Goal: Task Accomplishment & Management: Manage account settings

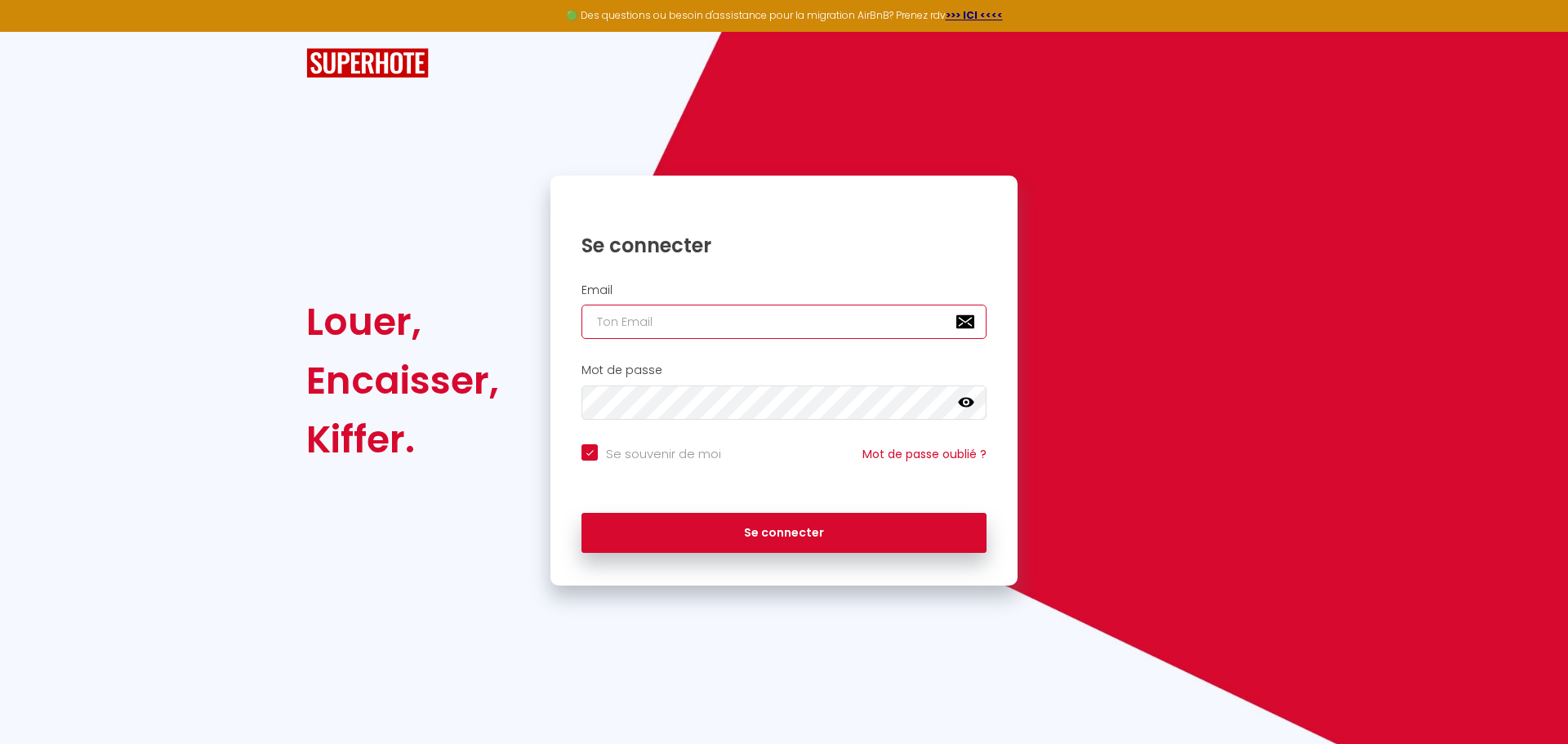
click at [683, 326] on input "email" at bounding box center [784, 321] width 405 height 35
type input "w"
checkbox input "true"
type input "wa"
checkbox input "true"
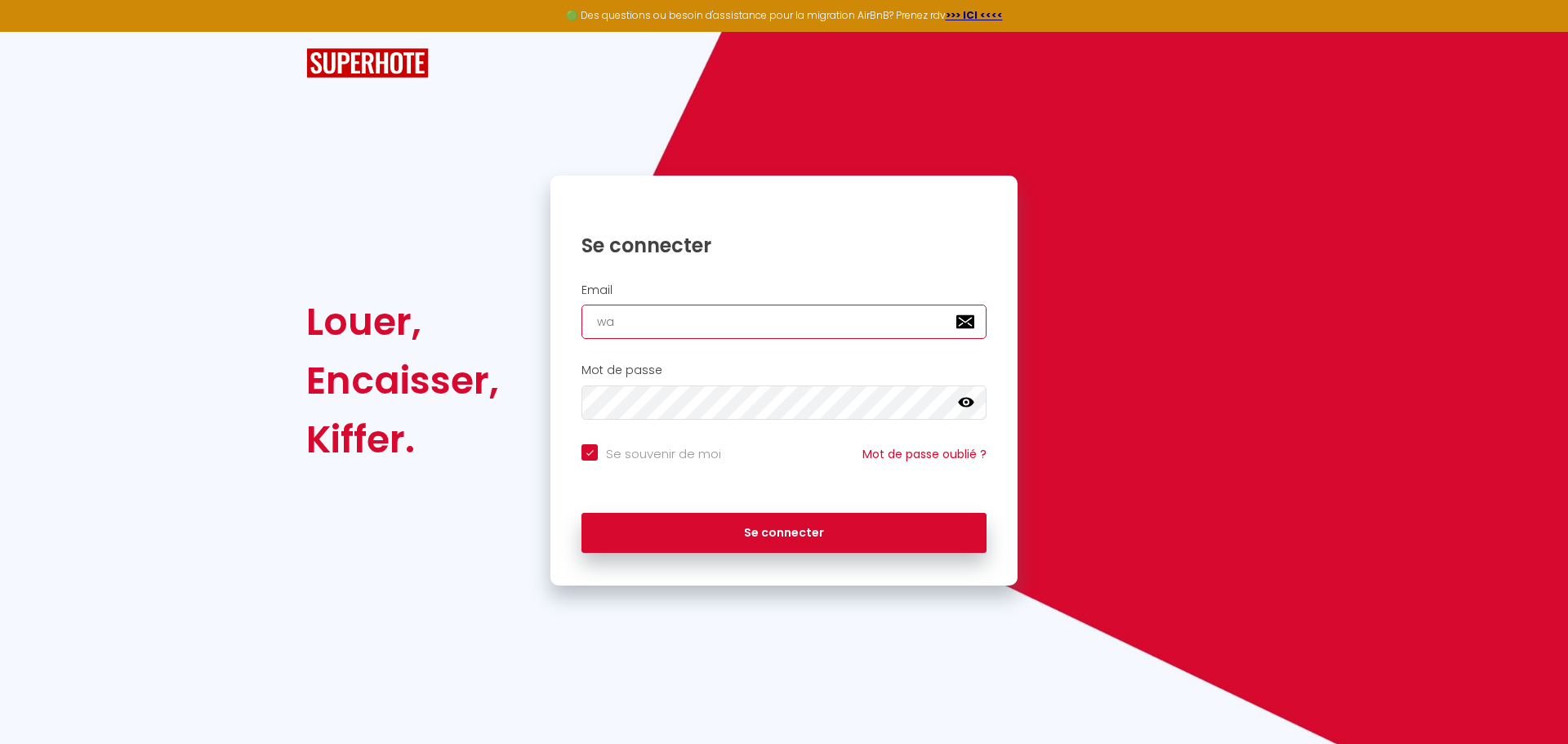
type input "waf"
checkbox input "true"
type input "wafi"
checkbox input "true"
type input "wafir"
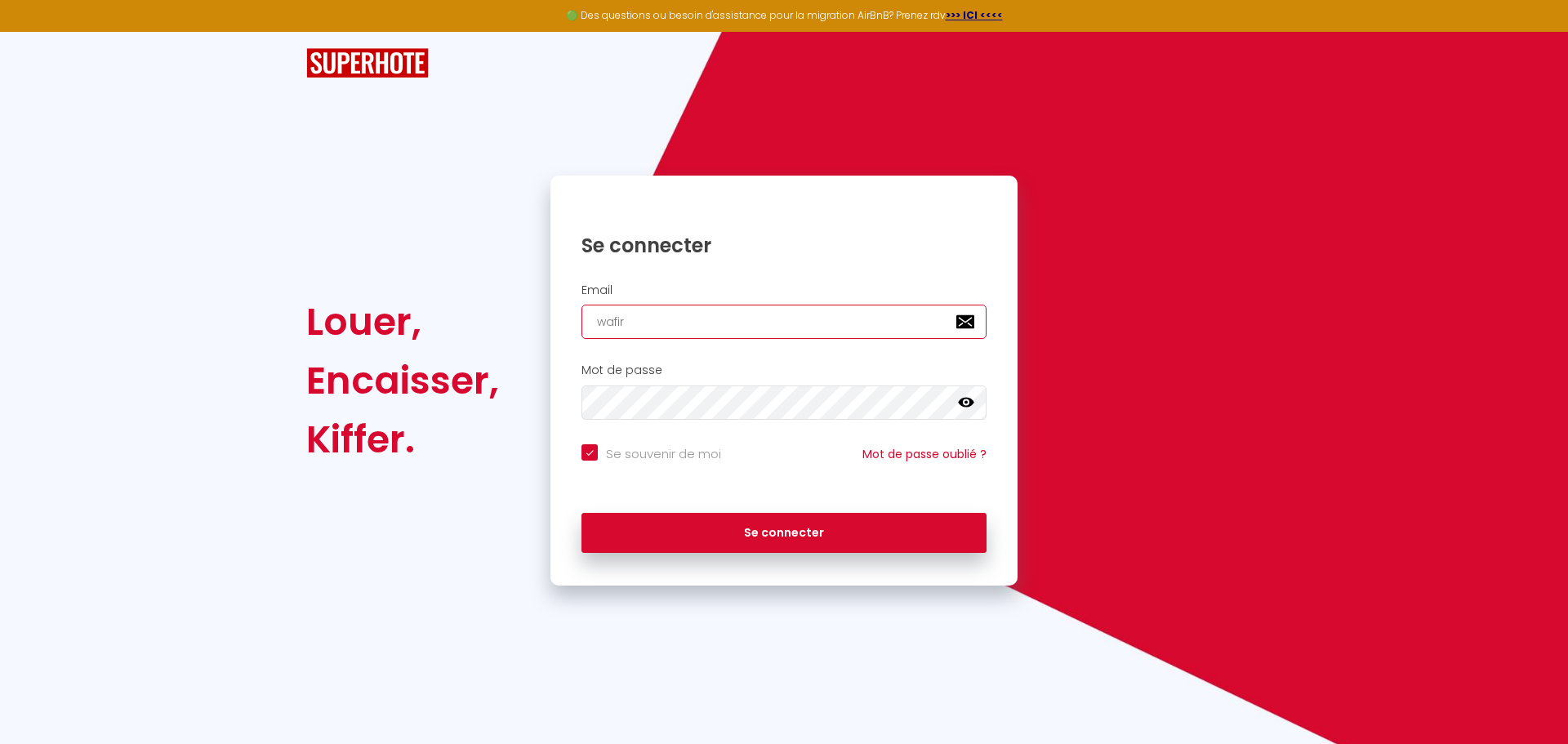
checkbox input "true"
type input "wafira"
checkbox input "true"
type input "wafirae"
checkbox input "true"
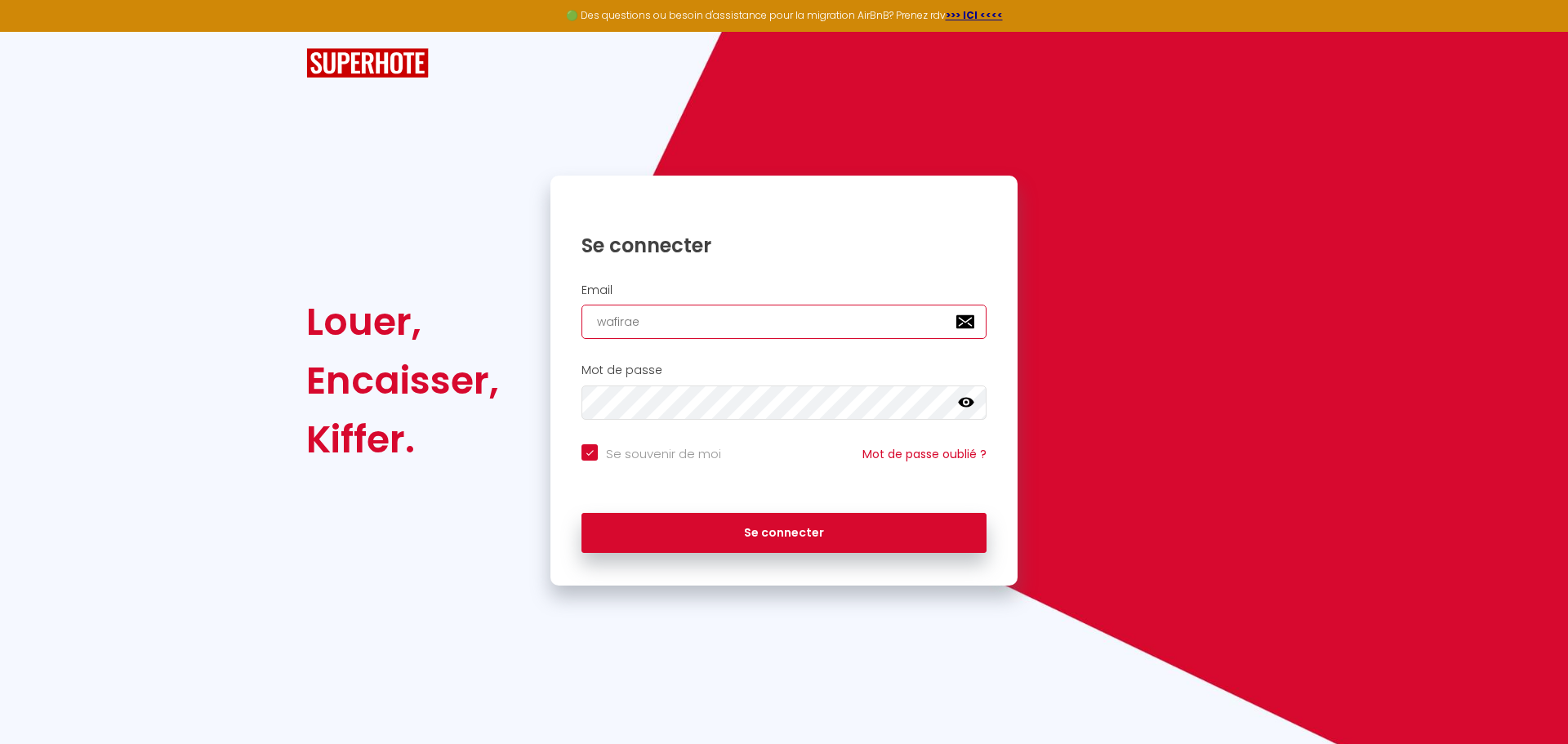
type input "wafiraed"
checkbox input "true"
type input "wafiraed@"
checkbox input "true"
type input "wafiraed@g"
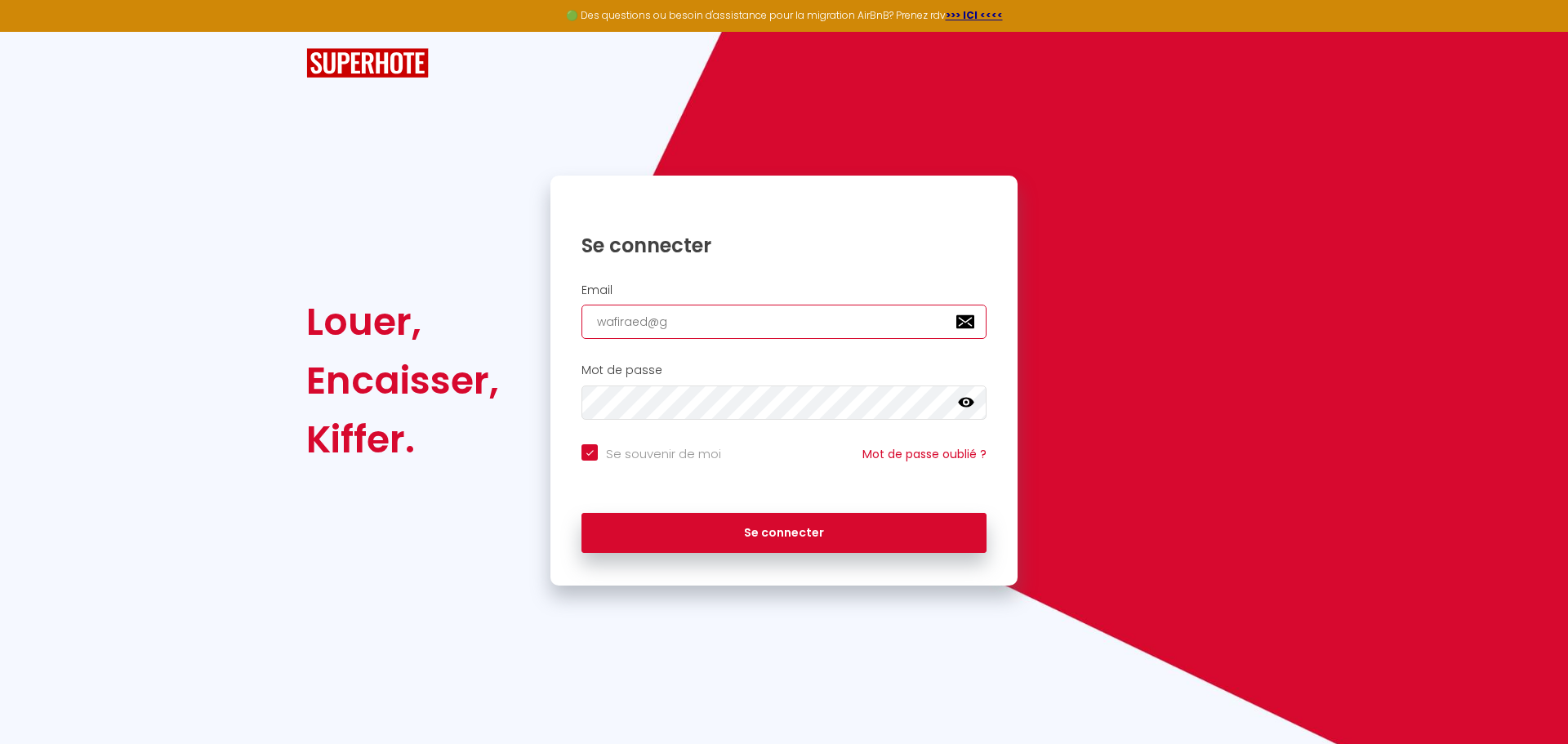
checkbox input "true"
type input "wafiraed@gm"
checkbox input "true"
type input "wafiraed@gma"
checkbox input "true"
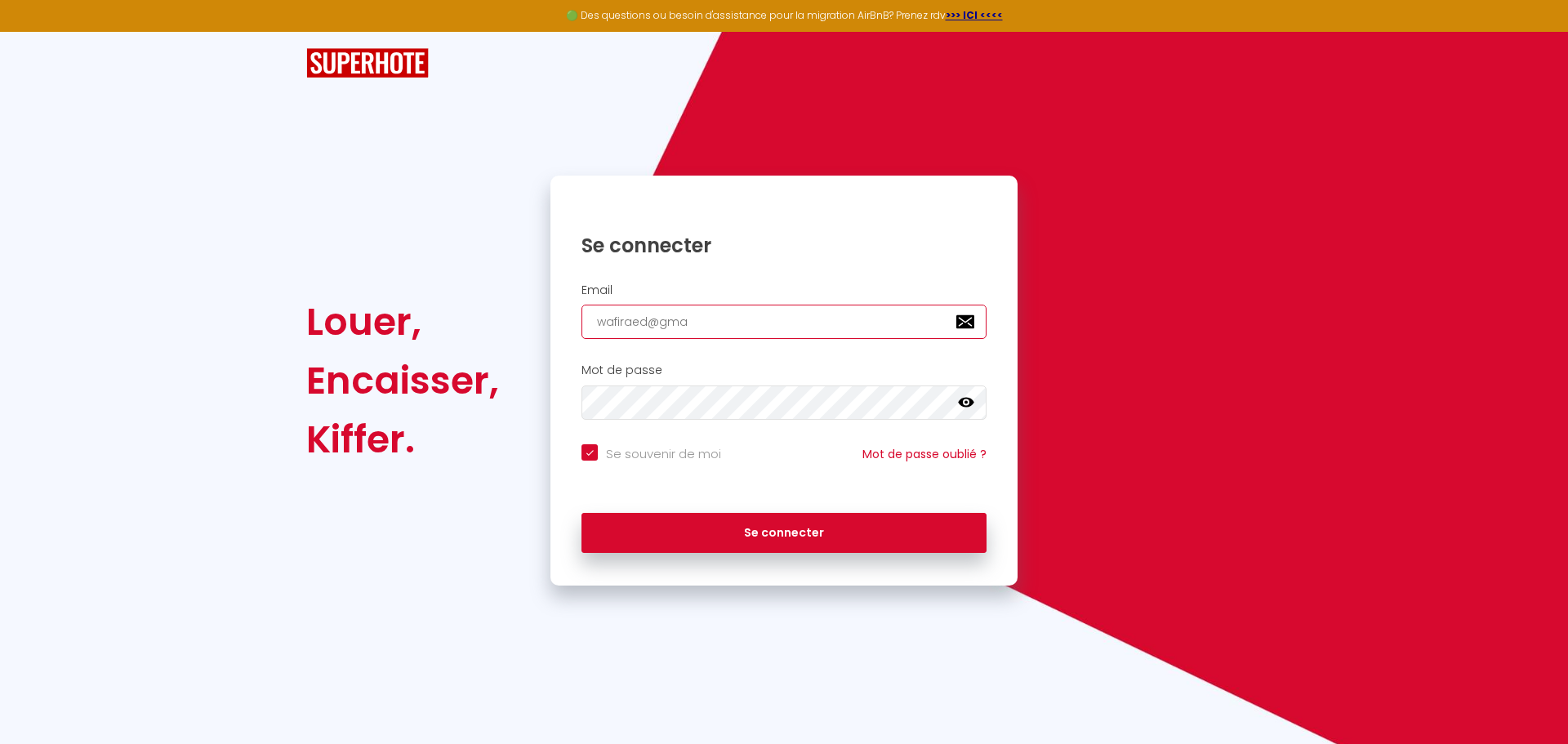
type input "wafiraed@gmai"
checkbox input "true"
type input "[EMAIL_ADDRESS]"
checkbox input "true"
type input "[EMAIL_ADDRESS]."
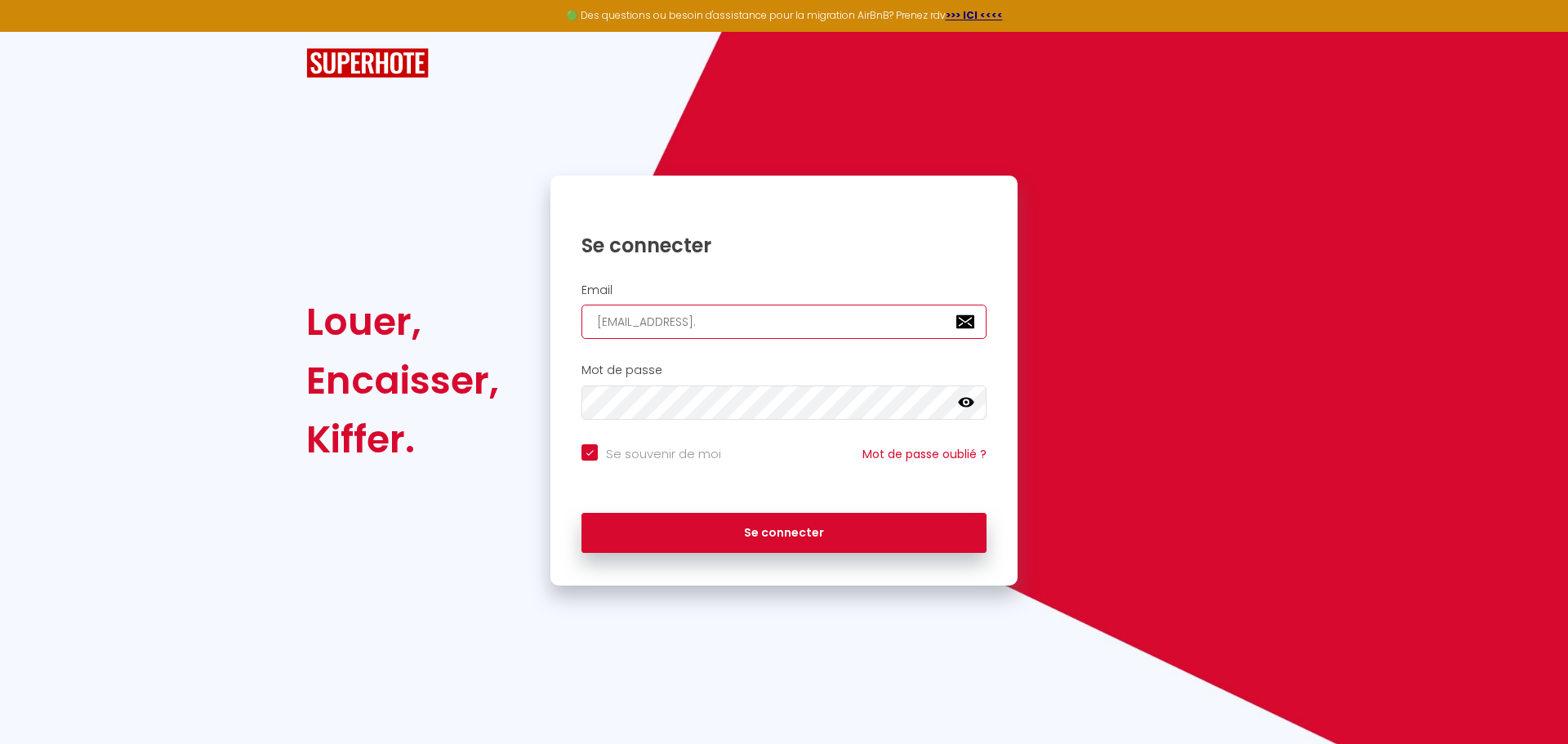
checkbox input "true"
type input "wafiraed@gmail.c"
checkbox input "true"
type input "[EMAIL_ADDRESS][DOMAIN_NAME]"
checkbox input "true"
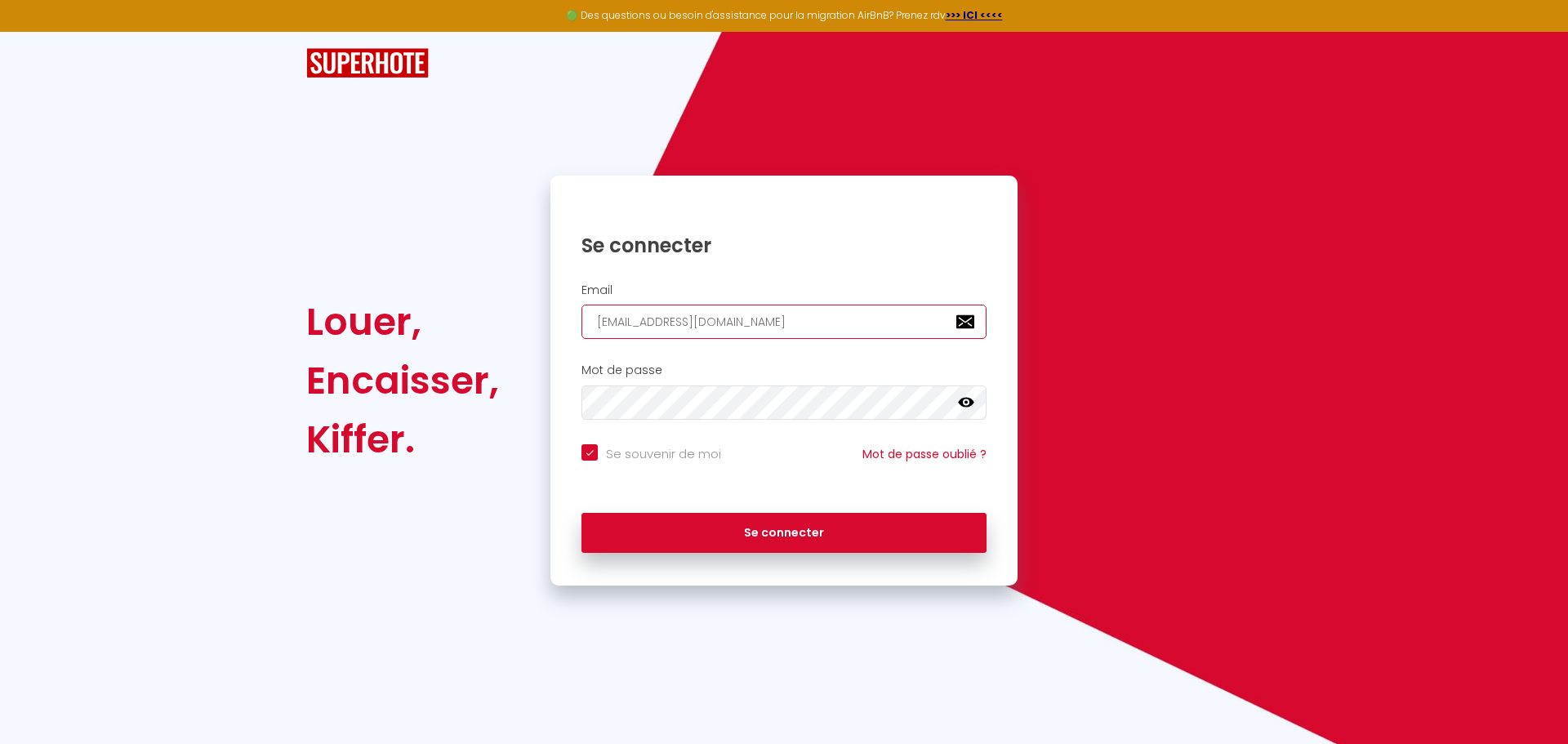
type input "[EMAIL_ADDRESS][DOMAIN_NAME]"
checkbox input "true"
type input "[EMAIL_ADDRESS][DOMAIN_NAME]"
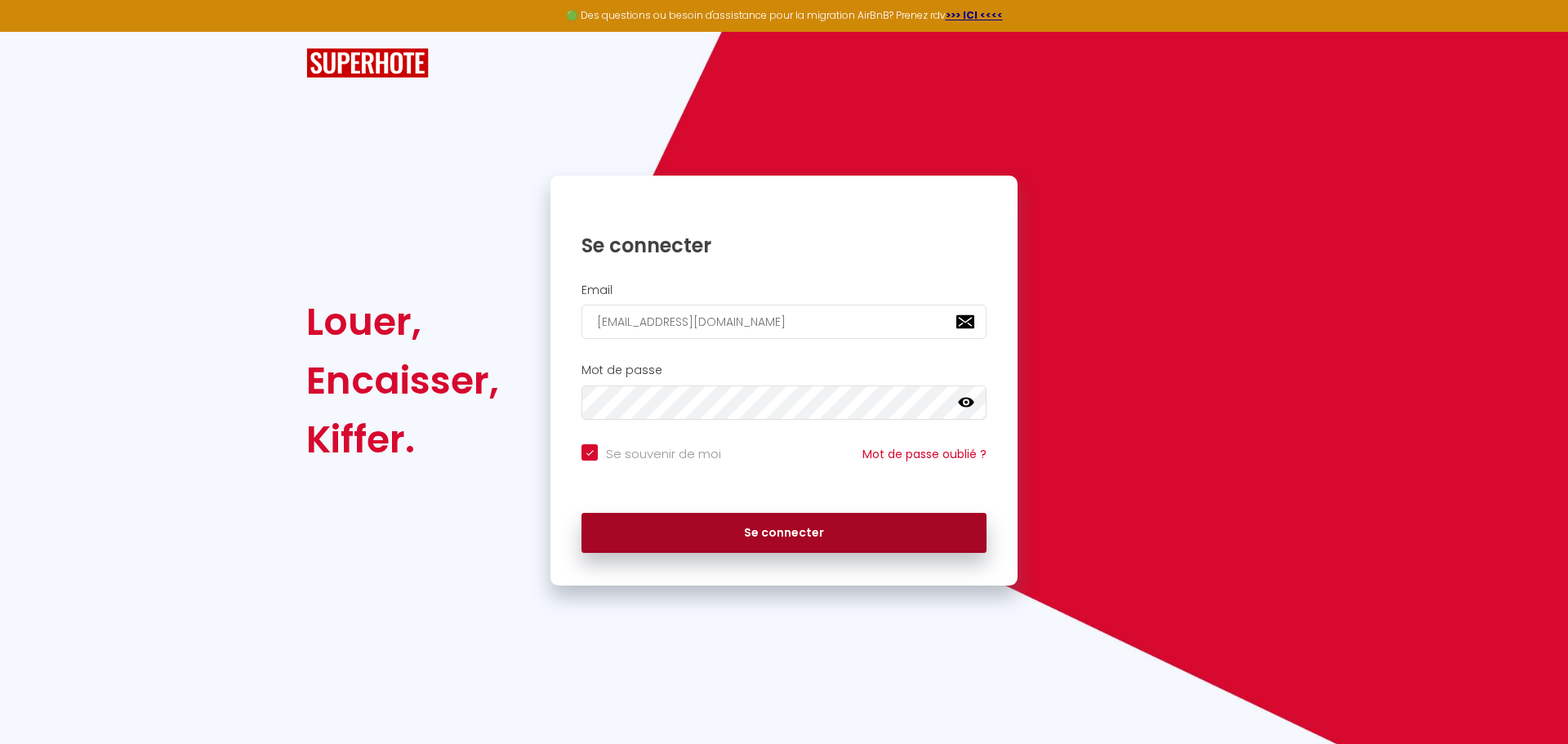
click at [770, 518] on button "Se connecter" at bounding box center [784, 534] width 405 height 41
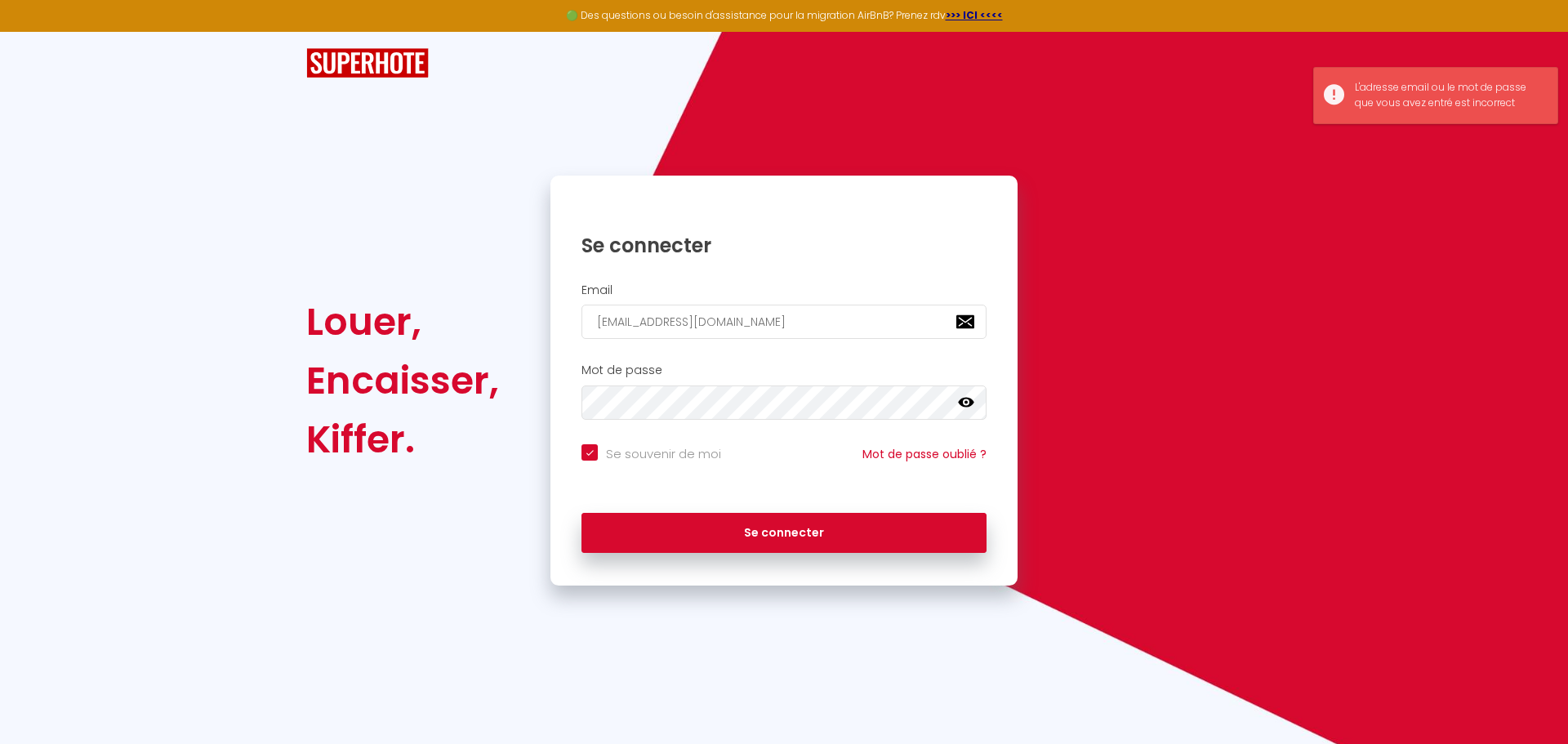
click at [967, 402] on icon at bounding box center [967, 402] width 17 height 10
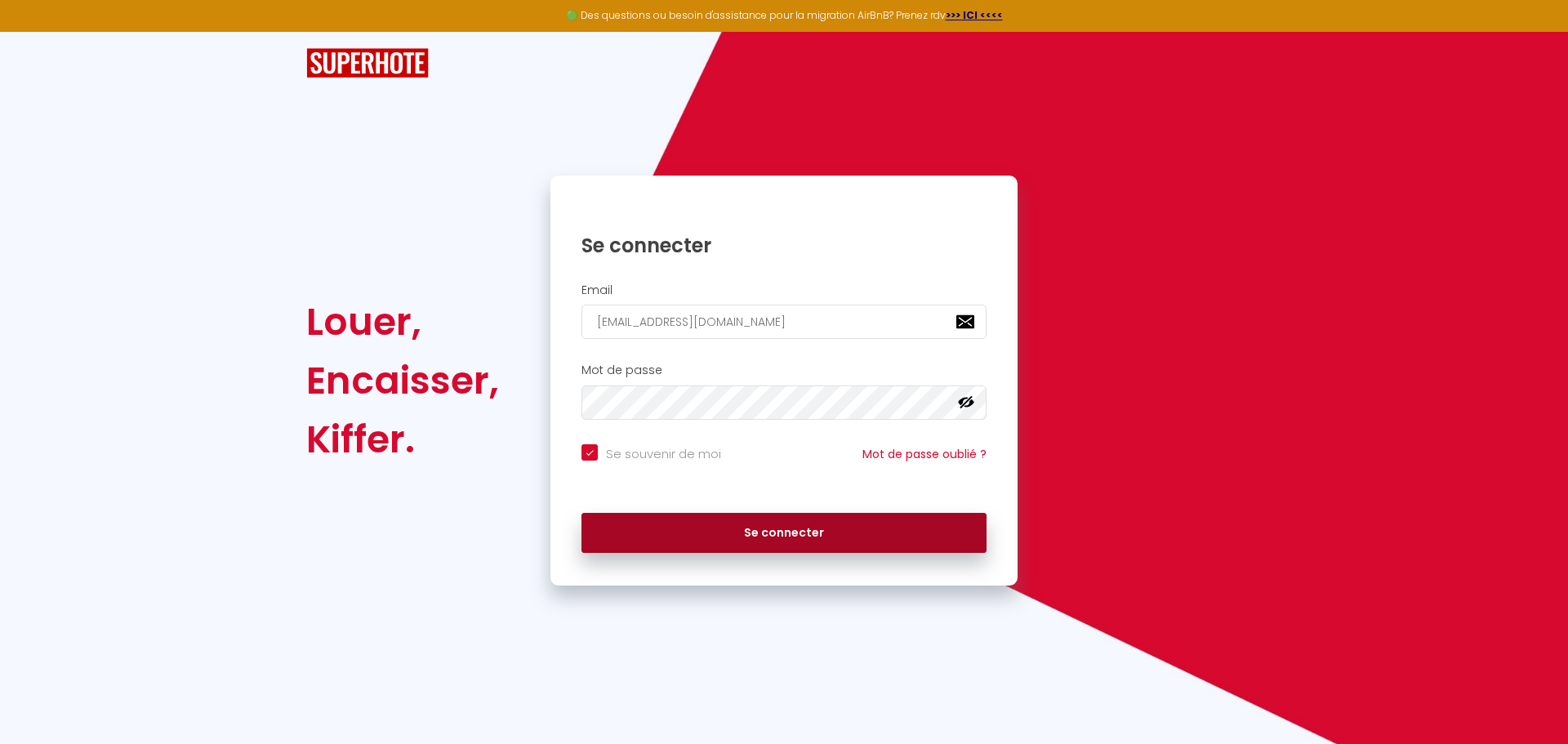
click at [754, 534] on button "Se connecter" at bounding box center [784, 534] width 405 height 41
click at [819, 550] on button "Se connecter" at bounding box center [784, 534] width 405 height 41
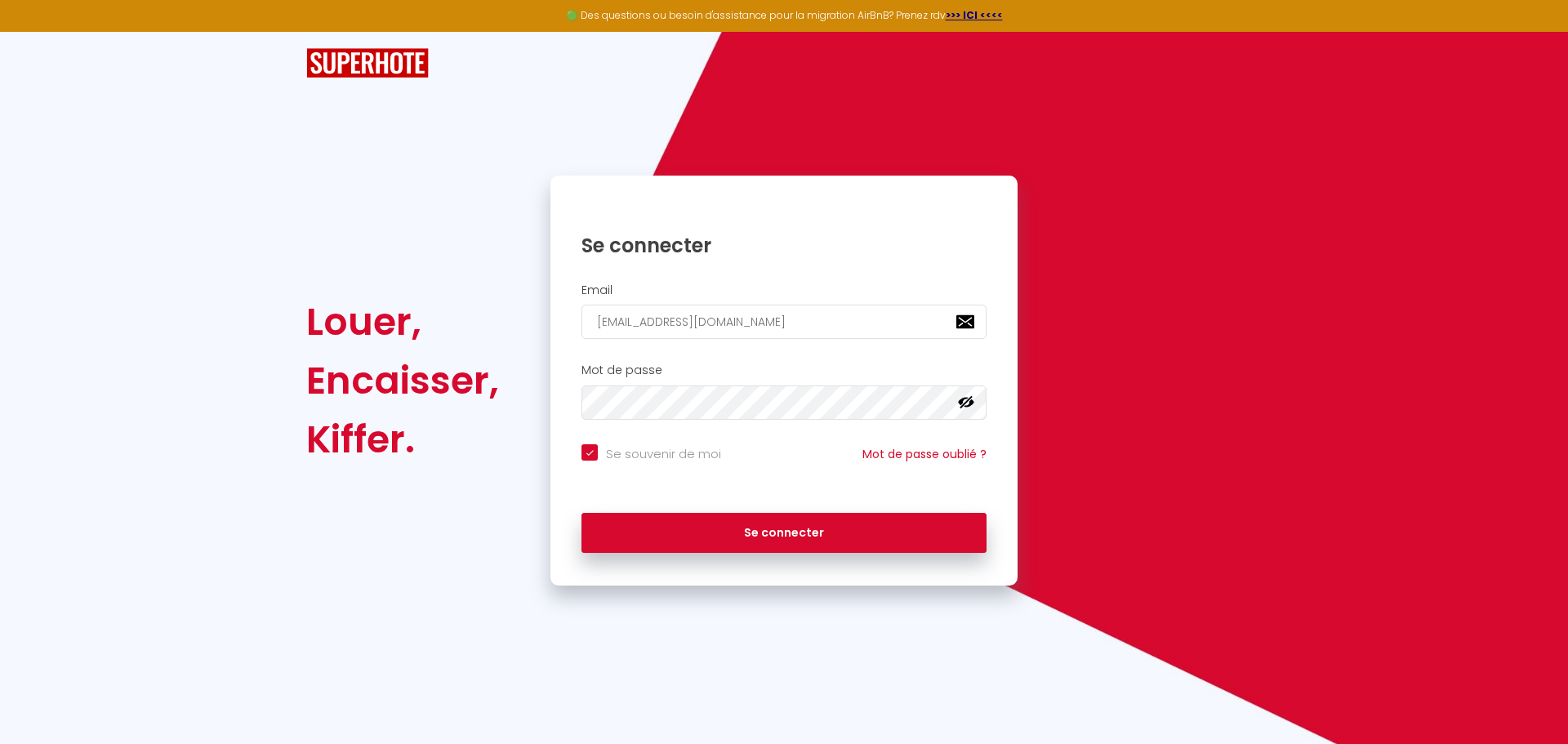
checkbox input "true"
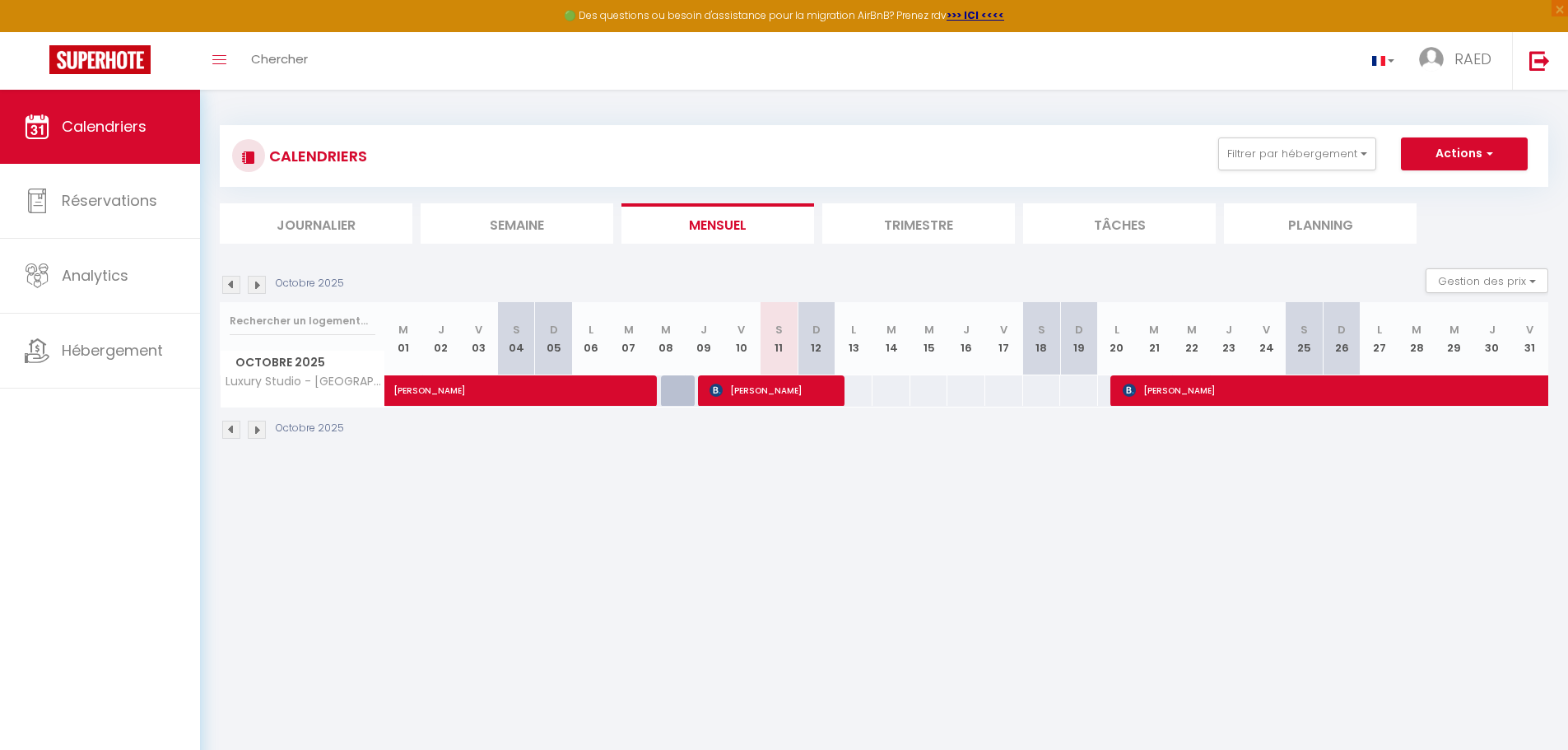
click at [937, 223] on li "Trimestre" at bounding box center [918, 223] width 193 height 40
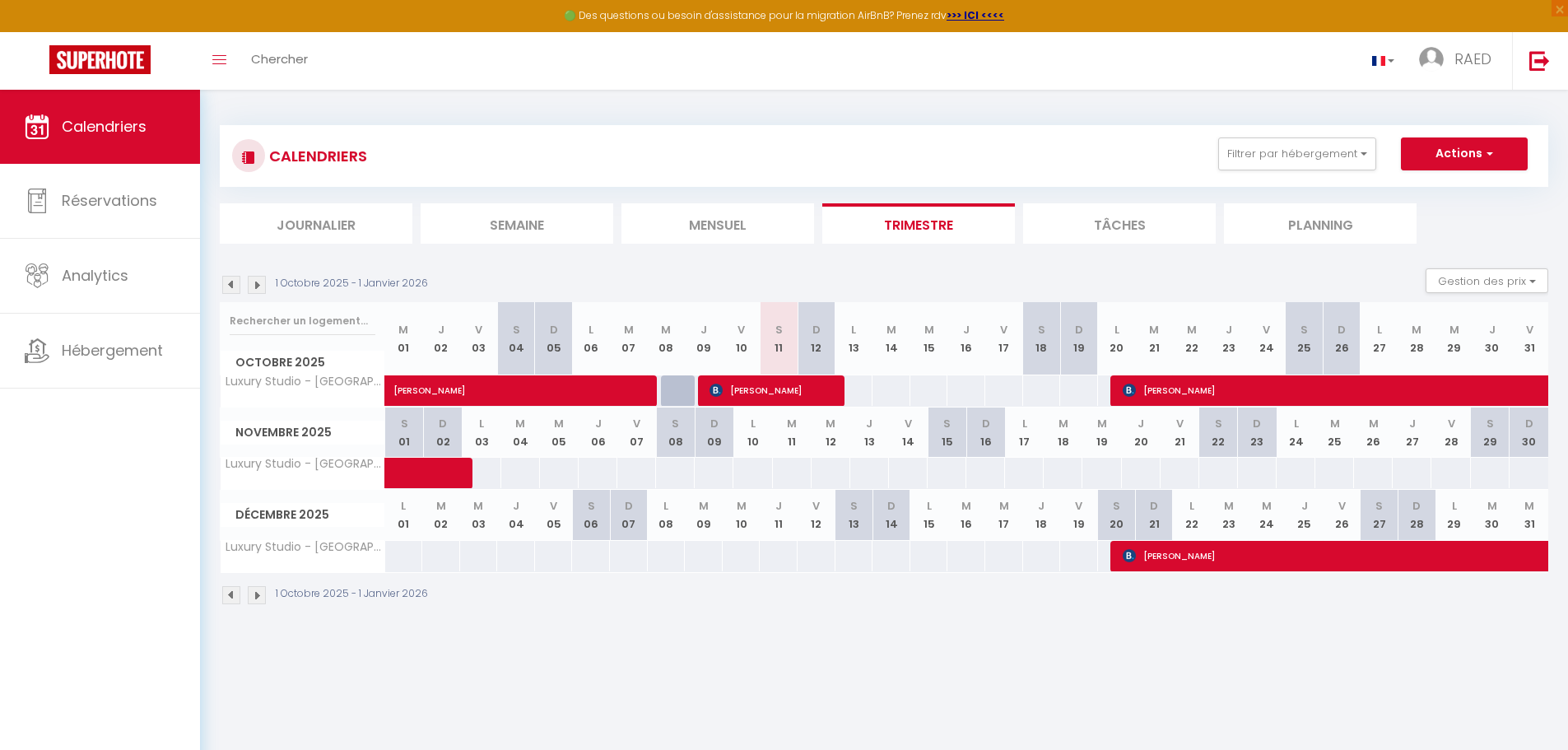
click at [490, 472] on div "72" at bounding box center [482, 473] width 40 height 30
drag, startPoint x: 492, startPoint y: 471, endPoint x: 636, endPoint y: 470, distance: 144.0
click at [634, 471] on tr "Luxury Studio - [GEOGRAPHIC_DATA] 72 72 72 72 77 74 72 72 72" at bounding box center [885, 474] width 1328 height 32
click at [1497, 154] on button "Actions" at bounding box center [1464, 153] width 127 height 33
click at [1307, 151] on button "Filtrer par hébergement" at bounding box center [1297, 153] width 158 height 33
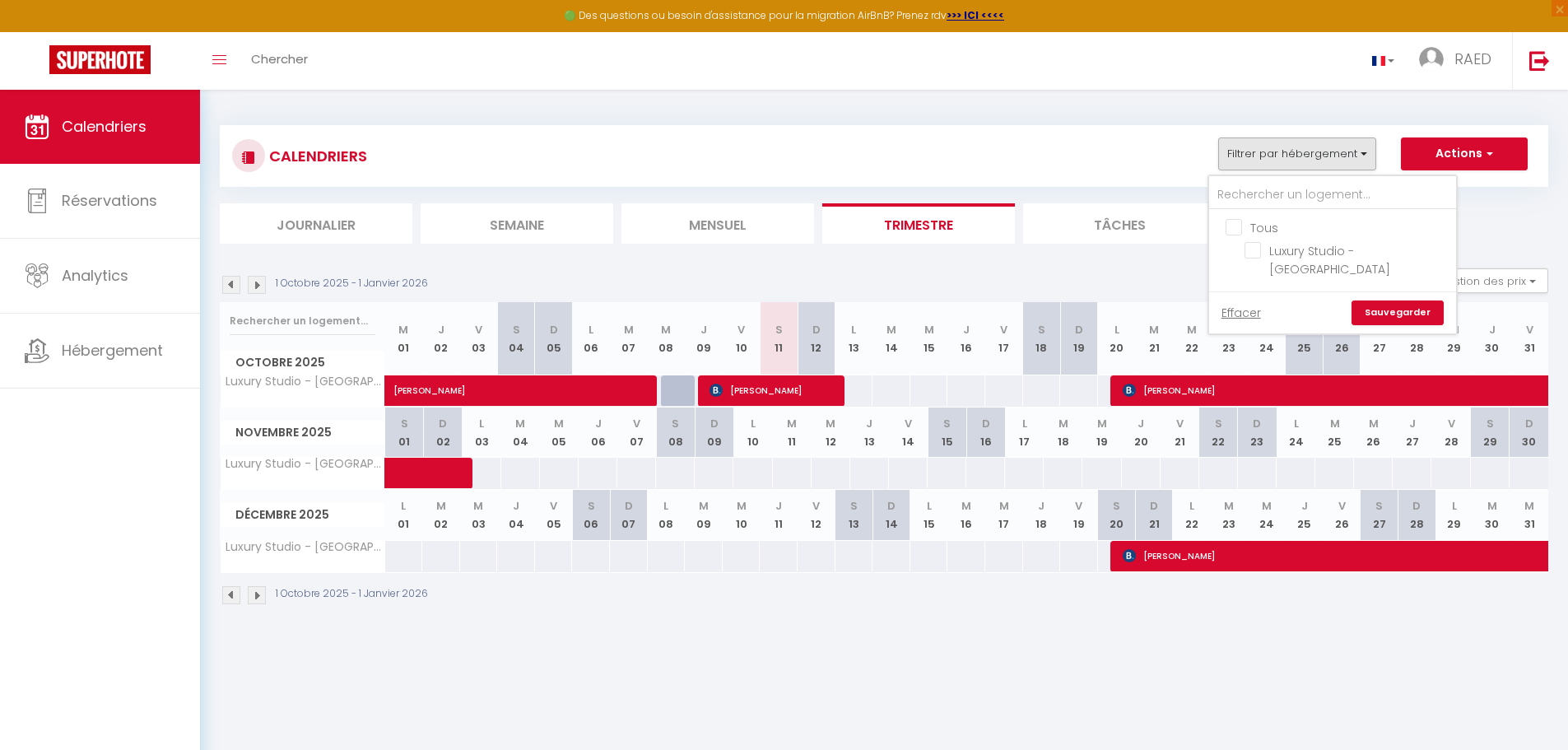
click at [803, 129] on div "CALENDRIERS Filtrer par hébergement Tous Luxury Studio - [GEOGRAPHIC_DATA] Effa…" at bounding box center [884, 156] width 1328 height 62
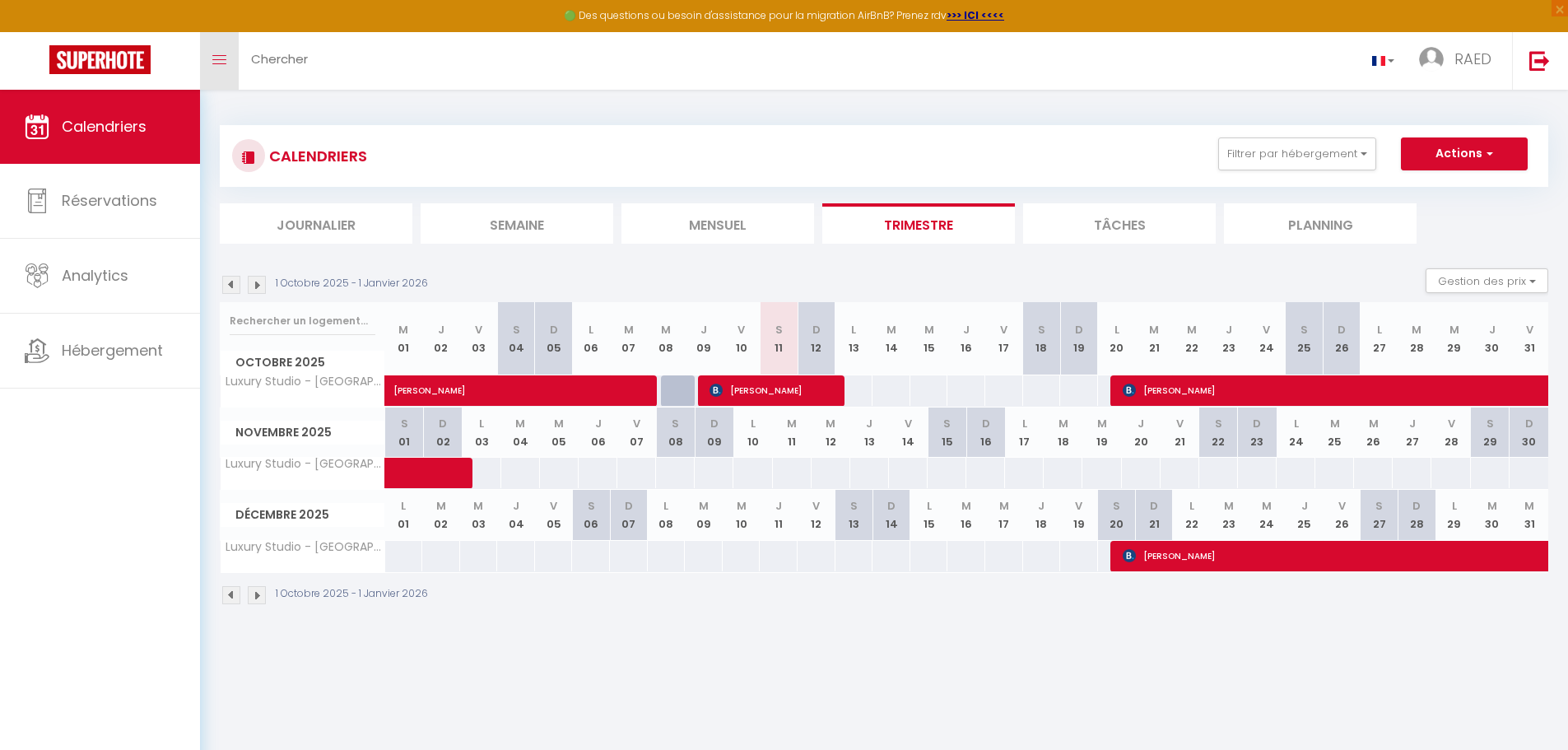
click at [224, 57] on icon "Toggle menubar" at bounding box center [219, 60] width 14 height 10
drag, startPoint x: 495, startPoint y: 470, endPoint x: 915, endPoint y: 465, distance: 420.0
click at [911, 467] on tr "Luxury Studio - [GEOGRAPHIC_DATA] 72 72 72 72 77 74 72 72 72" at bounding box center [885, 474] width 1328 height 32
drag, startPoint x: 917, startPoint y: 465, endPoint x: 950, endPoint y: 459, distance: 33.5
click at [919, 464] on div "73" at bounding box center [908, 473] width 40 height 30
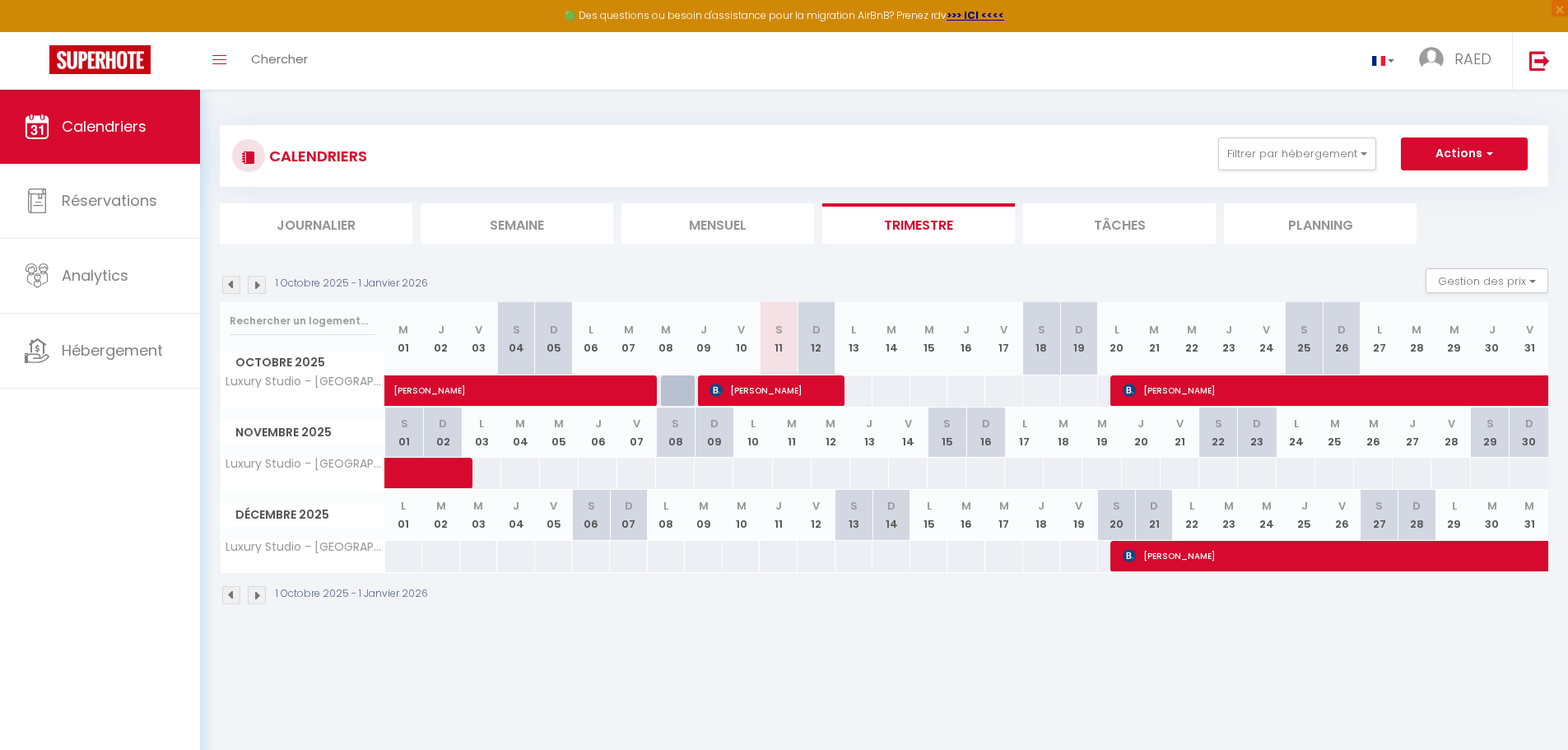
click at [885, 395] on div "72" at bounding box center [891, 391] width 39 height 30
drag, startPoint x: 870, startPoint y: 395, endPoint x: 975, endPoint y: 392, distance: 105.0
click at [973, 393] on tr "Luxury Studio - [GEOGRAPHIC_DATA] [PERSON_NAME] 72 72 [PERSON_NAME]" at bounding box center [885, 391] width 1328 height 32
click at [975, 392] on div "72" at bounding box center [965, 391] width 39 height 30
click at [976, 392] on div "72" at bounding box center [965, 391] width 39 height 30
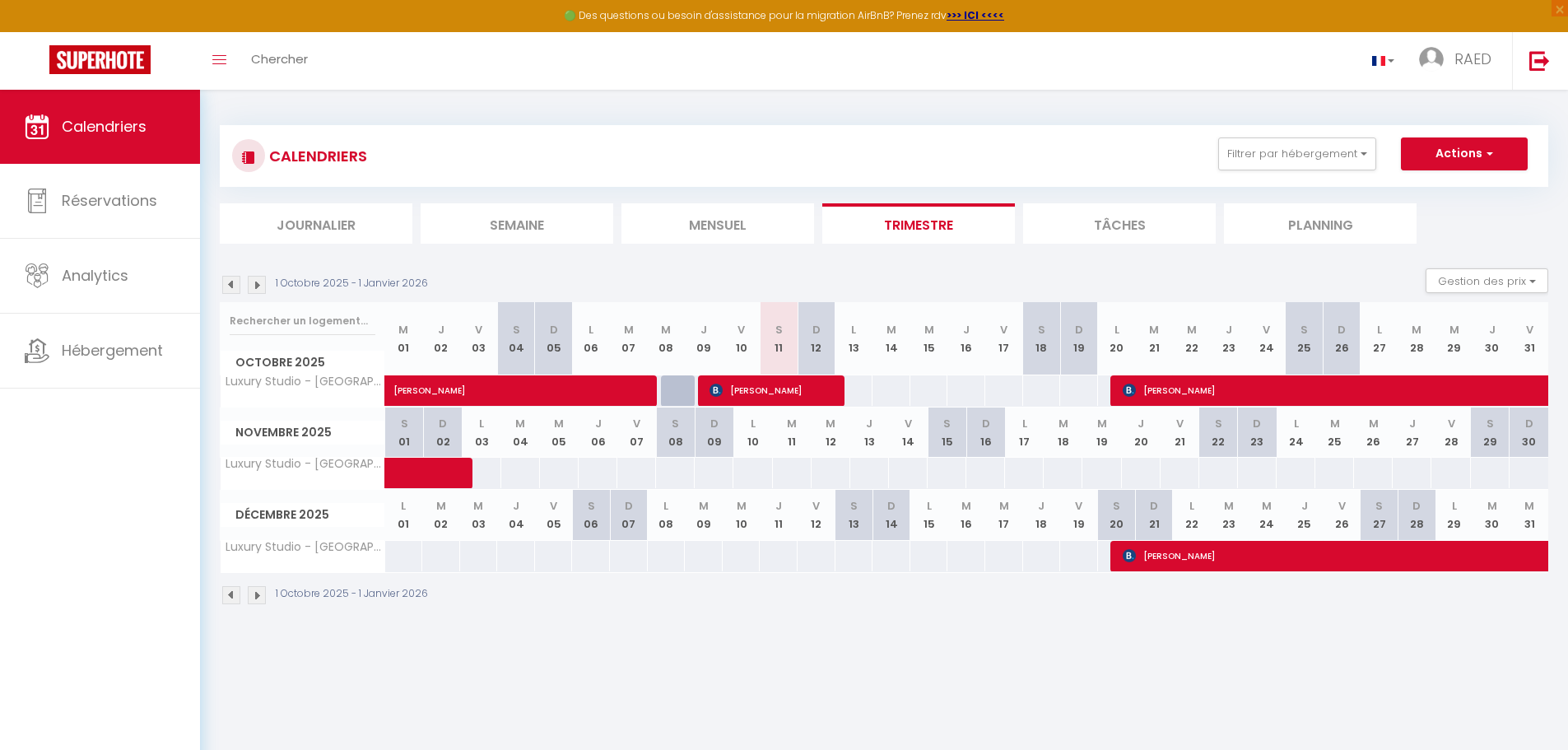
click at [978, 392] on div "72" at bounding box center [965, 391] width 39 height 30
drag, startPoint x: 989, startPoint y: 392, endPoint x: 1011, endPoint y: 392, distance: 22.0
click at [1004, 392] on div "73" at bounding box center [1004, 391] width 39 height 30
drag, startPoint x: 1011, startPoint y: 392, endPoint x: 1033, endPoint y: 392, distance: 22.0
click at [1013, 392] on div "73" at bounding box center [1004, 391] width 39 height 30
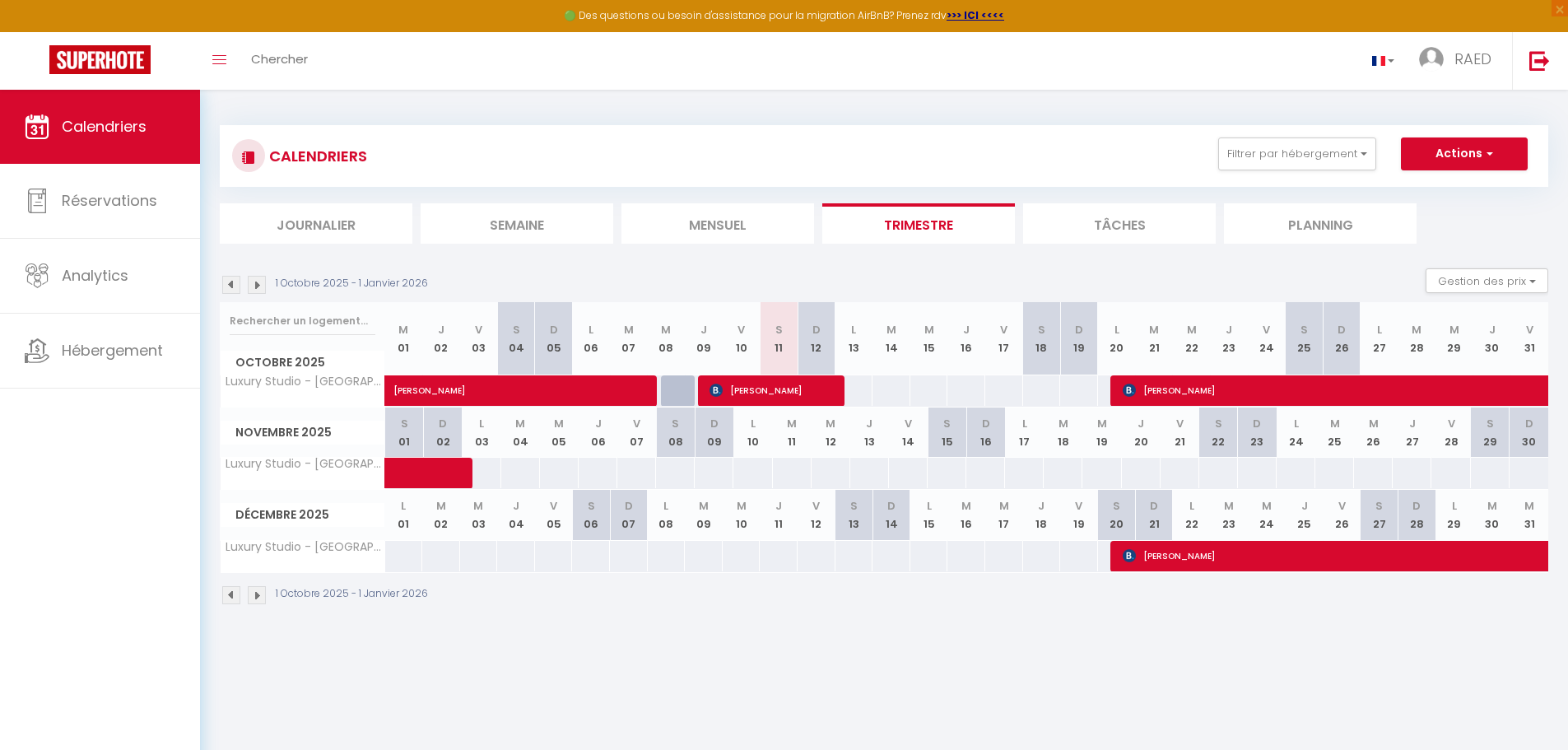
click at [1044, 395] on div "73" at bounding box center [1041, 391] width 39 height 30
click at [498, 475] on div "72" at bounding box center [482, 473] width 40 height 30
click at [228, 65] on link "Toggle menubar" at bounding box center [219, 60] width 39 height 57
click at [301, 44] on link "Chercher" at bounding box center [279, 60] width 82 height 57
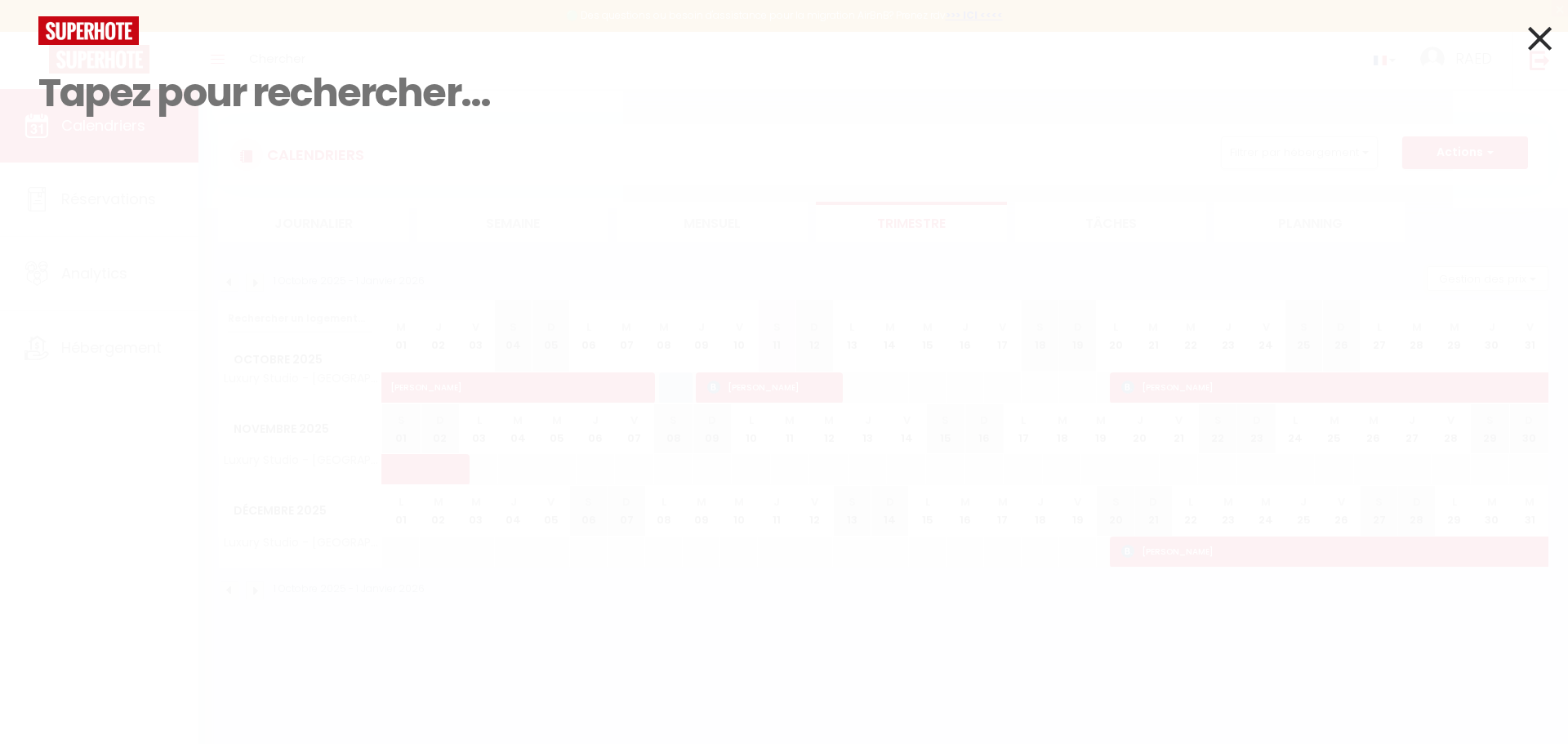
click at [28, 42] on div at bounding box center [784, 31] width 1516 height 29
click at [1533, 35] on icon at bounding box center [1539, 38] width 23 height 41
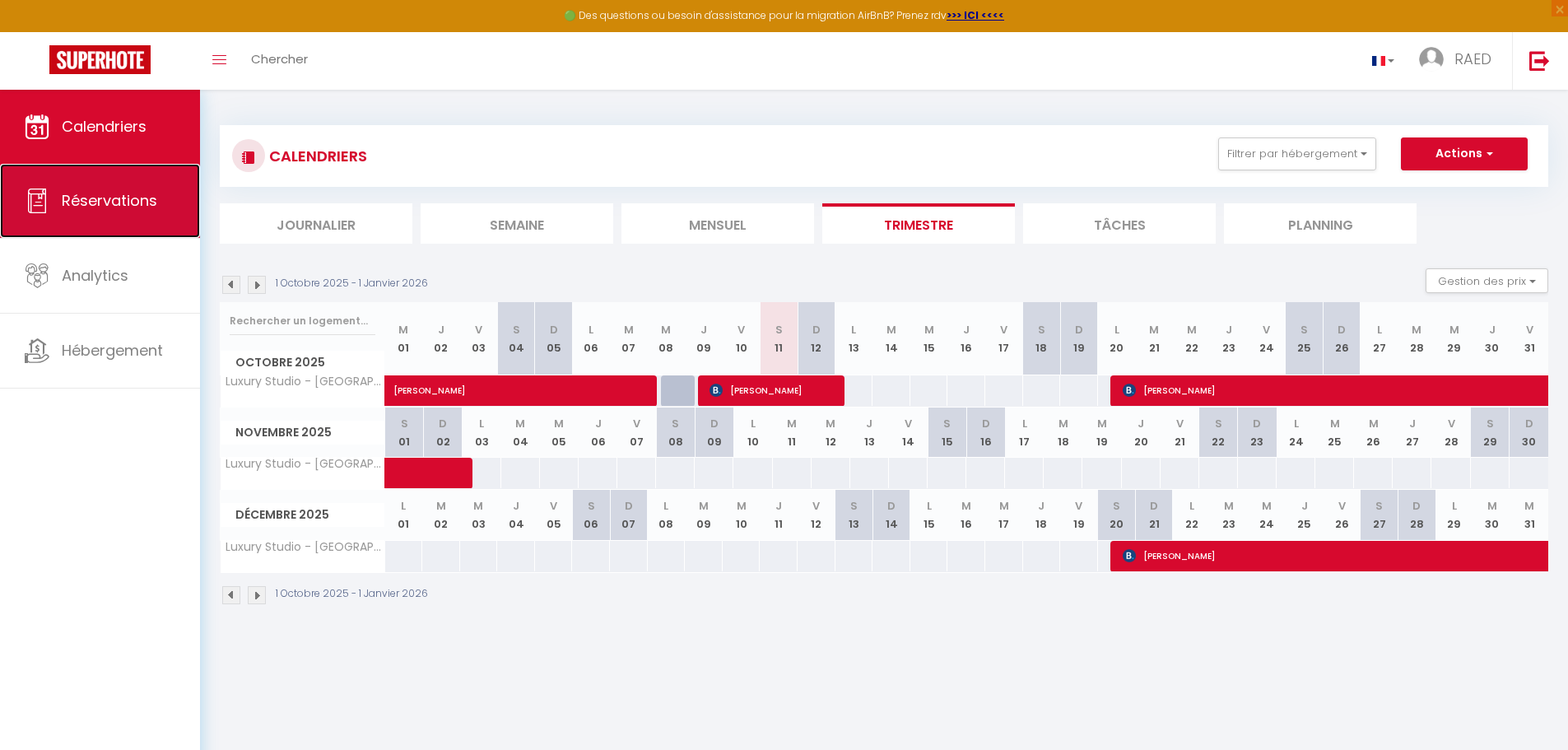
click at [95, 208] on span "Réservations" at bounding box center [110, 200] width 96 height 21
select select "not_cancelled"
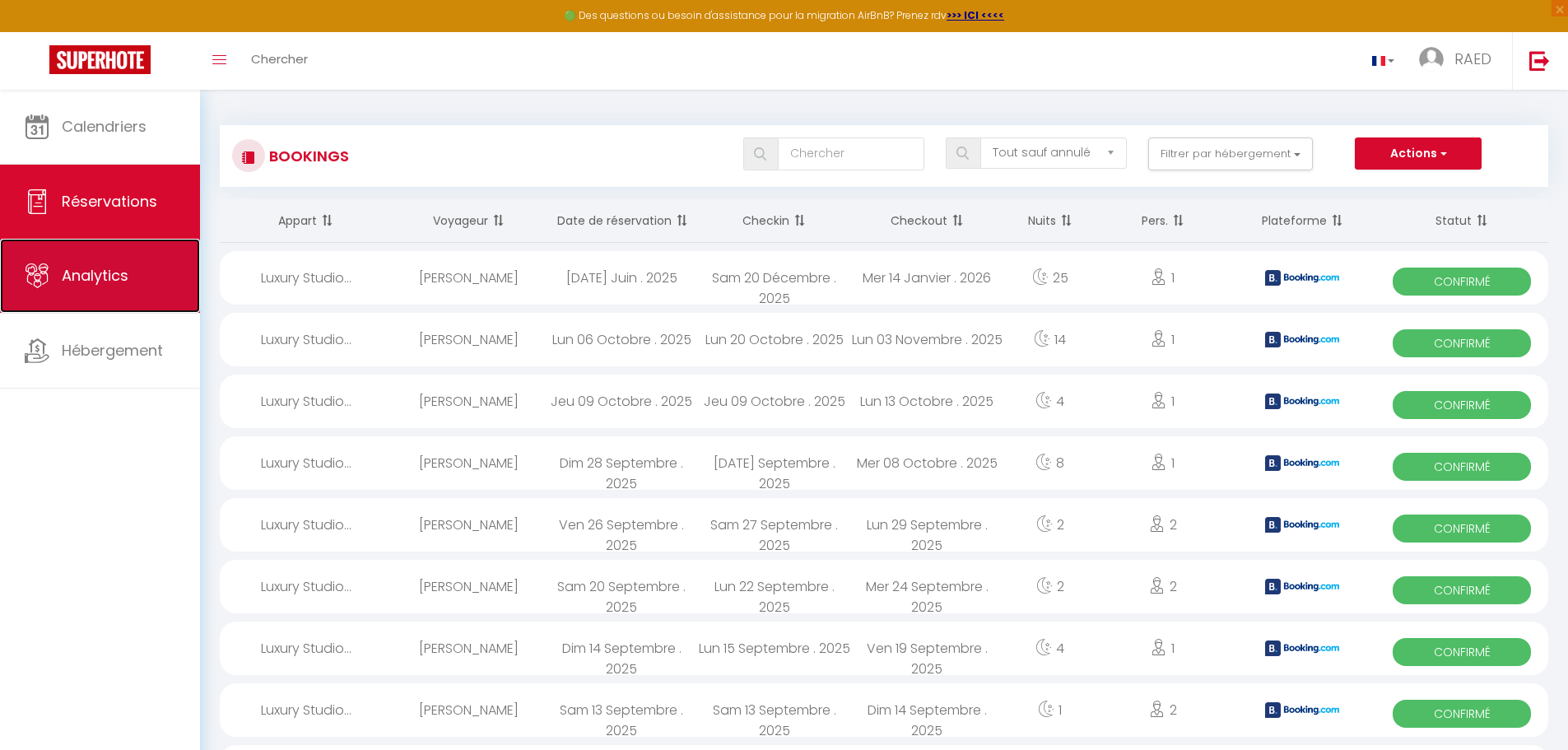
click at [98, 282] on span "Analytics" at bounding box center [95, 276] width 67 height 21
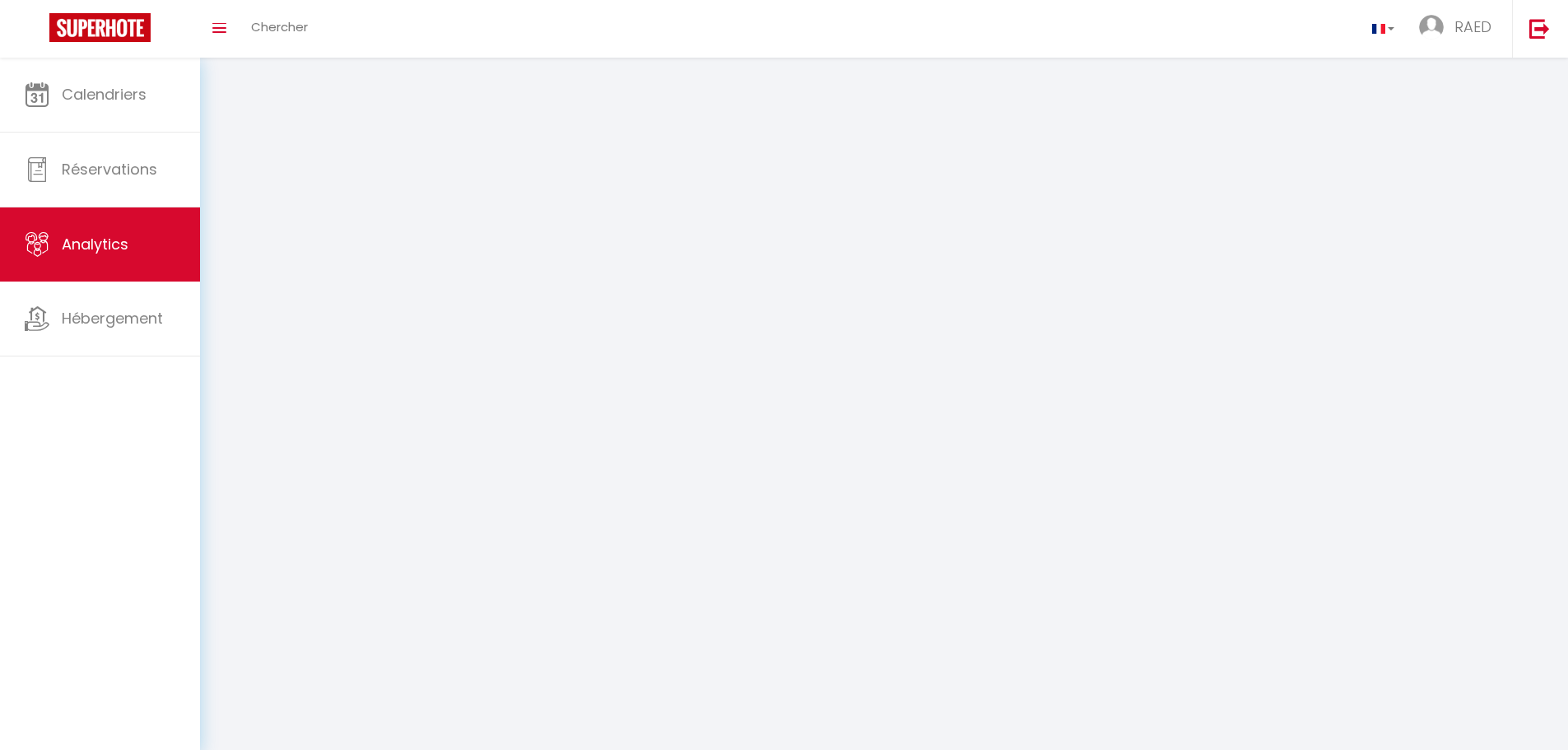
select select "2025"
select select "10"
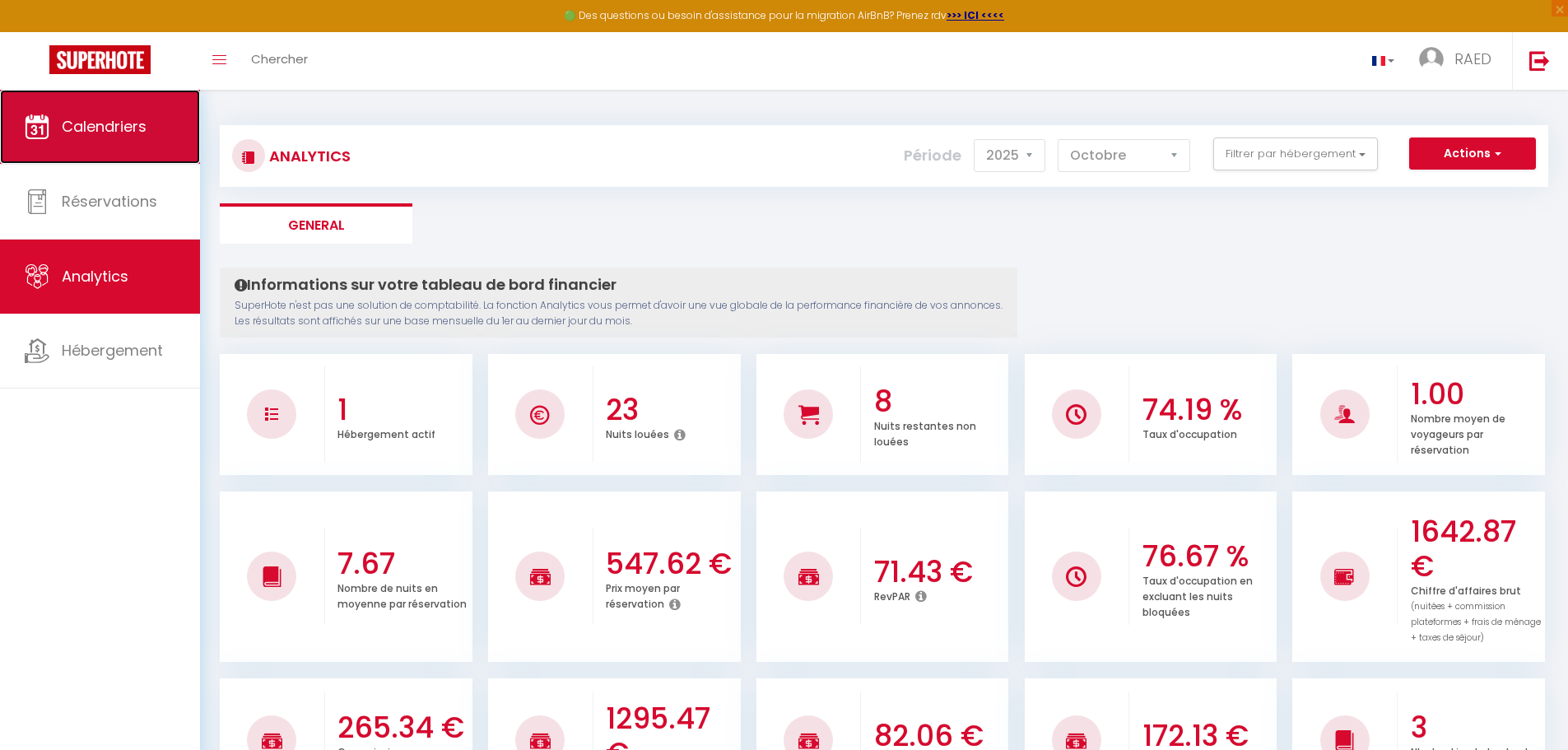
click at [106, 142] on link "Calendriers" at bounding box center [100, 126] width 200 height 74
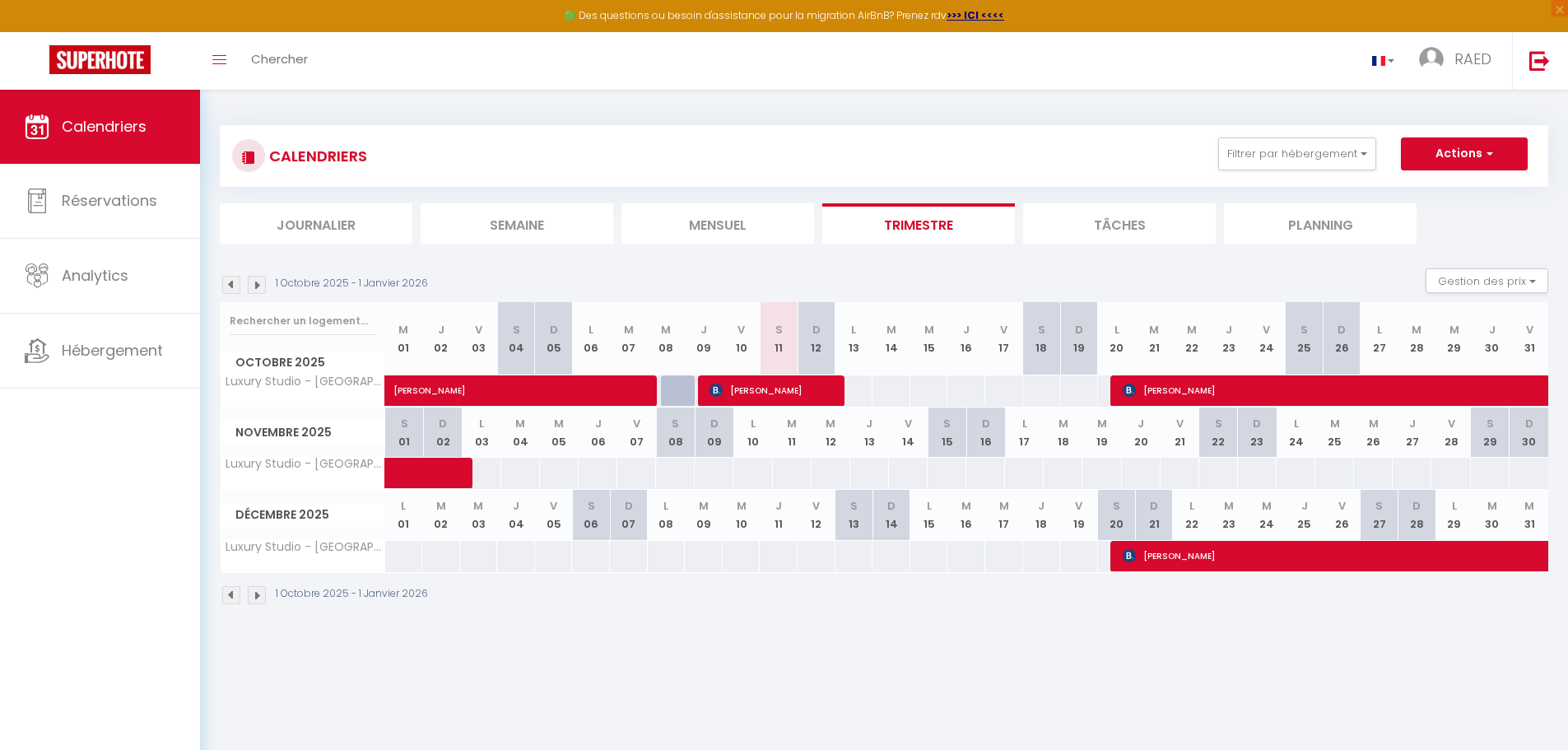
click at [498, 471] on div "72" at bounding box center [482, 473] width 40 height 30
click at [511, 469] on div "72" at bounding box center [520, 473] width 40 height 30
drag, startPoint x: 511, startPoint y: 467, endPoint x: 504, endPoint y: 445, distance: 23.1
click at [511, 466] on div "72" at bounding box center [520, 473] width 40 height 30
drag, startPoint x: 488, startPoint y: 437, endPoint x: 546, endPoint y: 429, distance: 58.5
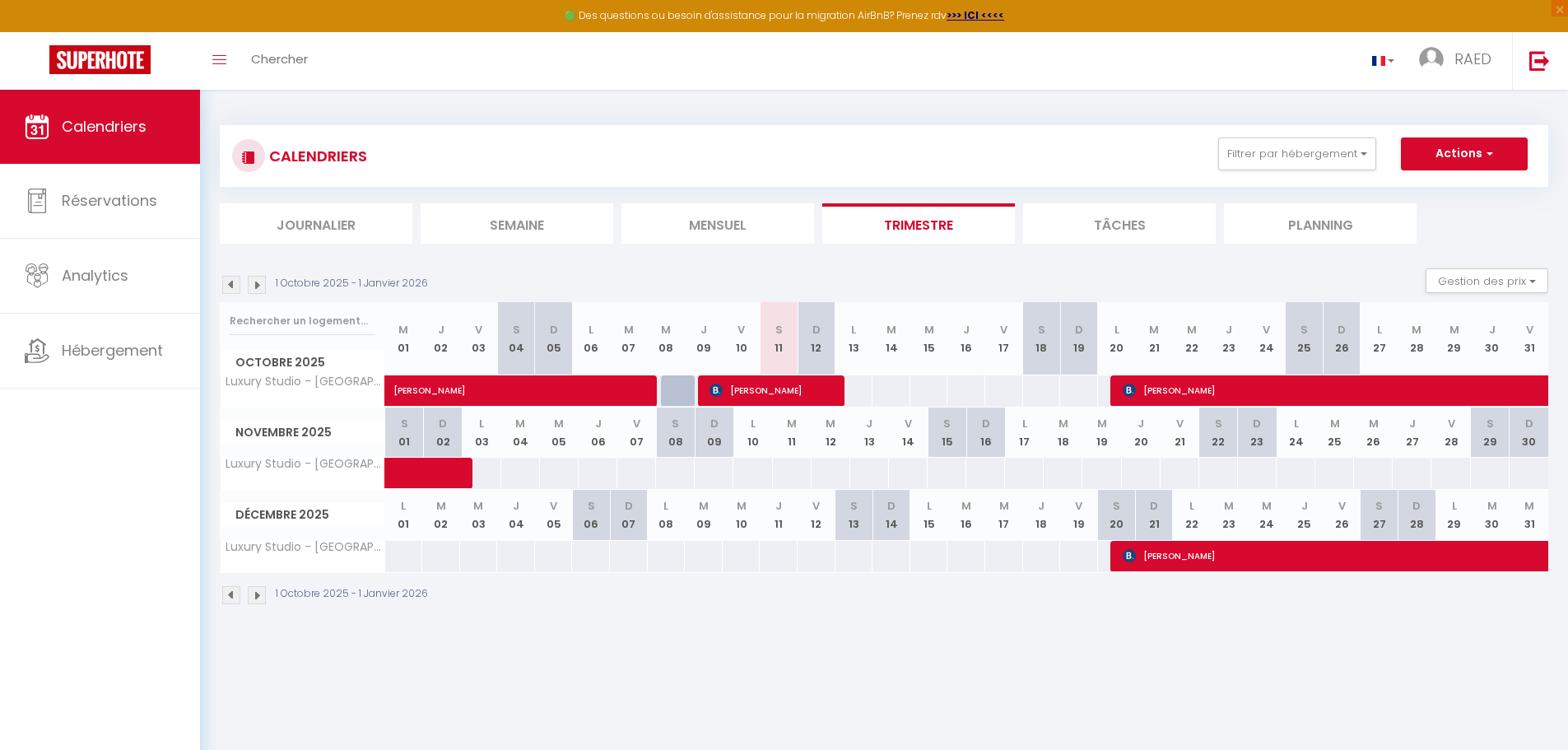
click at [538, 432] on tr "Novembre 2025 S 01 D 02 L 03 M 04 M 05 J 06 V 07 S 08 D 09 L 10 M 11 M 12 J 13 …" at bounding box center [885, 432] width 1328 height 50
click at [479, 429] on abbr "L" at bounding box center [481, 423] width 5 height 16
click at [481, 428] on abbr "L" at bounding box center [481, 423] width 5 height 16
drag, startPoint x: 483, startPoint y: 467, endPoint x: 498, endPoint y: 430, distance: 39.9
click at [497, 432] on th "L 03" at bounding box center [482, 432] width 39 height 50
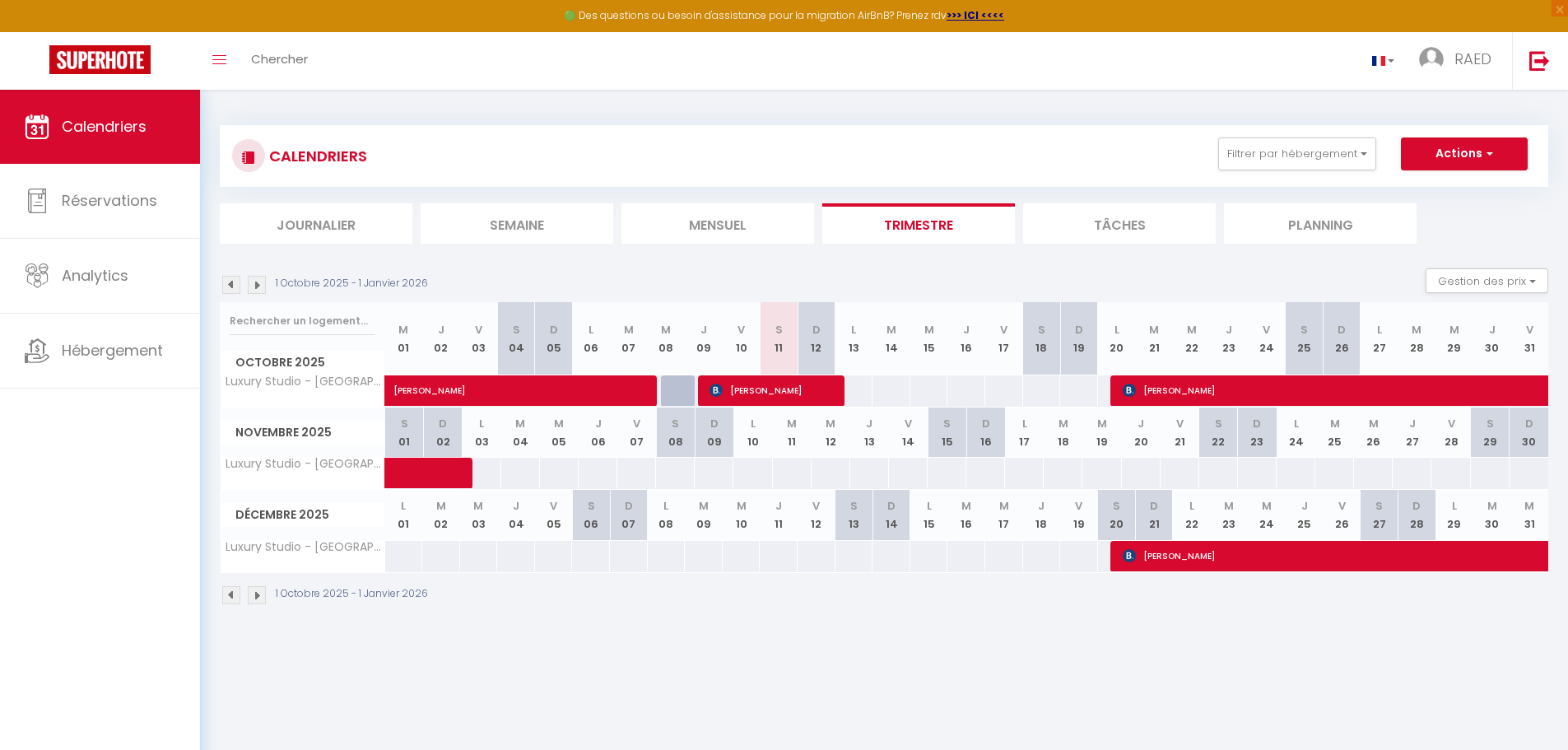
drag, startPoint x: 498, startPoint y: 430, endPoint x: 889, endPoint y: 405, distance: 391.8
click at [504, 429] on tr "Novembre 2025 S 01 D 02 L 03 M 04 M 05 J 06 V 07 S 08 D 09 L 10 M 11 M 12 J 13 …" at bounding box center [885, 432] width 1328 height 50
click at [1489, 284] on button "Gestion des prix" at bounding box center [1487, 280] width 122 height 24
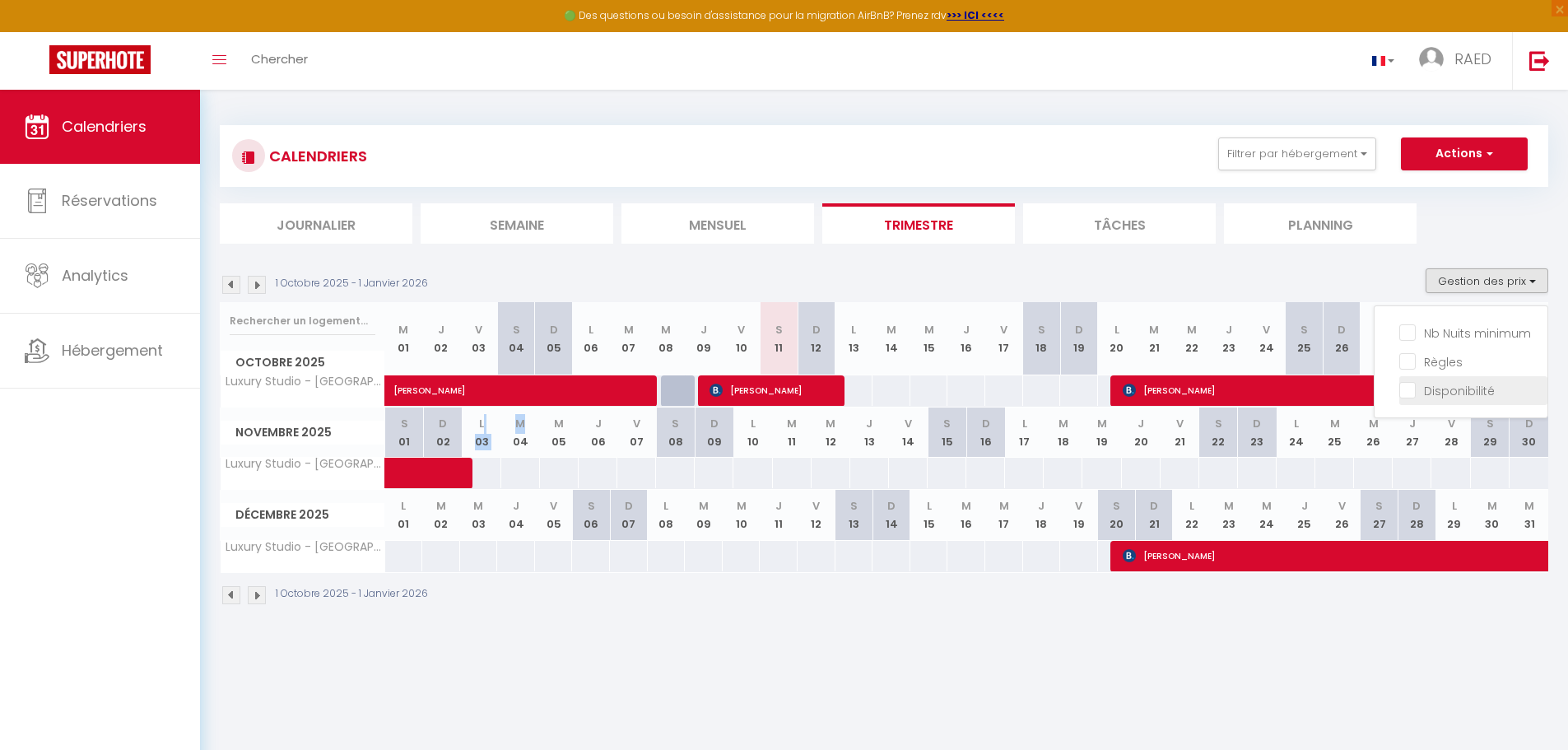
click at [1458, 390] on input "Disponibilité" at bounding box center [1474, 390] width 149 height 17
checkbox input "true"
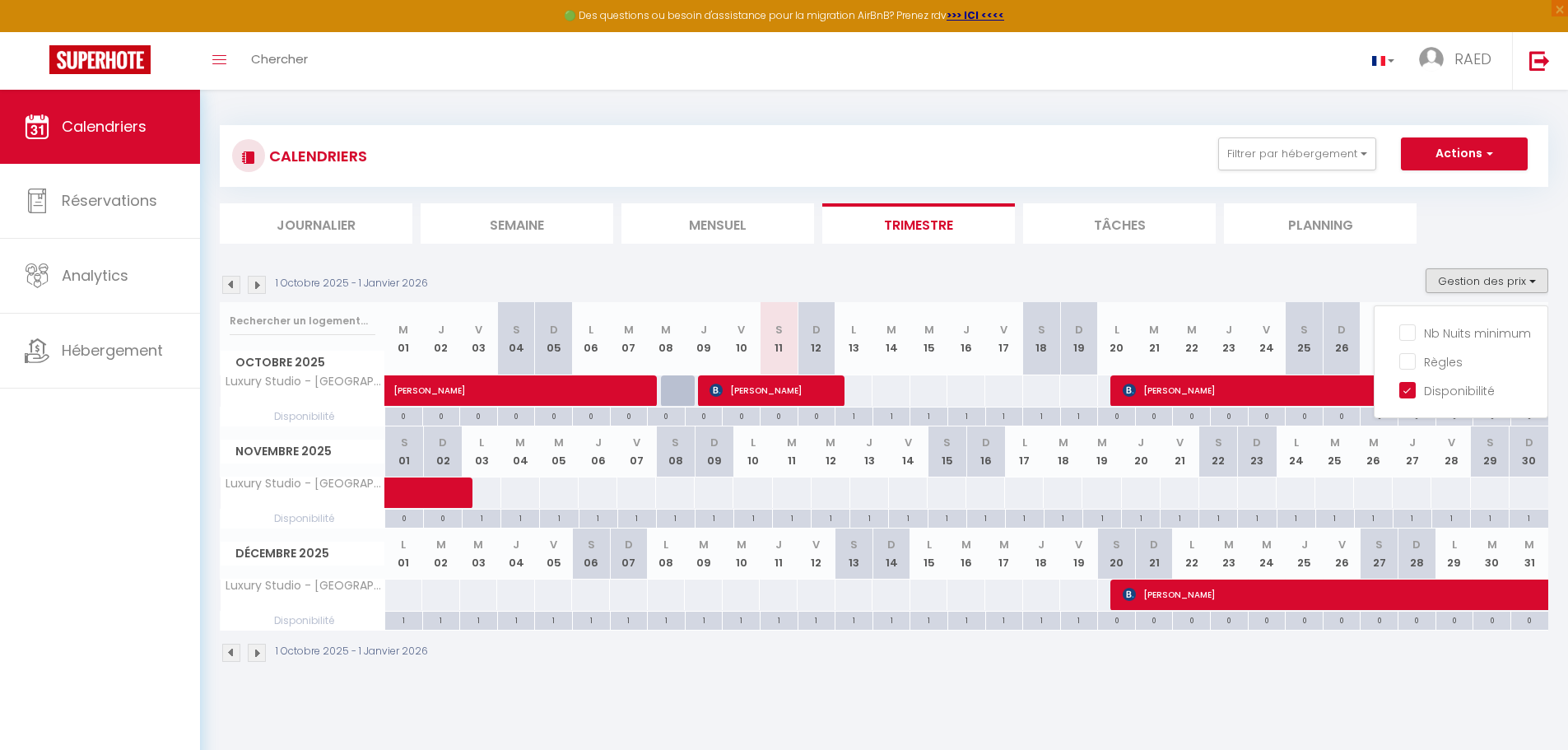
click at [485, 417] on div "0" at bounding box center [478, 415] width 37 height 16
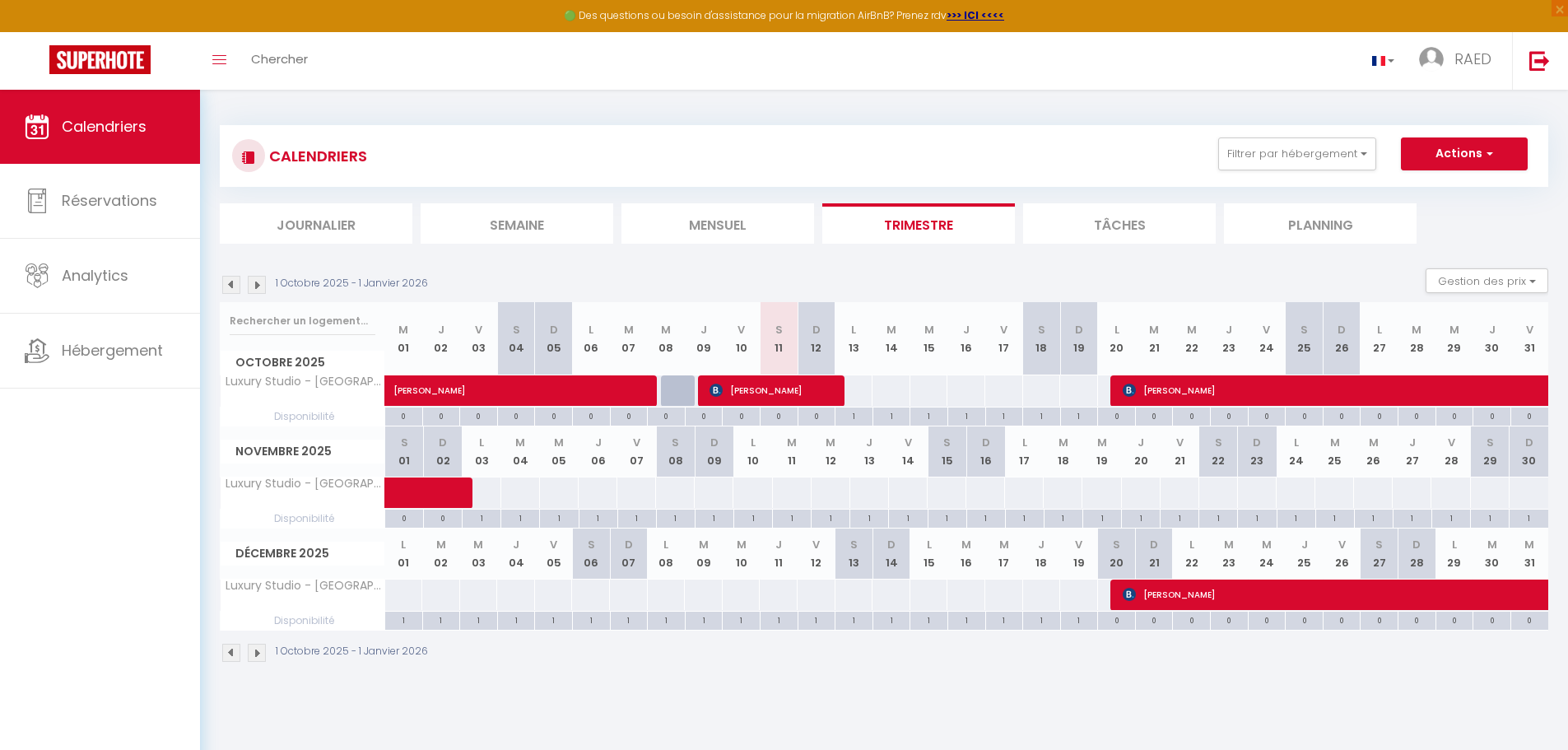
drag, startPoint x: 482, startPoint y: 417, endPoint x: 597, endPoint y: 419, distance: 115.0
click at [595, 420] on tr "Disponibilité 0 0 0 0 0 0 0 0 0 0 0 0 1" at bounding box center [885, 416] width 1328 height 19
click at [1336, 151] on button "Filtrer par hébergement" at bounding box center [1297, 153] width 158 height 33
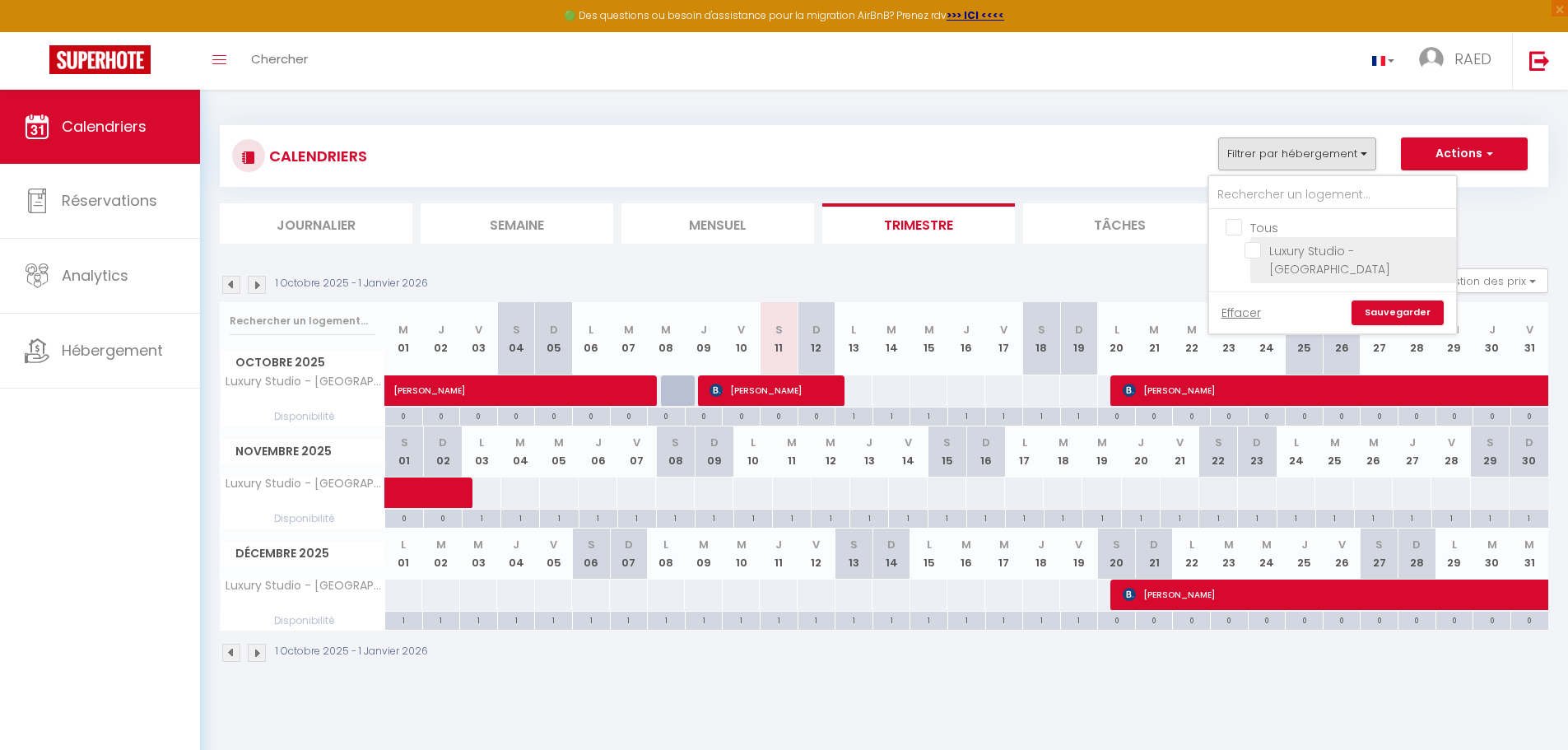
click at [1257, 252] on input "Luxury Studio - [GEOGRAPHIC_DATA]" at bounding box center [1347, 250] width 206 height 17
checkbox input "true"
click at [1402, 300] on link "Sauvegarder" at bounding box center [1398, 312] width 92 height 24
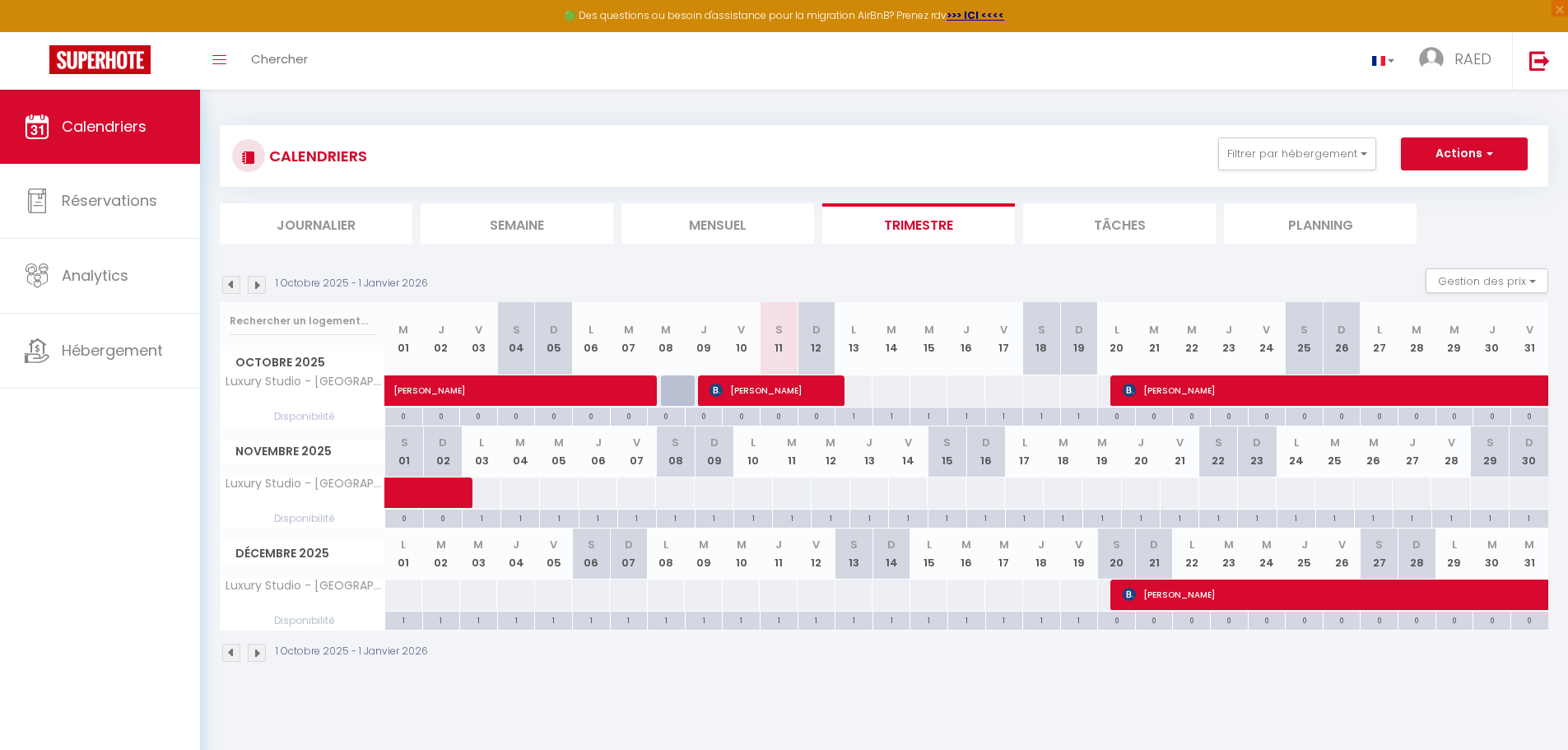
drag, startPoint x: 763, startPoint y: 455, endPoint x: 801, endPoint y: 452, distance: 38.1
click at [801, 452] on tr "Novembre 2025 S 01 D 02 L 03 M 04 M 05 J 06 V 07 S 08 D 09 L 10 M 11 M 12 J 13 …" at bounding box center [885, 451] width 1328 height 50
click at [774, 452] on th "M 11" at bounding box center [792, 451] width 39 height 50
click at [1486, 148] on span "button" at bounding box center [1487, 153] width 10 height 17
drag, startPoint x: 806, startPoint y: 511, endPoint x: 781, endPoint y: 467, distance: 50.6
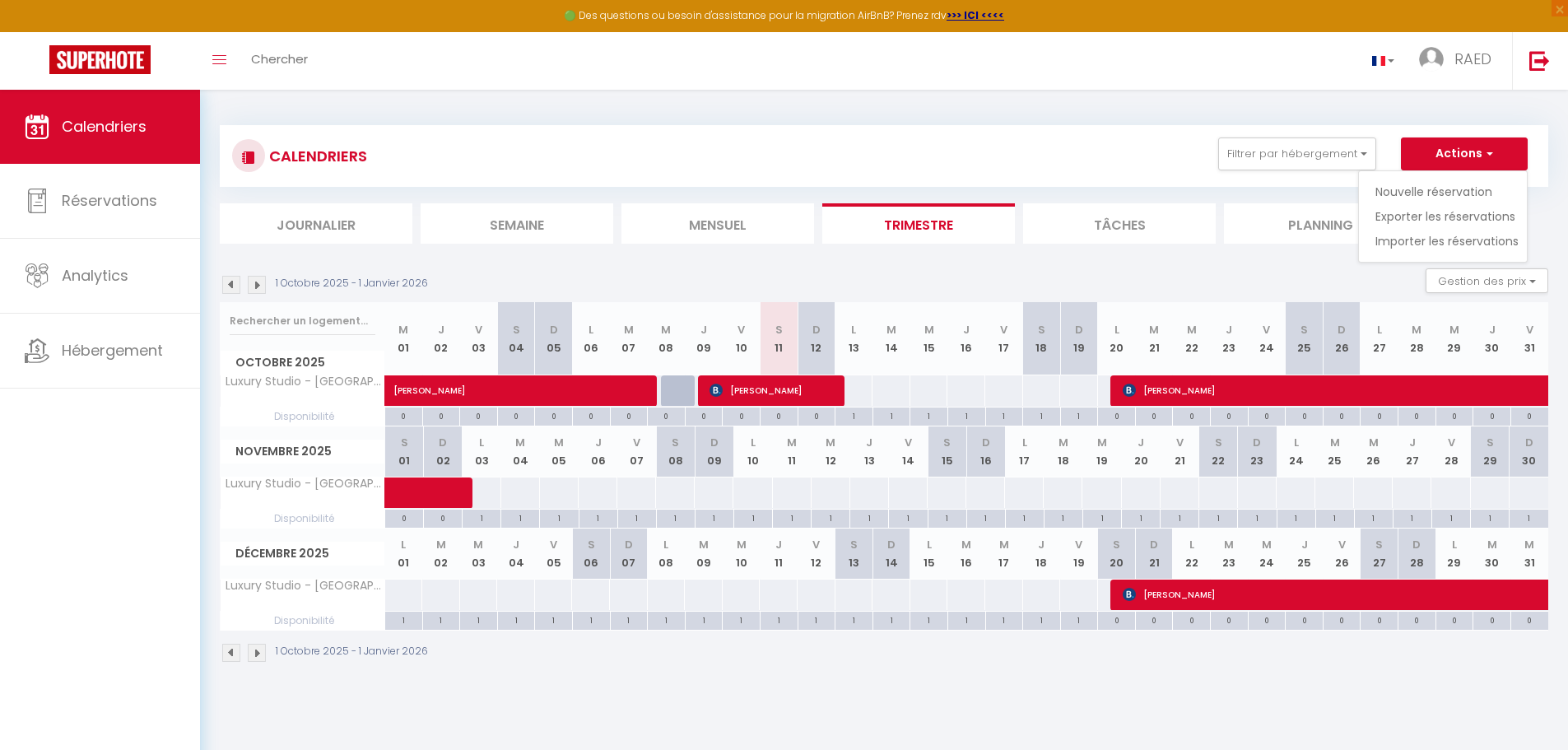
click at [806, 510] on div "1" at bounding box center [792, 518] width 38 height 16
click at [814, 452] on th "M 12" at bounding box center [831, 451] width 39 height 50
click at [736, 231] on li "Mensuel" at bounding box center [718, 223] width 193 height 40
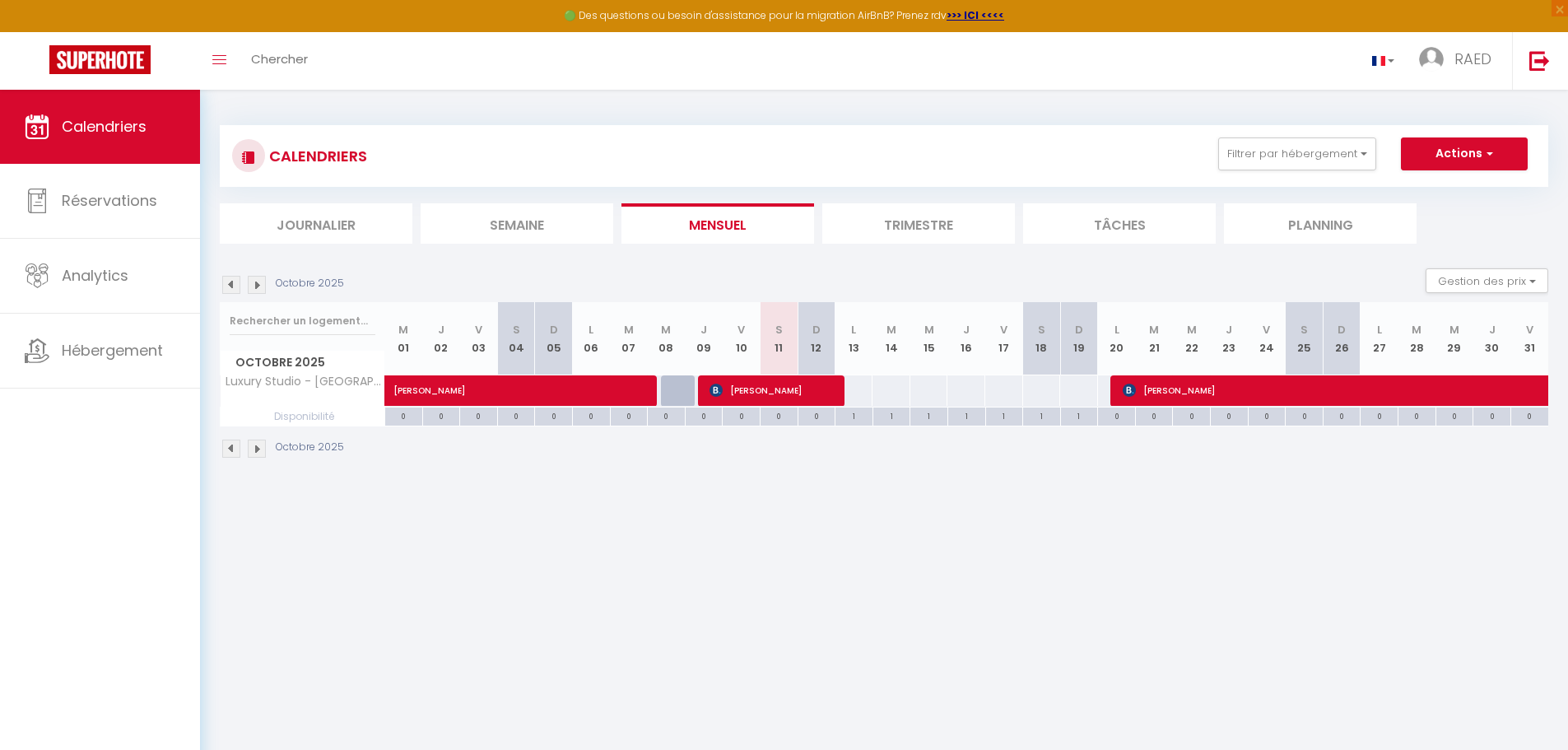
click at [866, 385] on div "72" at bounding box center [853, 391] width 39 height 30
drag, startPoint x: 866, startPoint y: 385, endPoint x: 977, endPoint y: 393, distance: 111.3
click at [946, 391] on tr "Luxury Studio - [GEOGRAPHIC_DATA] [PERSON_NAME] 72 72 [PERSON_NAME]" at bounding box center [885, 391] width 1328 height 32
click at [990, 395] on div "73" at bounding box center [1004, 391] width 39 height 30
click at [1289, 231] on li "Planning" at bounding box center [1320, 223] width 193 height 40
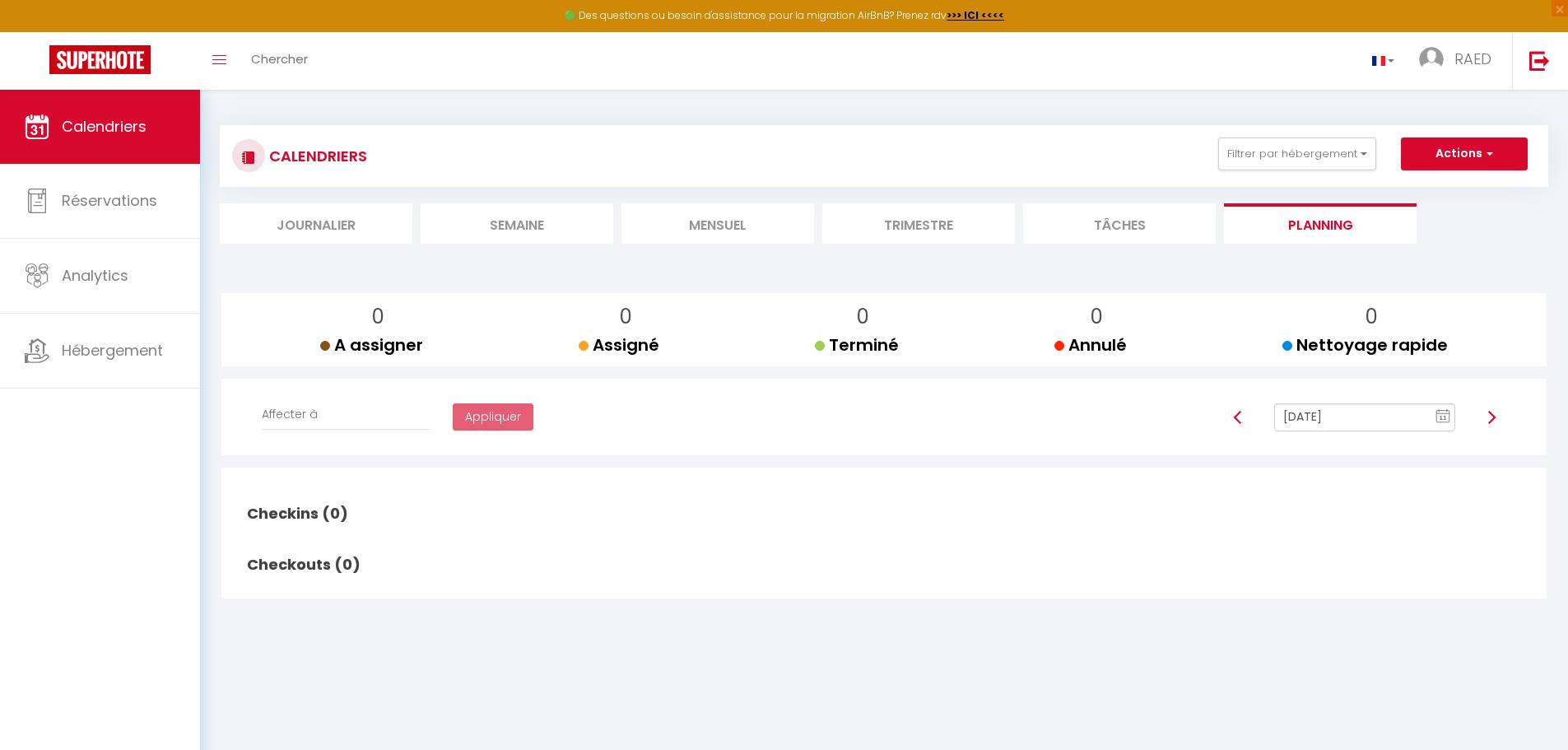
click at [705, 232] on li "Mensuel" at bounding box center [718, 223] width 193 height 40
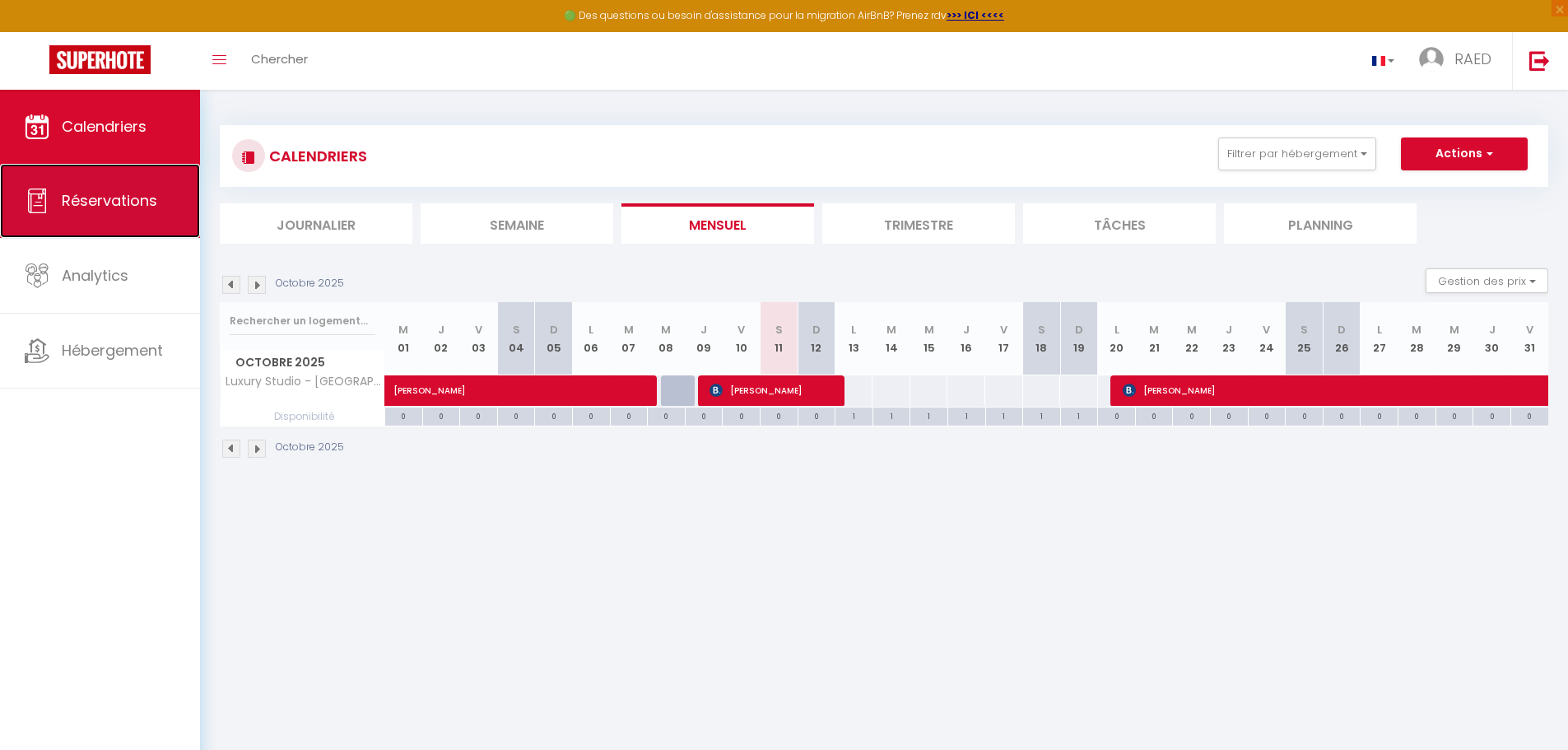
click at [124, 191] on span "Réservations" at bounding box center [110, 200] width 96 height 21
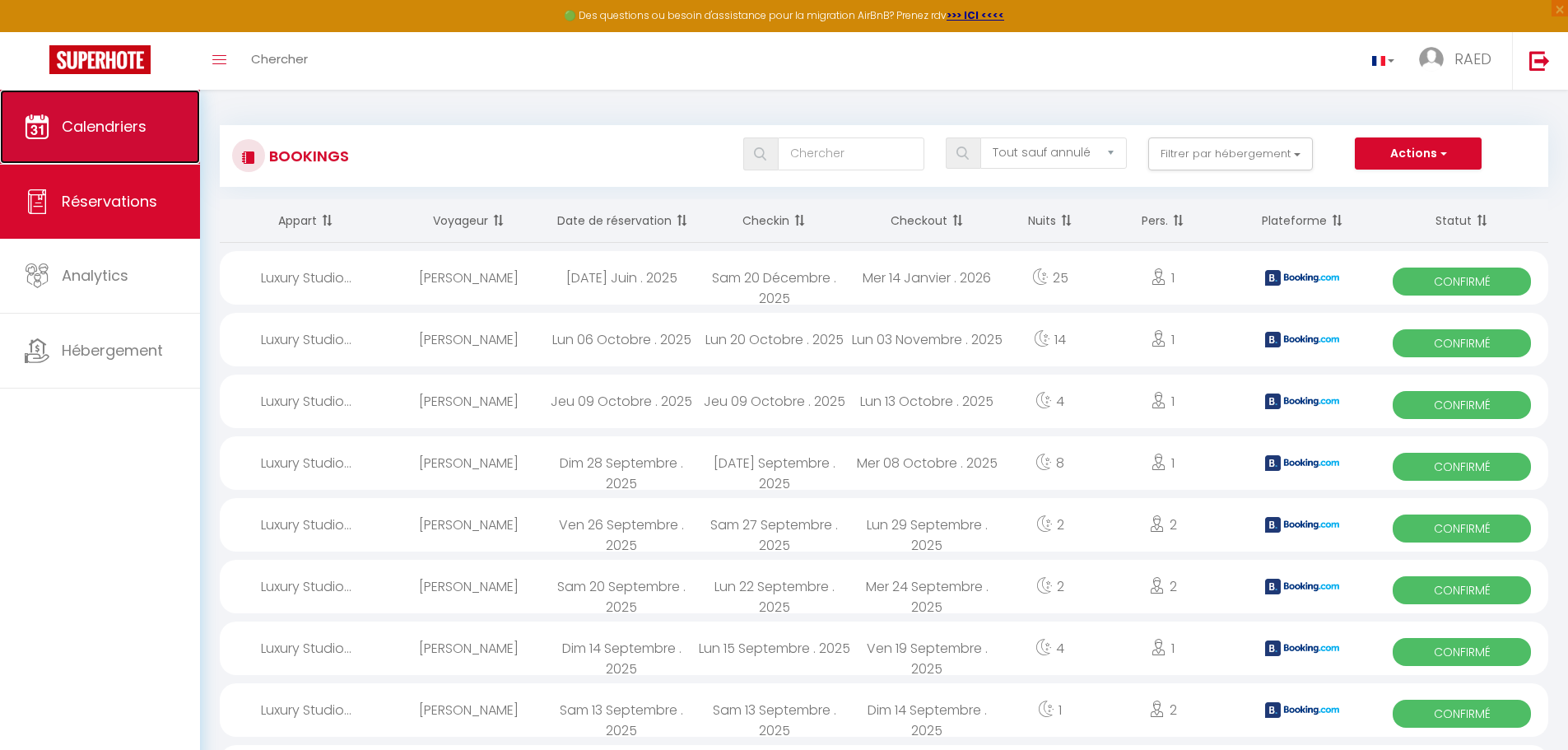
click at [121, 137] on link "Calendriers" at bounding box center [100, 126] width 200 height 74
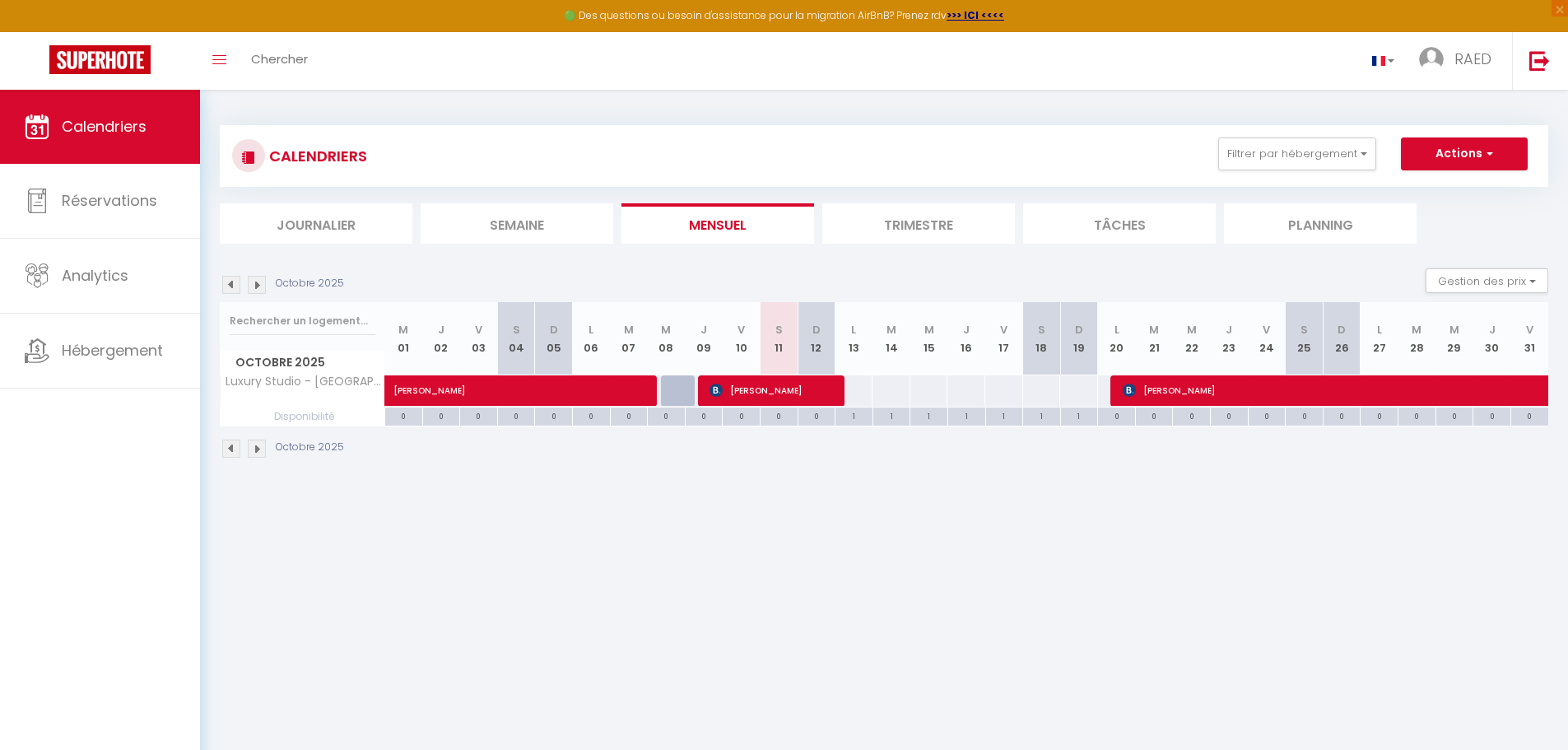
drag, startPoint x: 858, startPoint y: 381, endPoint x: 946, endPoint y: 385, distance: 88.1
click at [946, 385] on tr "Luxury Studio - [GEOGRAPHIC_DATA] [PERSON_NAME] 72 72 [PERSON_NAME]" at bounding box center [885, 391] width 1328 height 32
click at [924, 386] on div "72" at bounding box center [928, 391] width 39 height 30
click at [925, 385] on div "72" at bounding box center [928, 391] width 39 height 30
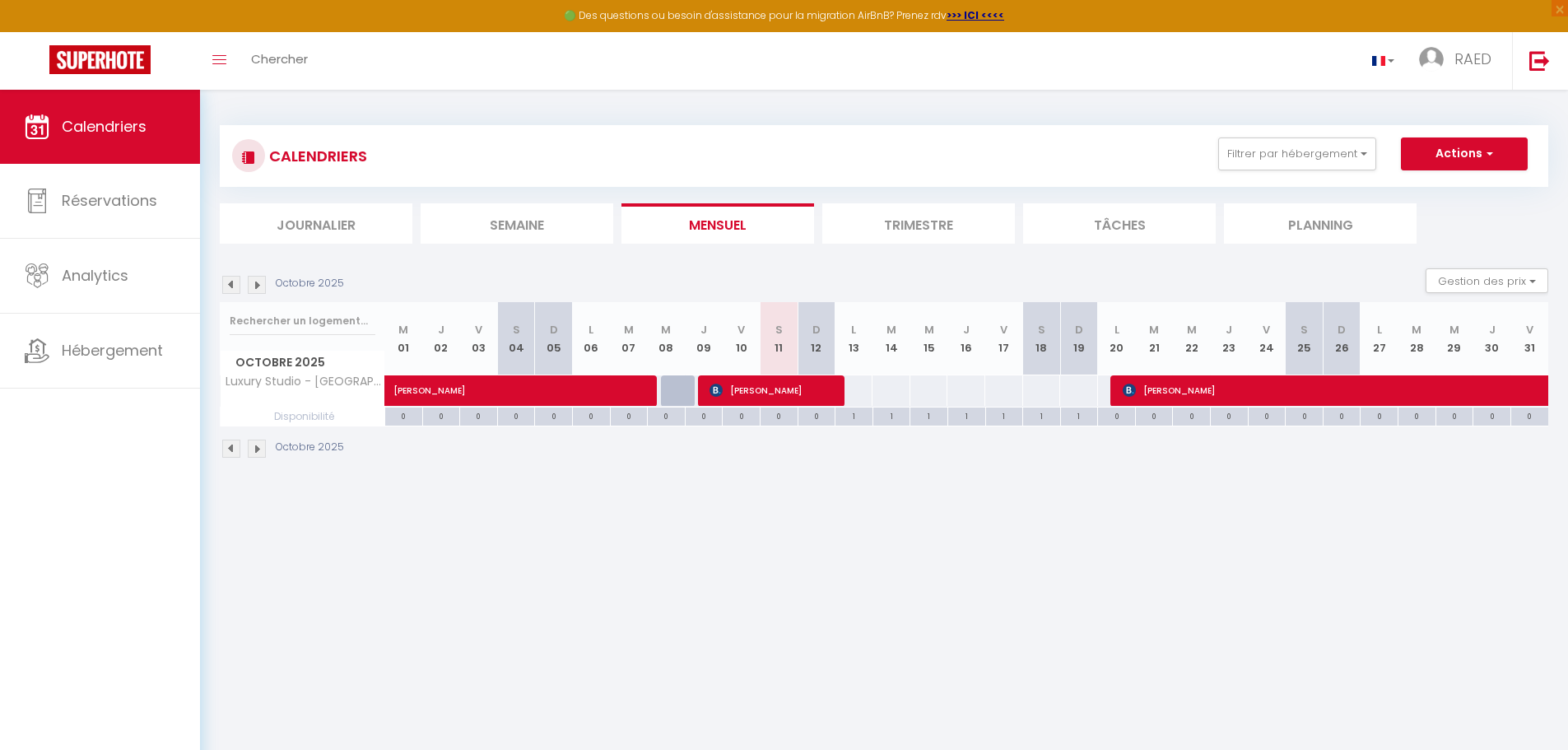
click at [985, 384] on tr "Luxury Studio - [GEOGRAPHIC_DATA] [PERSON_NAME] 72 72 [PERSON_NAME]" at bounding box center [885, 391] width 1328 height 32
click at [1479, 38] on link "RAED" at bounding box center [1460, 60] width 105 height 57
click at [1456, 120] on link "Paramètres" at bounding box center [1447, 115] width 122 height 28
select select "fr"
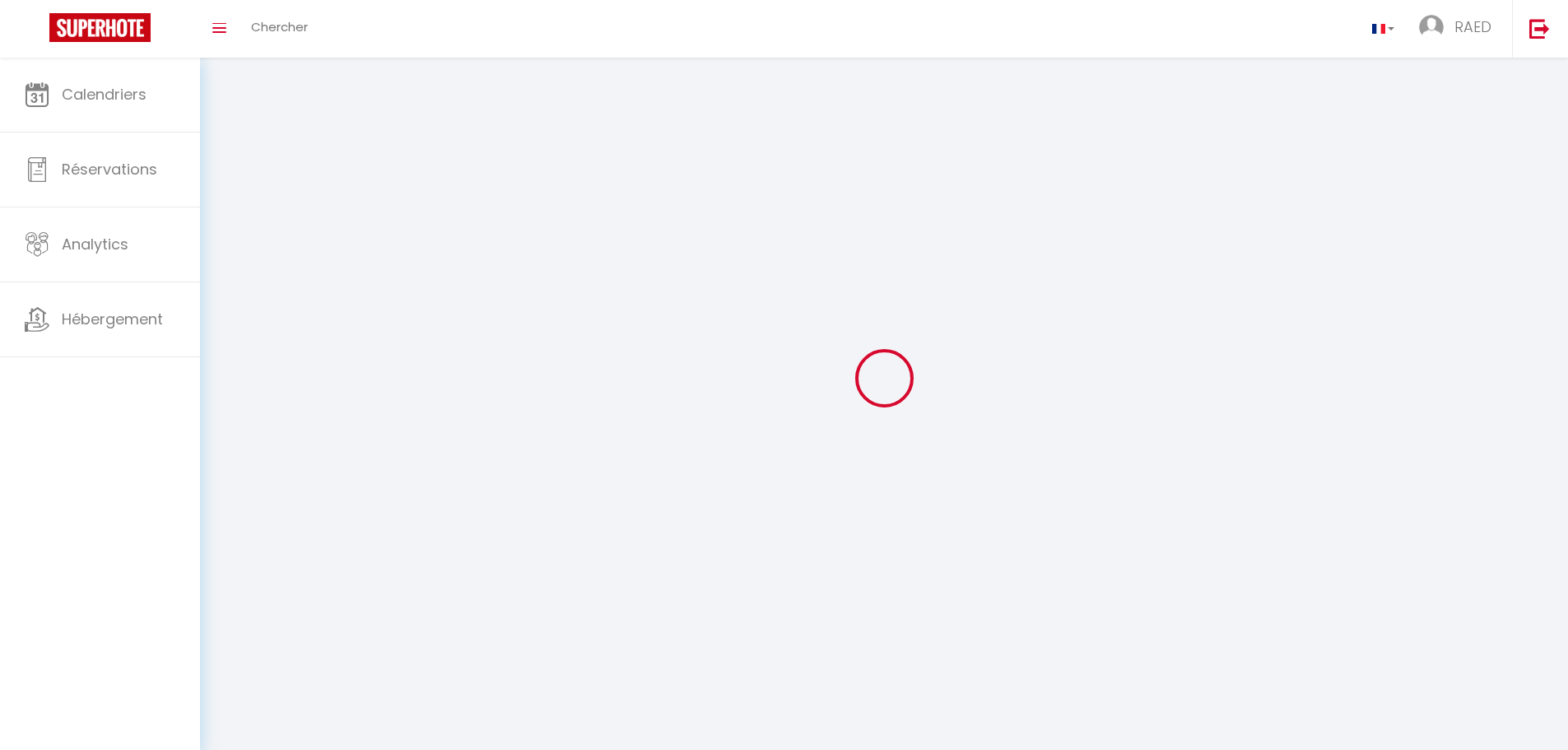
type input "RAED"
type input "WAFI"
type input "[URL][DOMAIN_NAME]"
select select
select select "28"
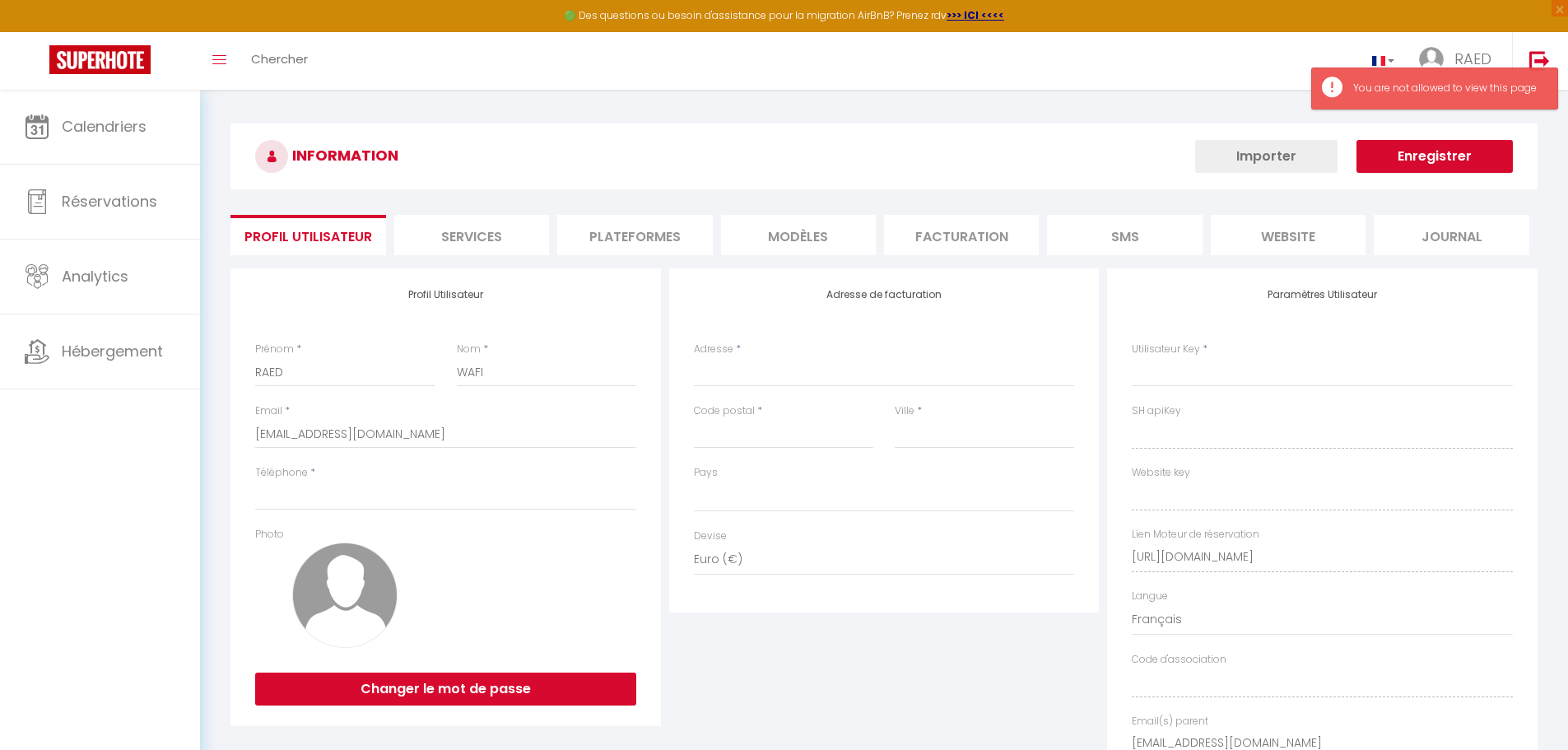
select select
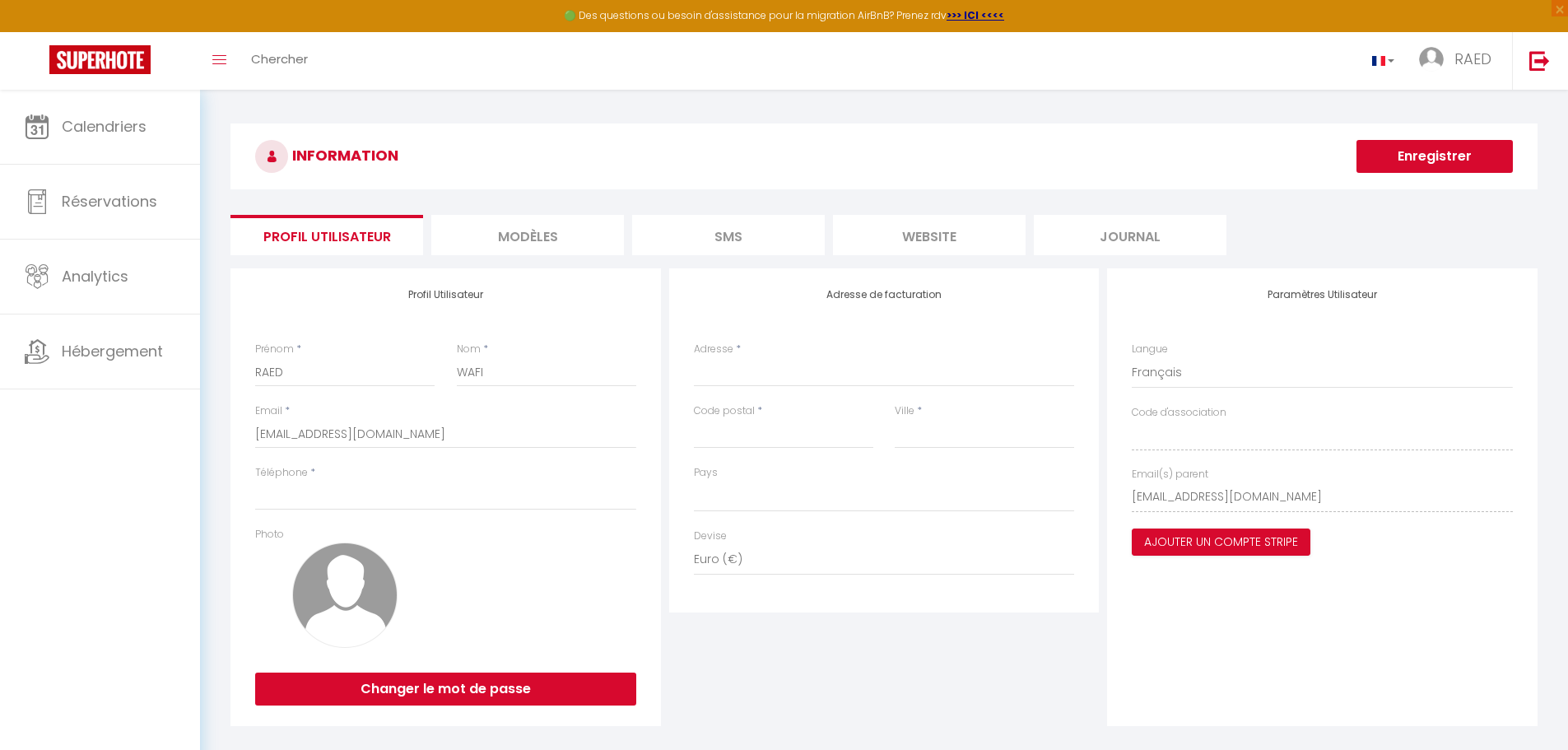
click at [534, 238] on li "MODÈLES" at bounding box center [528, 234] width 193 height 40
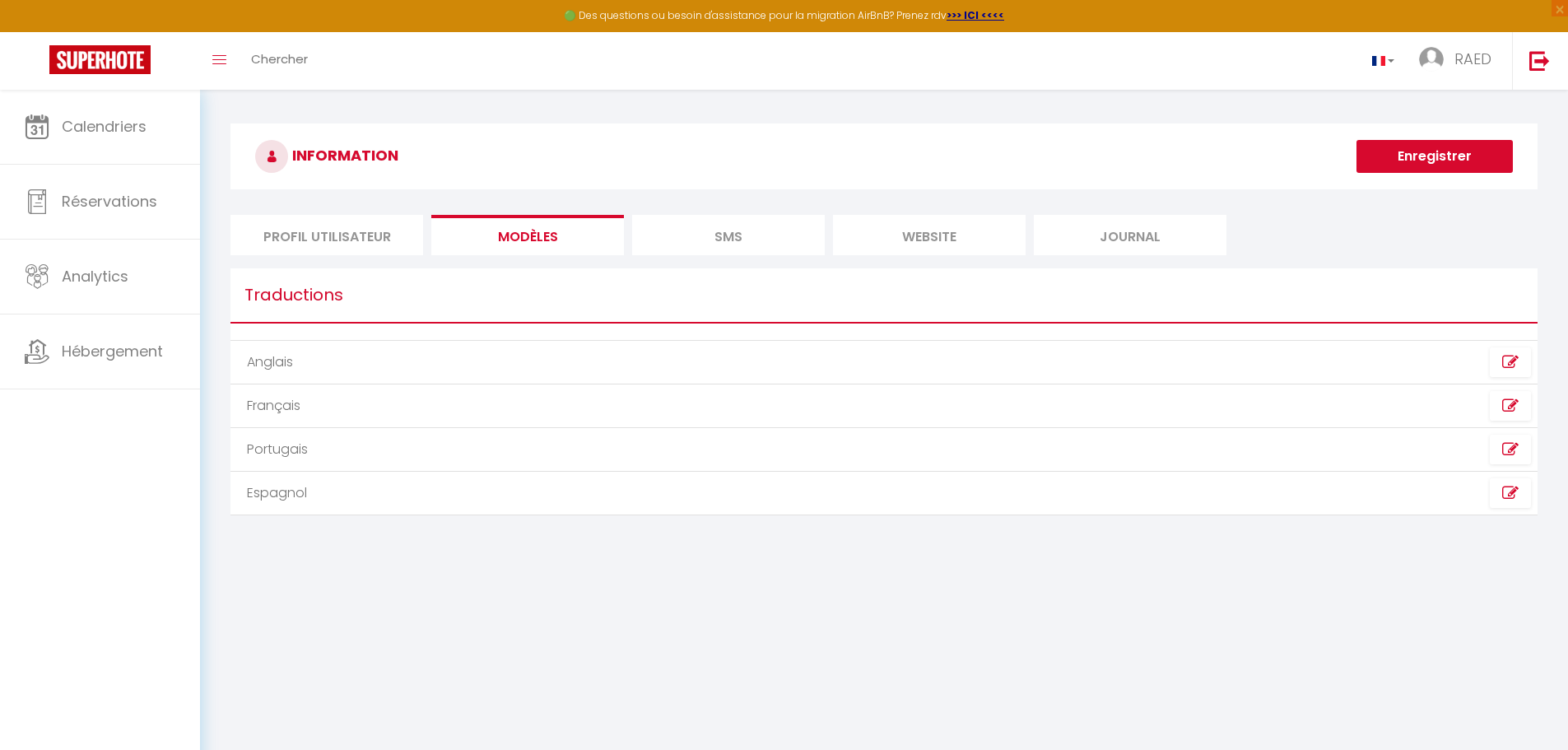
click at [695, 241] on li "SMS" at bounding box center [728, 234] width 193 height 40
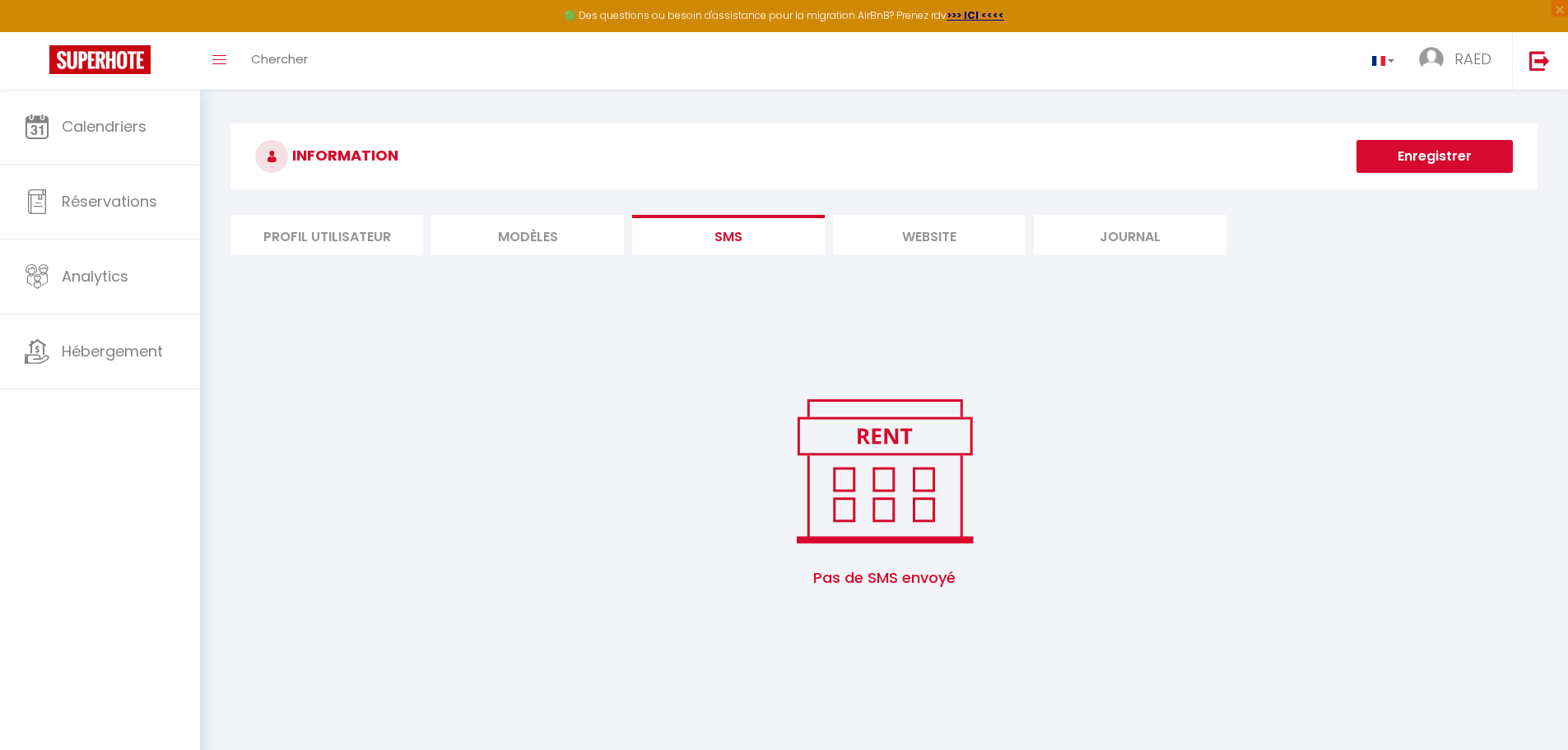
click at [931, 231] on li "website" at bounding box center [929, 234] width 193 height 40
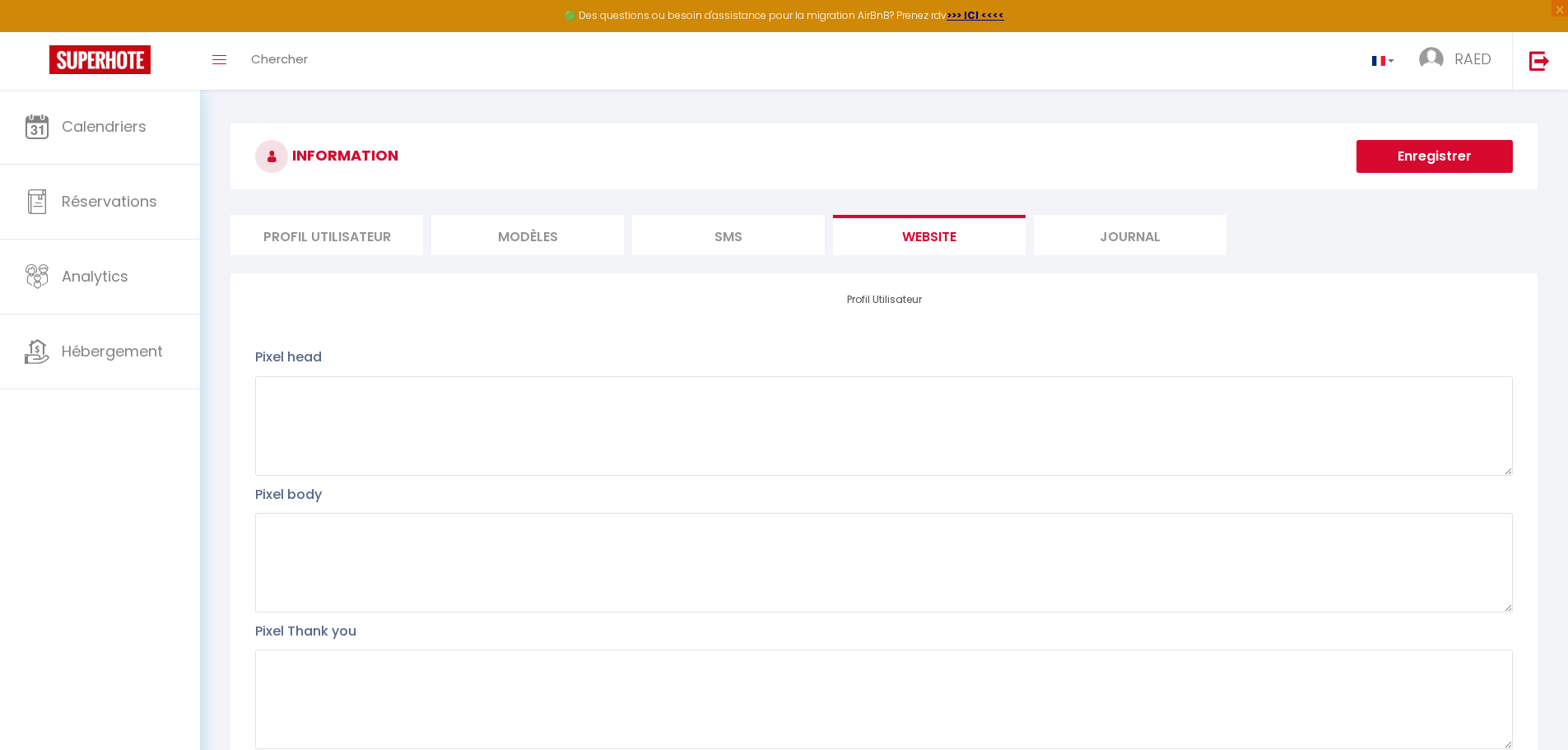
click at [1137, 247] on li "Journal" at bounding box center [1130, 234] width 193 height 40
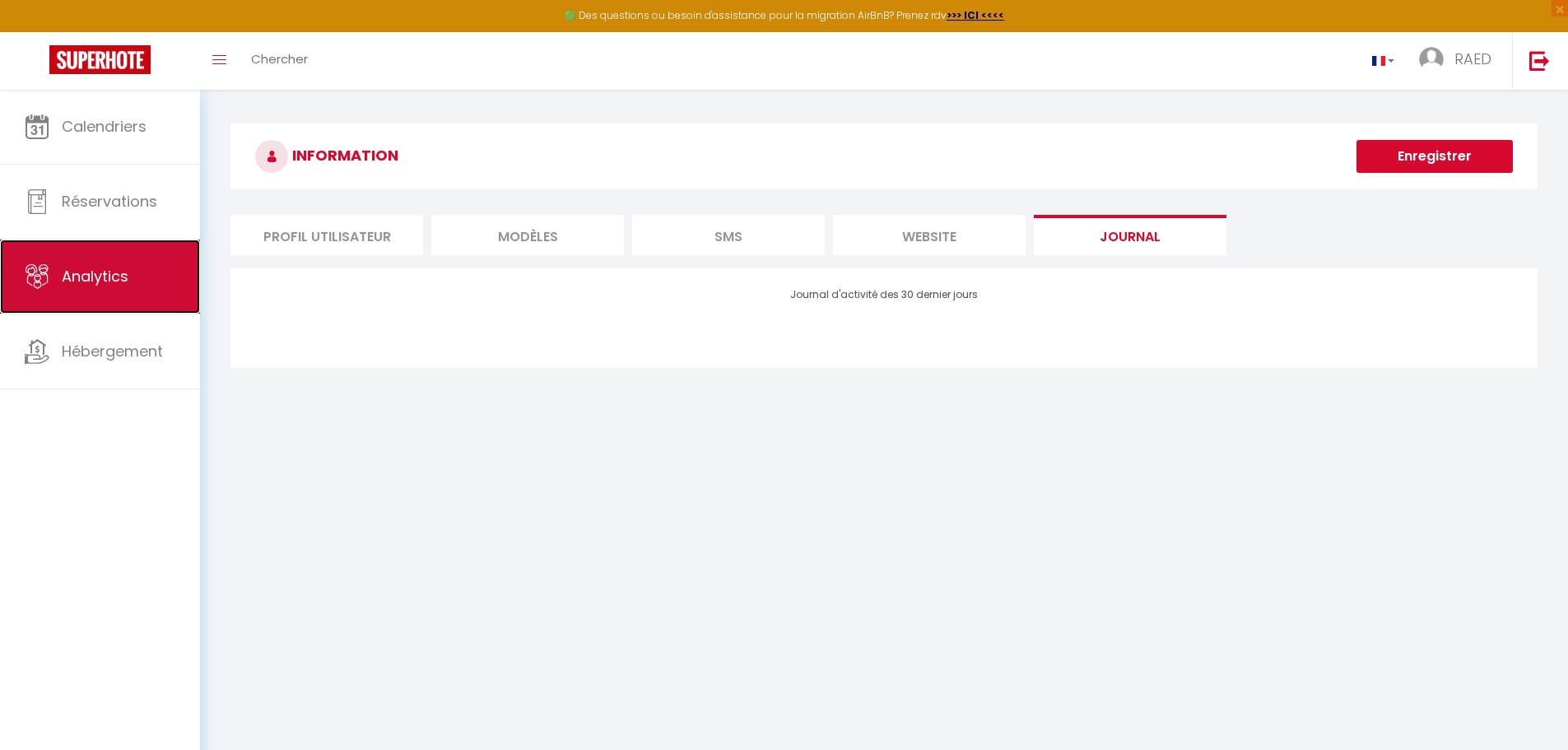
click at [119, 251] on link "Analytics" at bounding box center [100, 277] width 200 height 74
select select "2025"
select select "10"
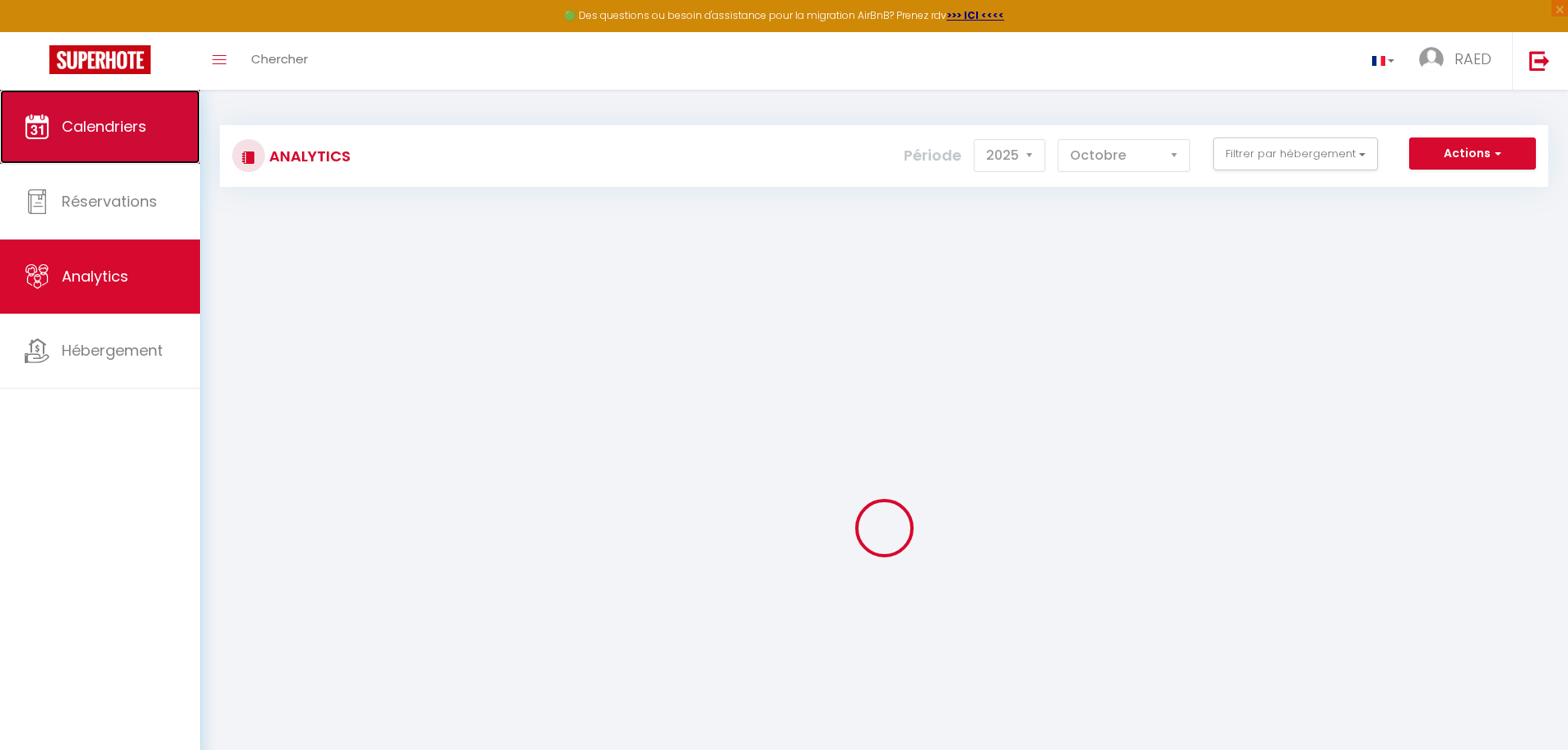
click at [136, 122] on span "Calendriers" at bounding box center [104, 126] width 85 height 21
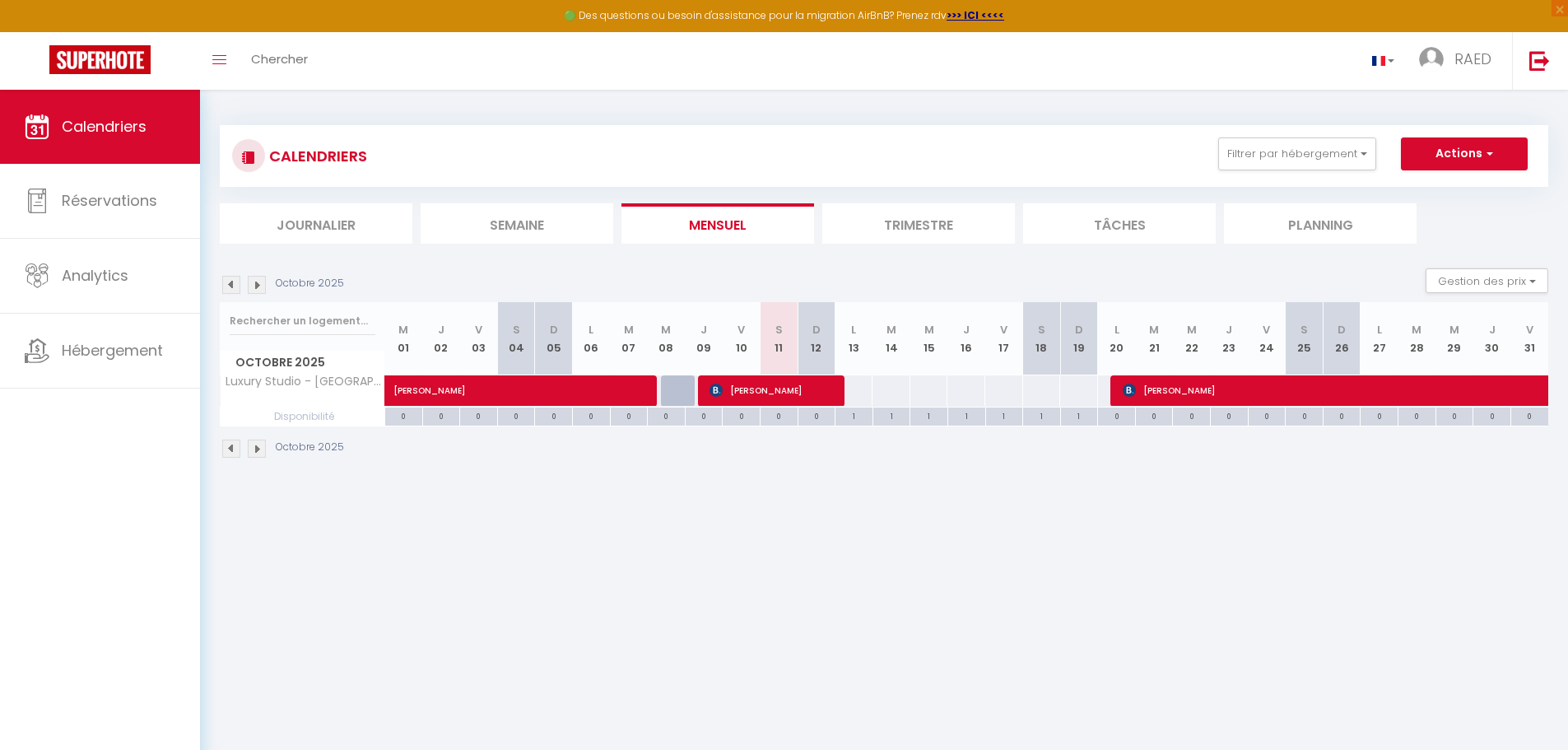
click at [880, 432] on div "Octobre 2025" at bounding box center [884, 451] width 1328 height 49
drag, startPoint x: 865, startPoint y: 406, endPoint x: 881, endPoint y: 381, distance: 29.7
click at [881, 381] on tbody "Luxury Studio - [GEOGRAPHIC_DATA] [PERSON_NAME] 72 72 [PERSON_NAME]" at bounding box center [885, 400] width 1328 height 51
click at [881, 391] on div "72" at bounding box center [891, 391] width 39 height 30
click at [879, 410] on div "1" at bounding box center [892, 415] width 37 height 16
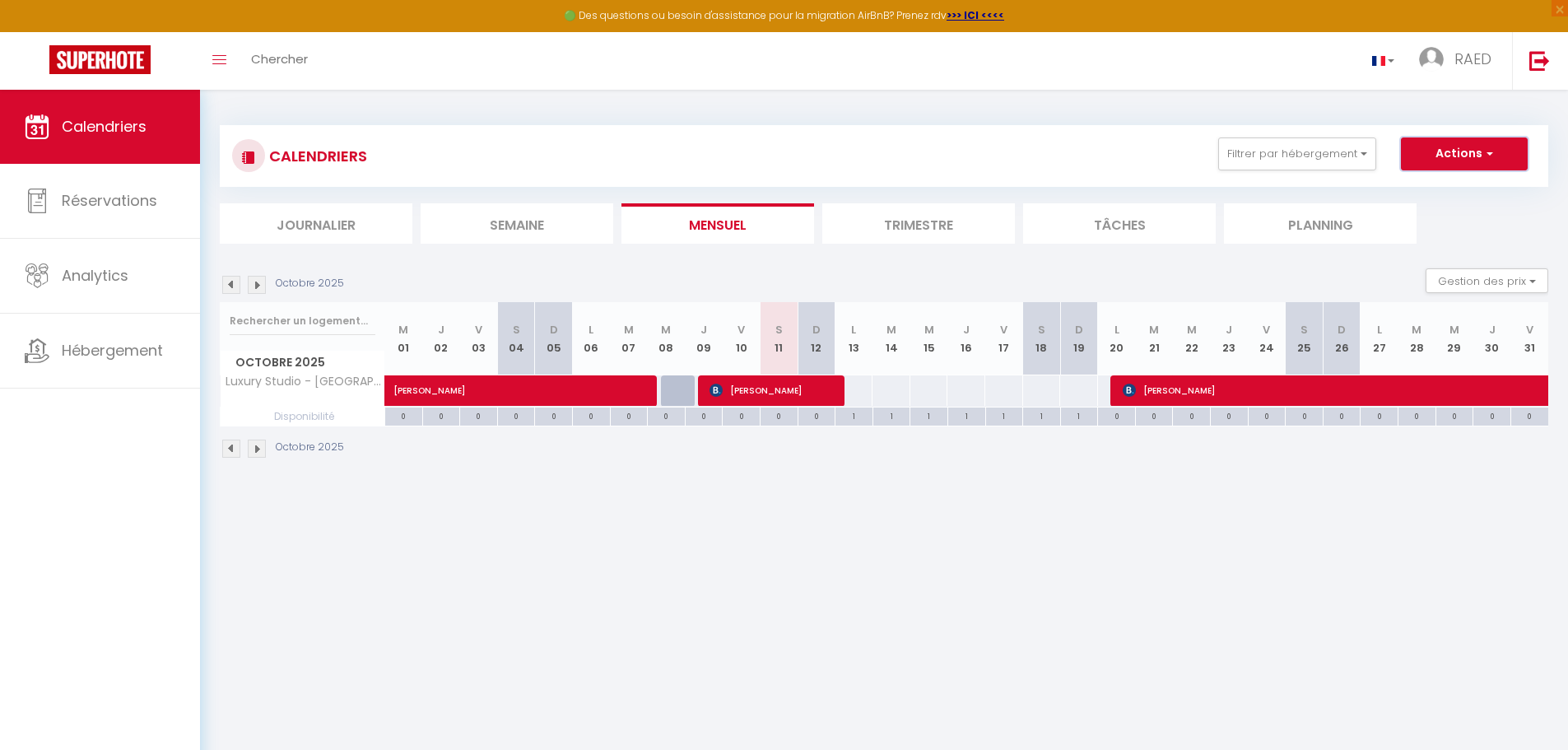
click at [1516, 162] on button "Actions" at bounding box center [1464, 153] width 127 height 33
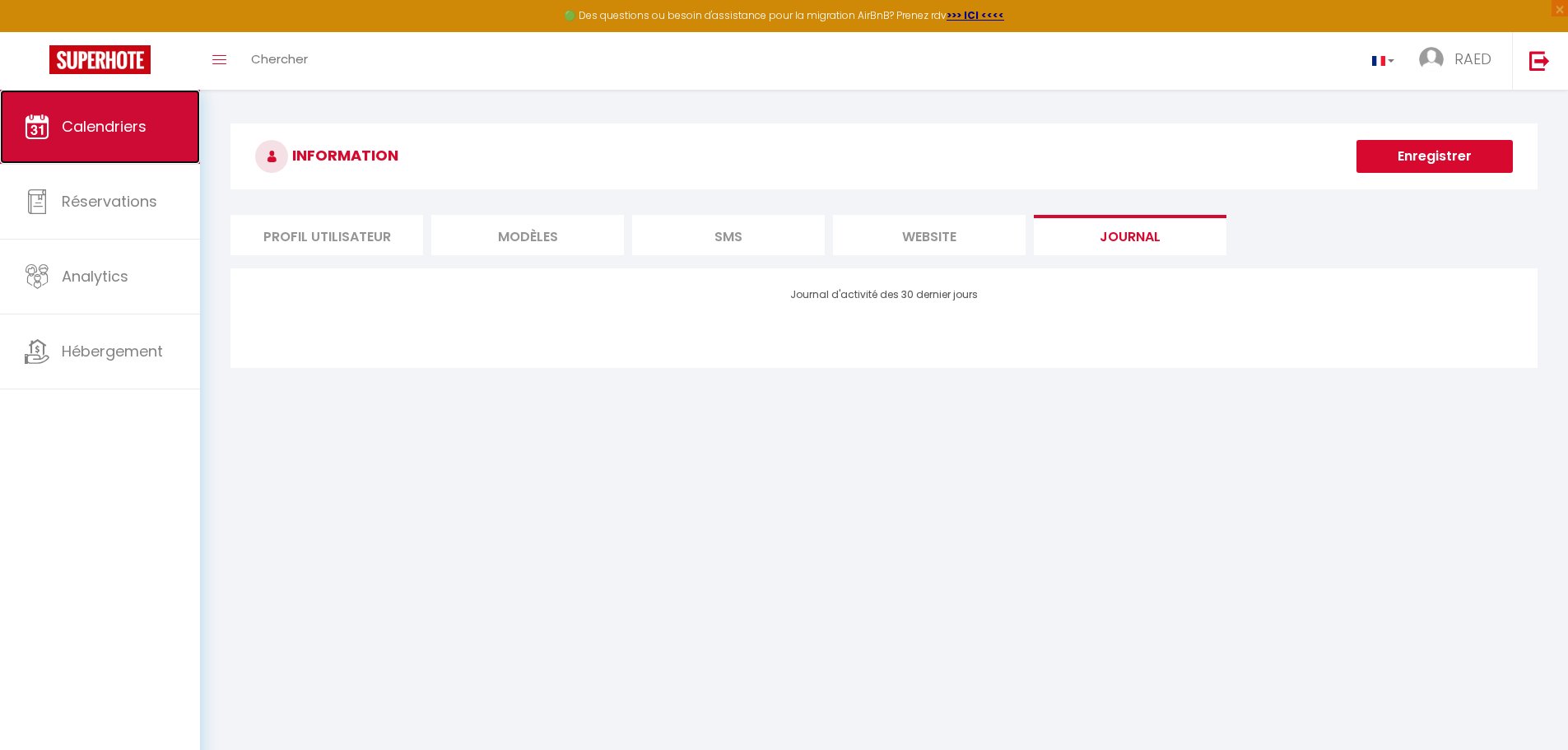
click at [128, 129] on span "Calendriers" at bounding box center [104, 126] width 85 height 21
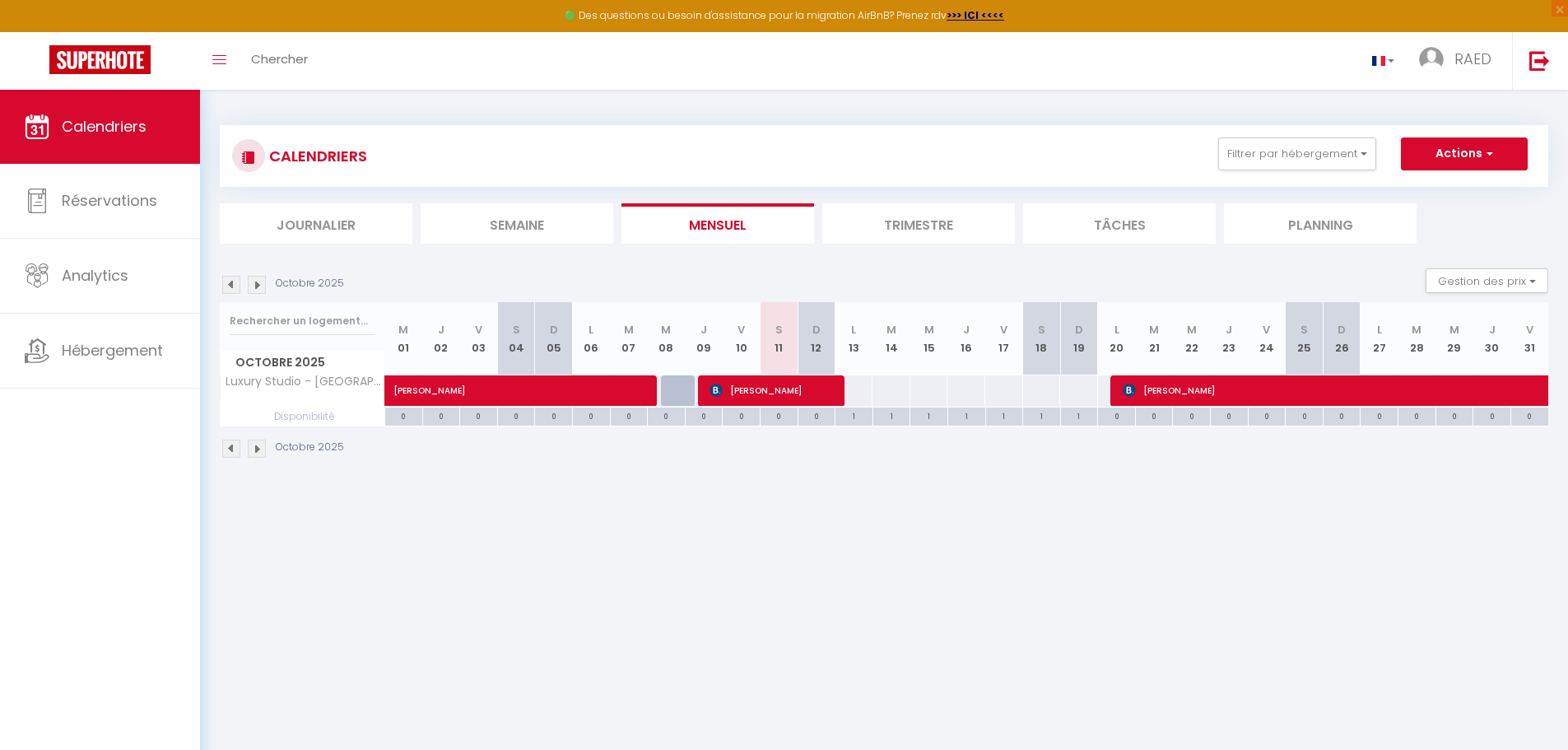
click at [865, 389] on div "72" at bounding box center [853, 391] width 39 height 30
click at [884, 391] on div "72" at bounding box center [891, 391] width 39 height 30
click at [888, 390] on div "72" at bounding box center [891, 391] width 39 height 30
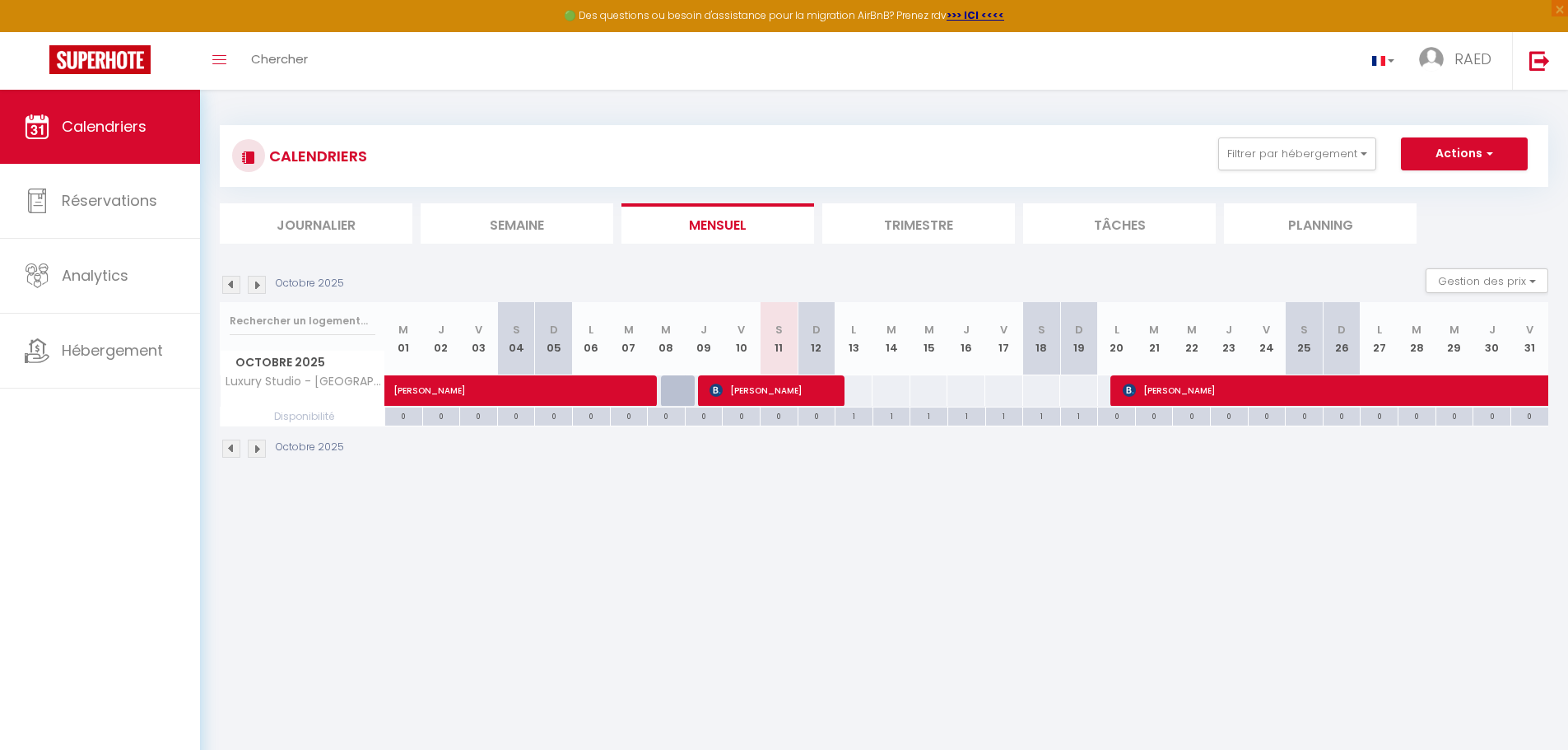
click at [891, 390] on div "72" at bounding box center [891, 391] width 39 height 30
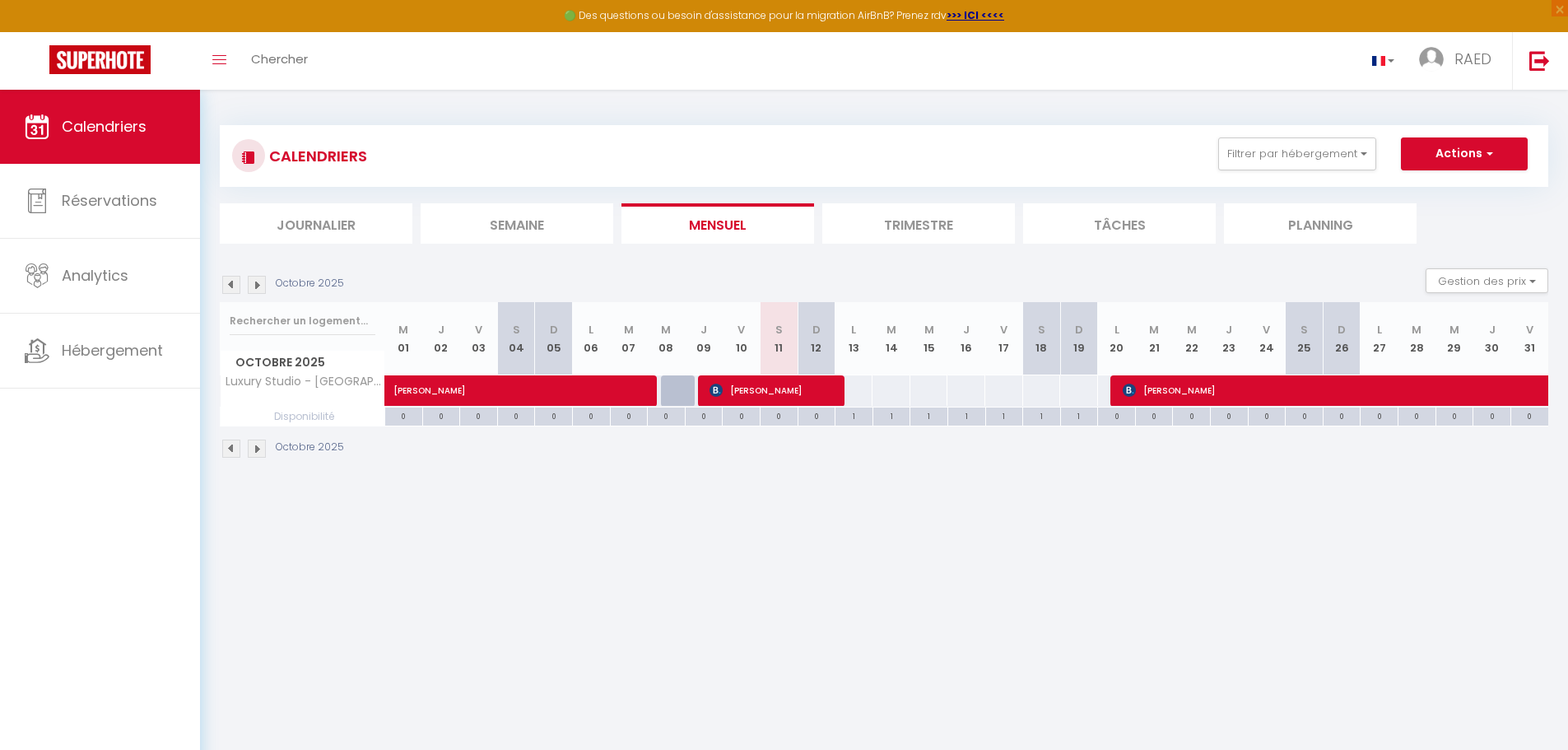
click at [891, 390] on div "72" at bounding box center [891, 391] width 39 height 30
drag, startPoint x: 891, startPoint y: 390, endPoint x: 966, endPoint y: 393, distance: 75.1
click at [965, 394] on tr "Luxury Studio - [GEOGRAPHIC_DATA] [PERSON_NAME] 72 72 [PERSON_NAME]" at bounding box center [885, 391] width 1328 height 32
click at [966, 392] on div "72" at bounding box center [965, 391] width 39 height 30
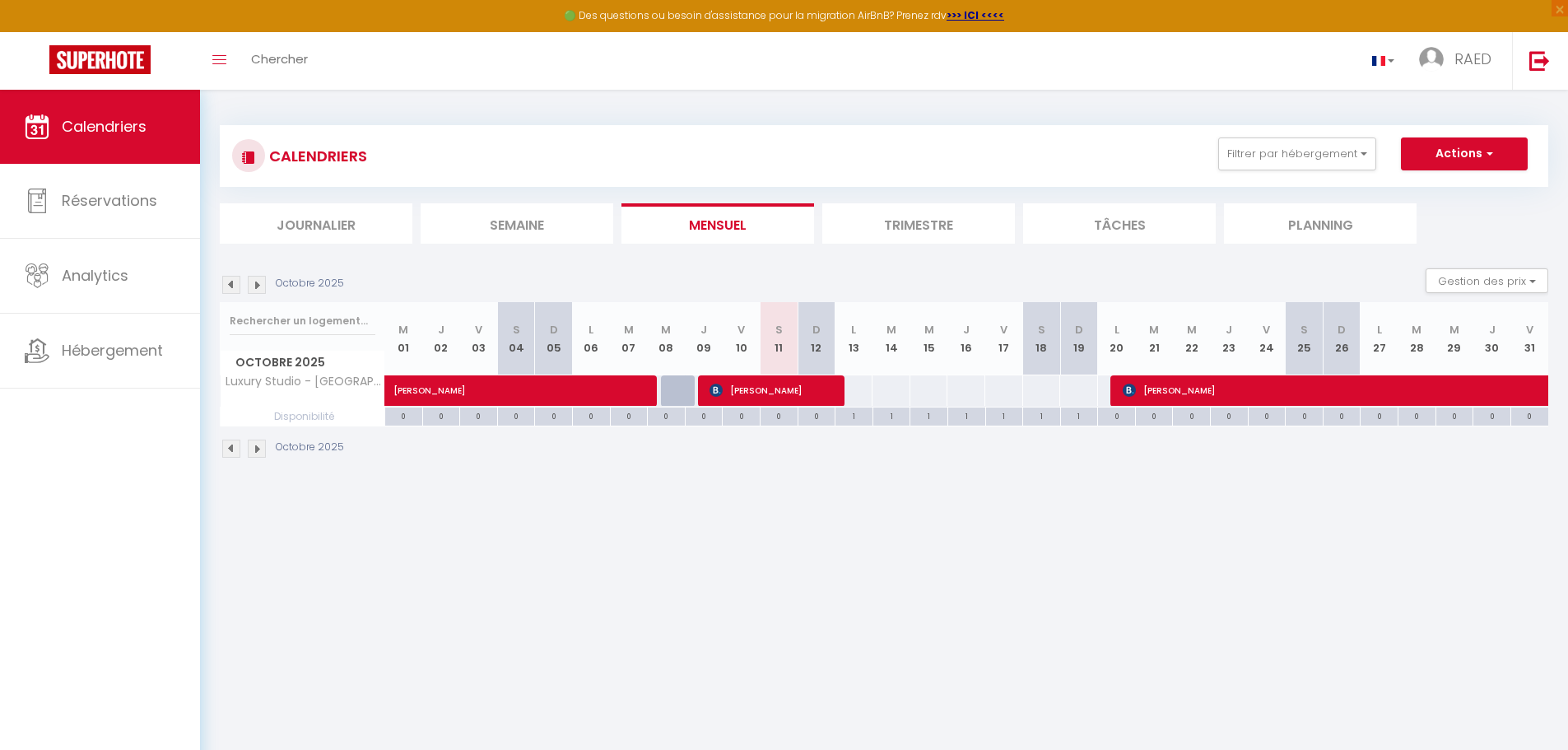
click at [966, 392] on div "72" at bounding box center [965, 391] width 39 height 30
click at [903, 327] on th "M 14" at bounding box center [892, 339] width 38 height 73
drag, startPoint x: 871, startPoint y: 339, endPoint x: 943, endPoint y: 344, distance: 72.2
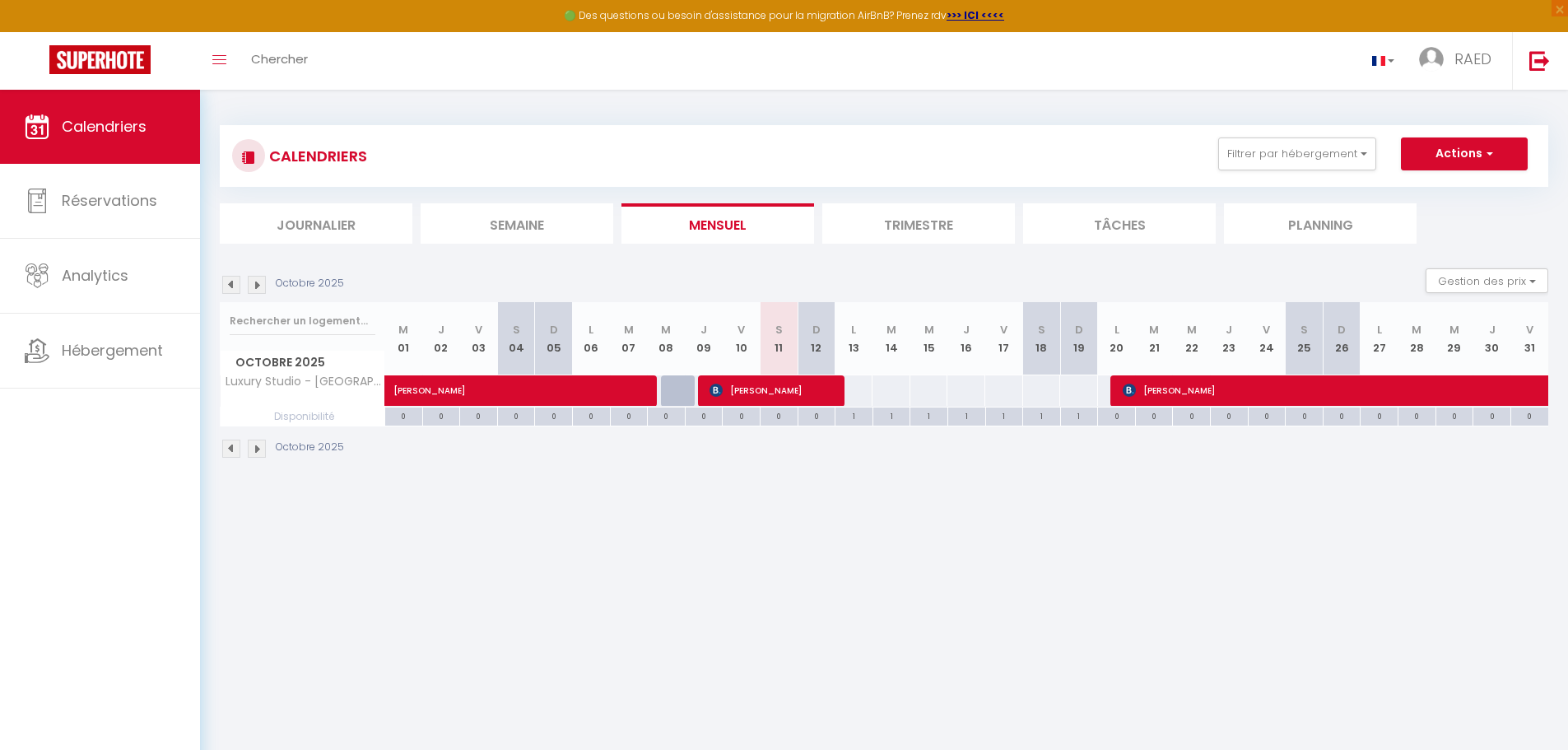
click at [939, 346] on tr "Octobre 2025 M 01 J 02 V 03 S 04 D 05 L 06 M 07 M 08 J 09 V 10 S 11 D 12 L 13 M…" at bounding box center [885, 339] width 1328 height 73
click at [916, 343] on th "M 15" at bounding box center [929, 339] width 38 height 73
drag, startPoint x: 916, startPoint y: 343, endPoint x: 933, endPoint y: 358, distance: 22.7
click at [919, 346] on th "M 15" at bounding box center [929, 339] width 38 height 73
click at [935, 358] on th "M 15" at bounding box center [929, 339] width 38 height 73
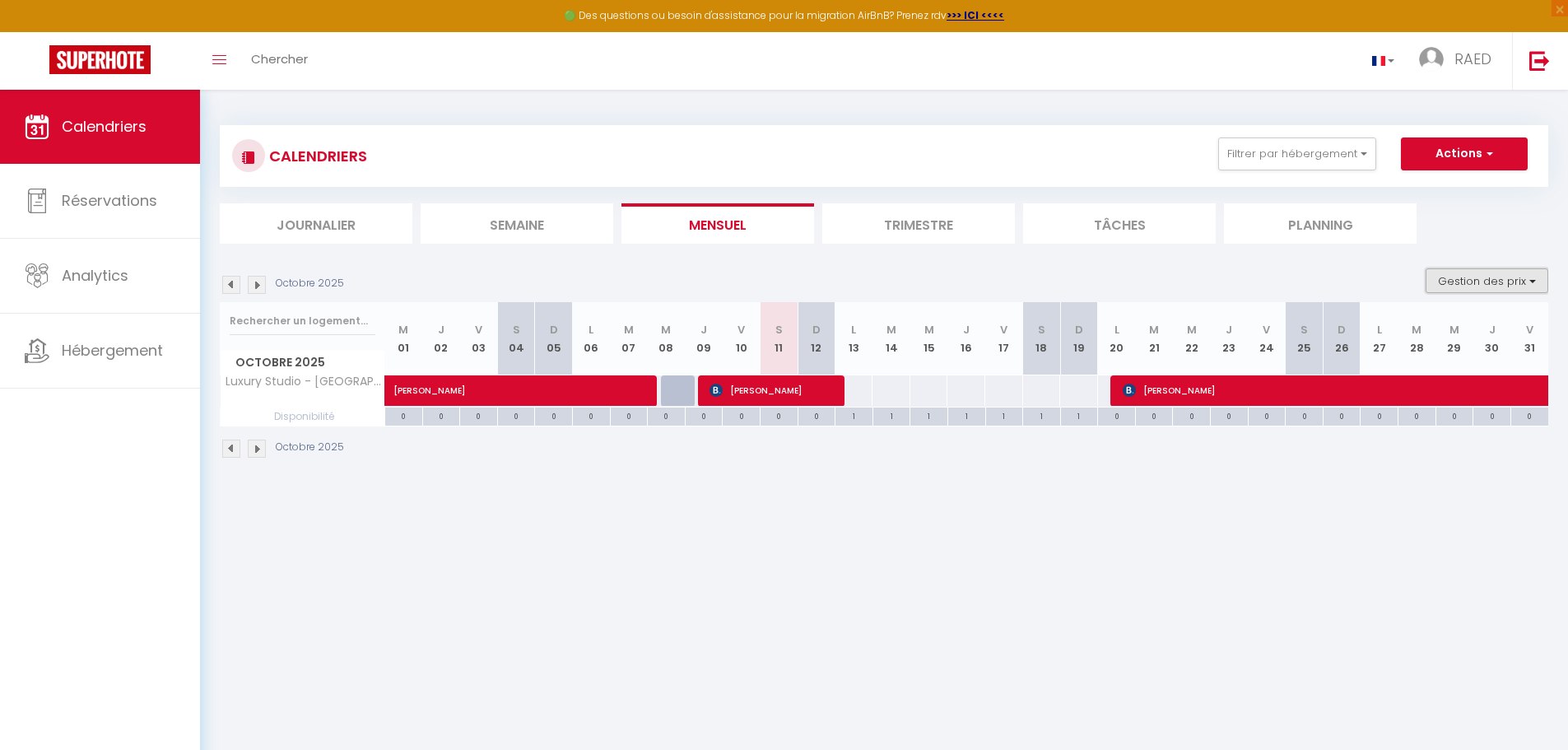
click at [1494, 285] on button "Gestion des prix" at bounding box center [1487, 280] width 122 height 24
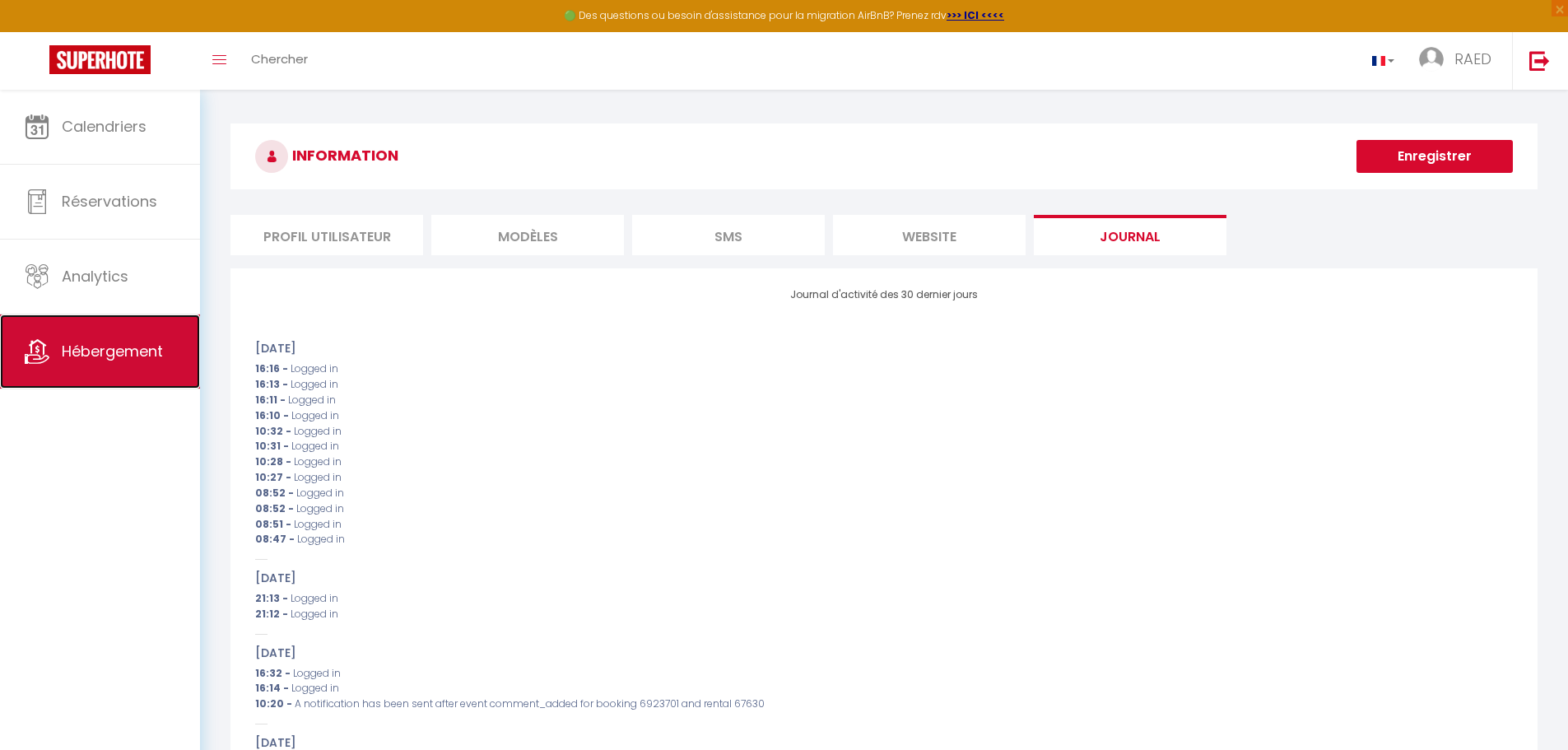
click at [147, 355] on span "Hébergement" at bounding box center [113, 351] width 102 height 21
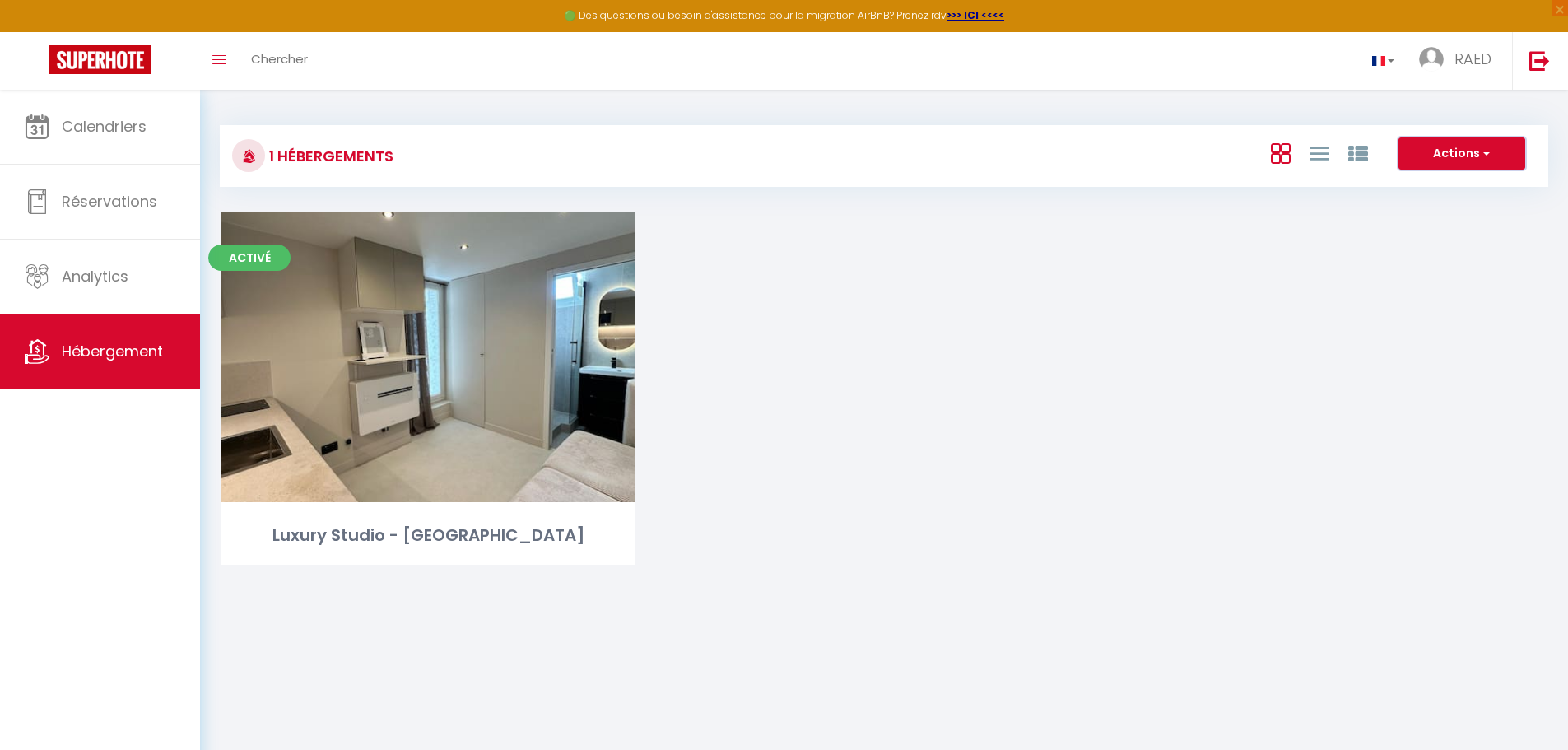
click at [1495, 149] on button "Actions" at bounding box center [1462, 153] width 127 height 33
click at [1327, 150] on icon at bounding box center [1319, 153] width 20 height 21
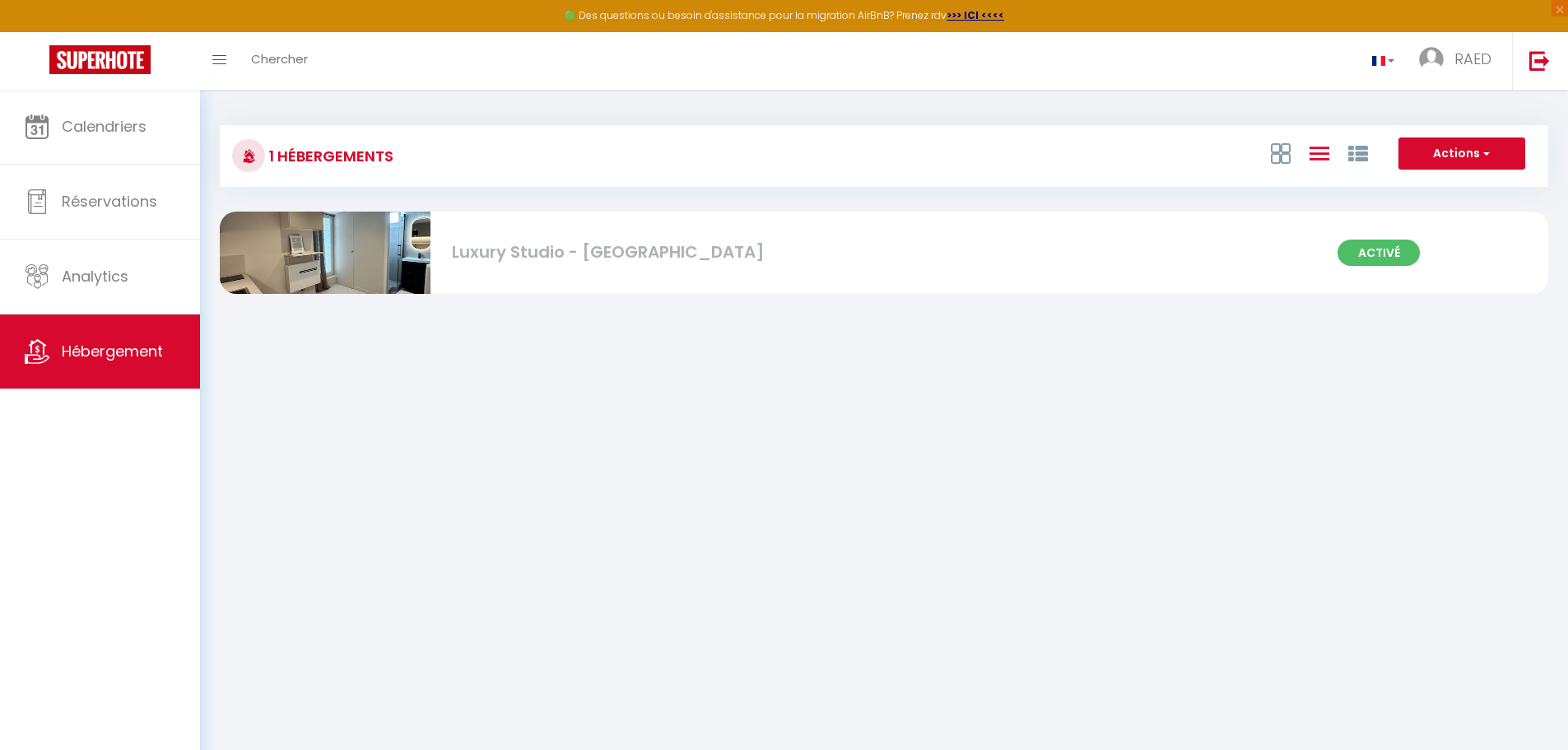
click at [1369, 149] on div at bounding box center [1319, 152] width 114 height 31
click at [505, 246] on div "Luxury Studio - [GEOGRAPHIC_DATA]" at bounding box center [662, 252] width 421 height 25
click at [566, 253] on div "Luxury Studio - [GEOGRAPHIC_DATA]" at bounding box center [662, 252] width 421 height 25
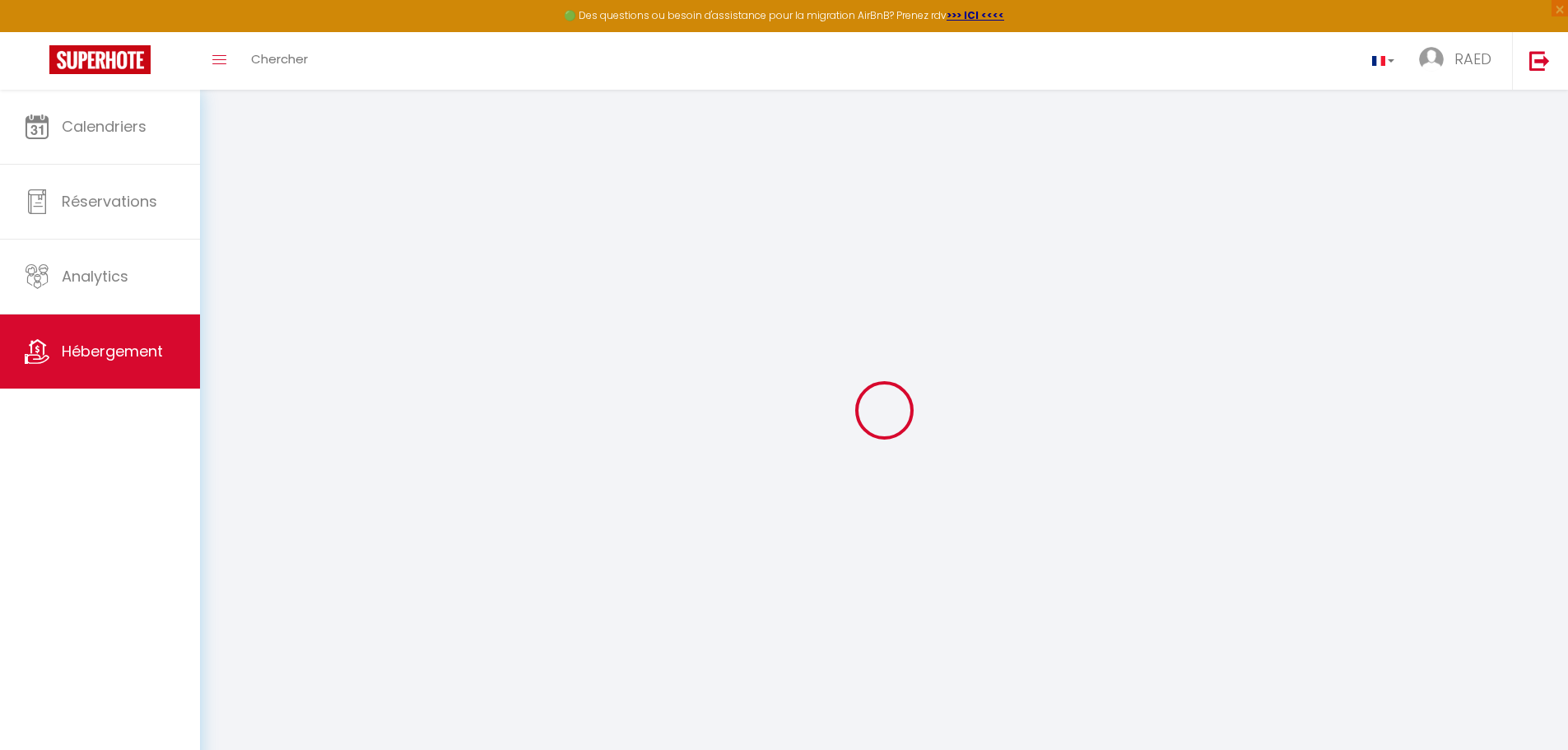
select select
checkbox input "false"
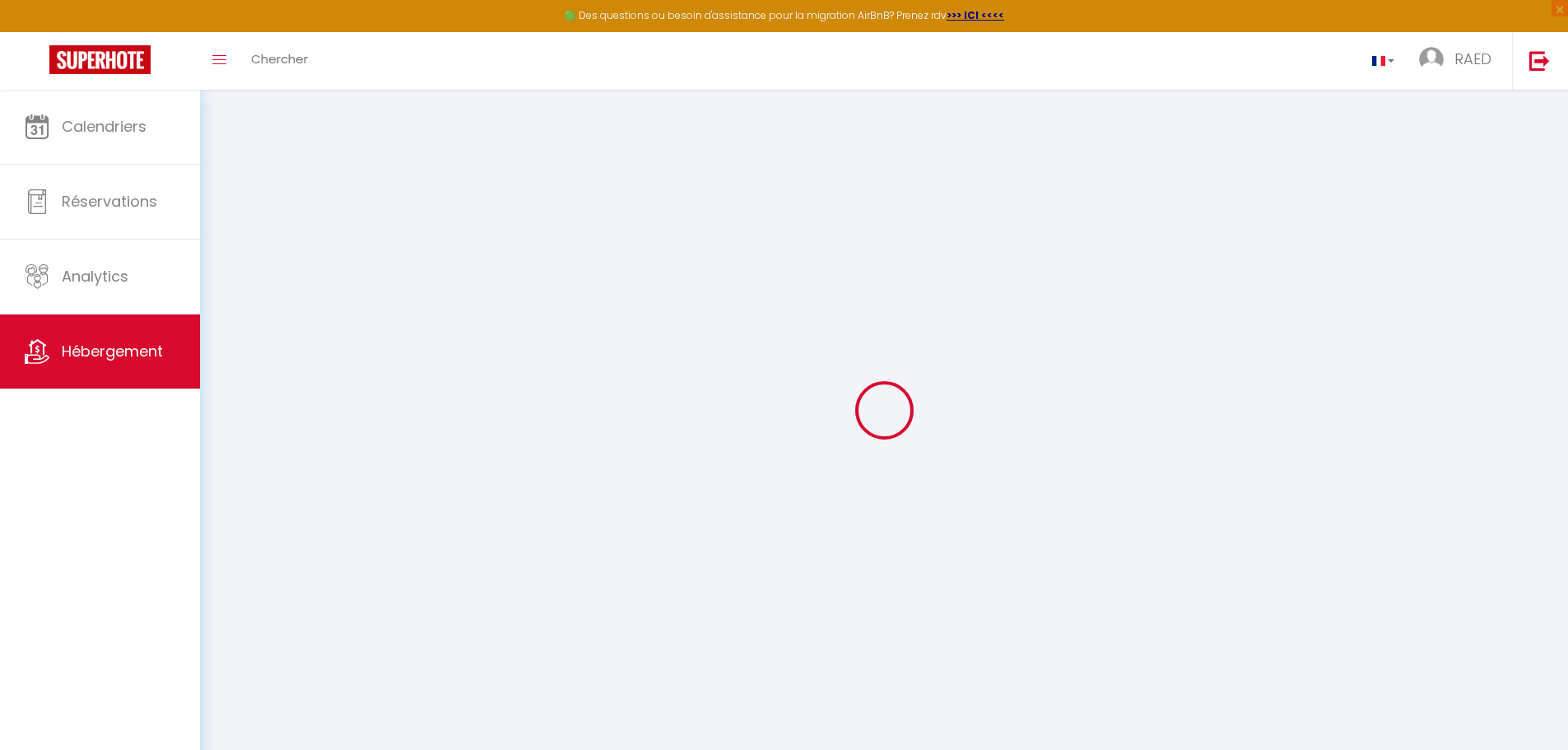
select select
checkbox input "false"
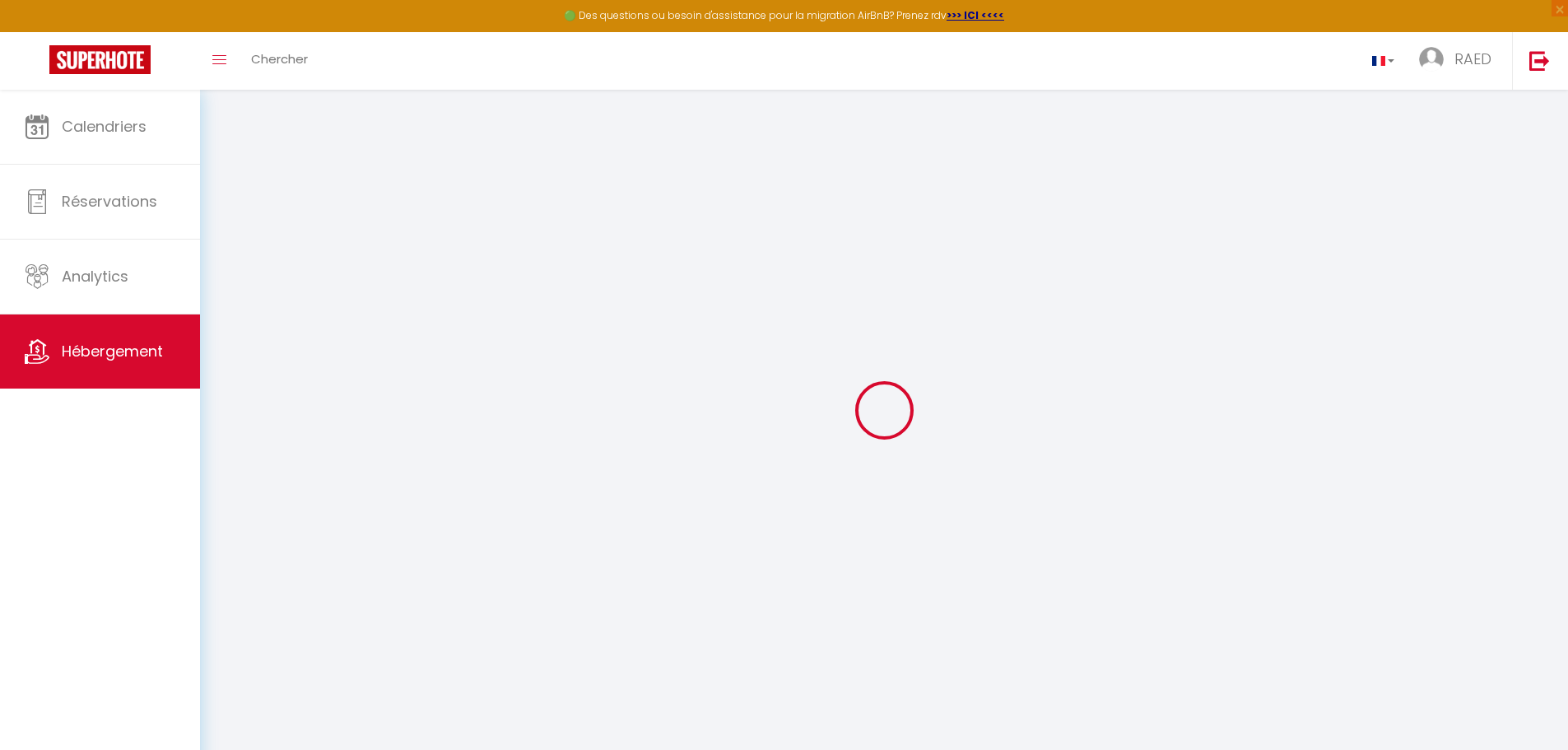
select select
checkbox input "false"
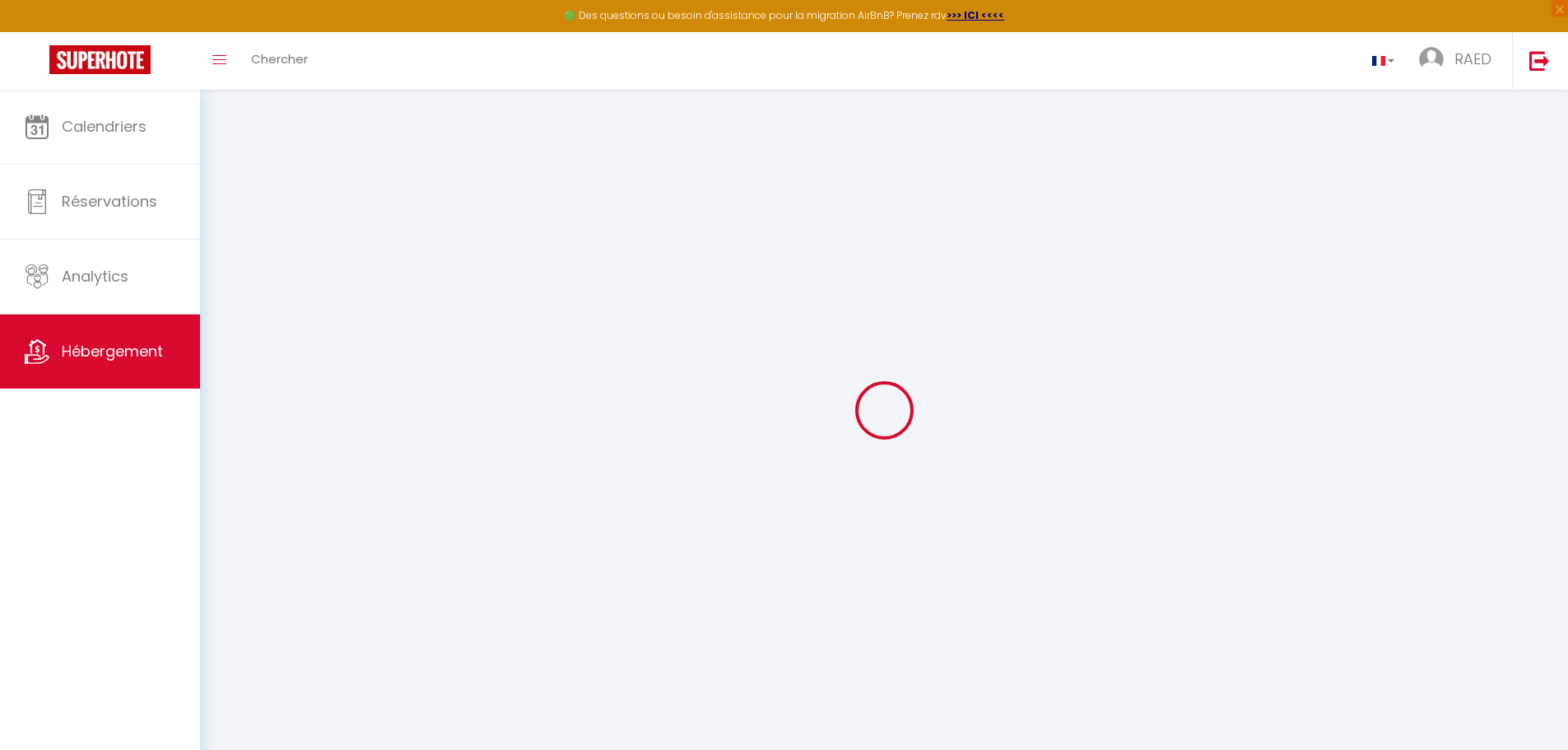
select select "14:00"
select select
select select "11:00"
select select "30"
select select "120"
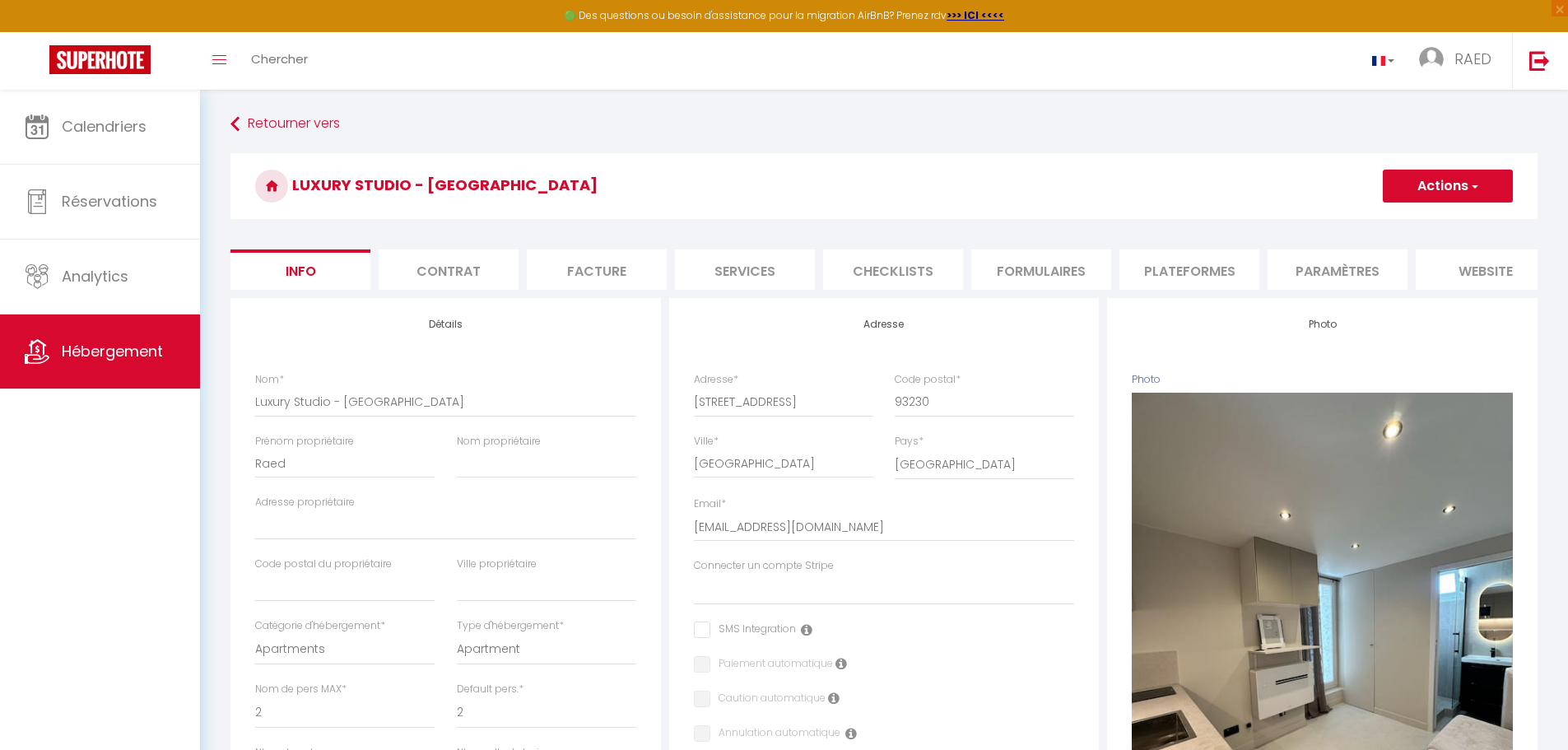
click at [1324, 271] on li "Paramètres" at bounding box center [1338, 269] width 140 height 40
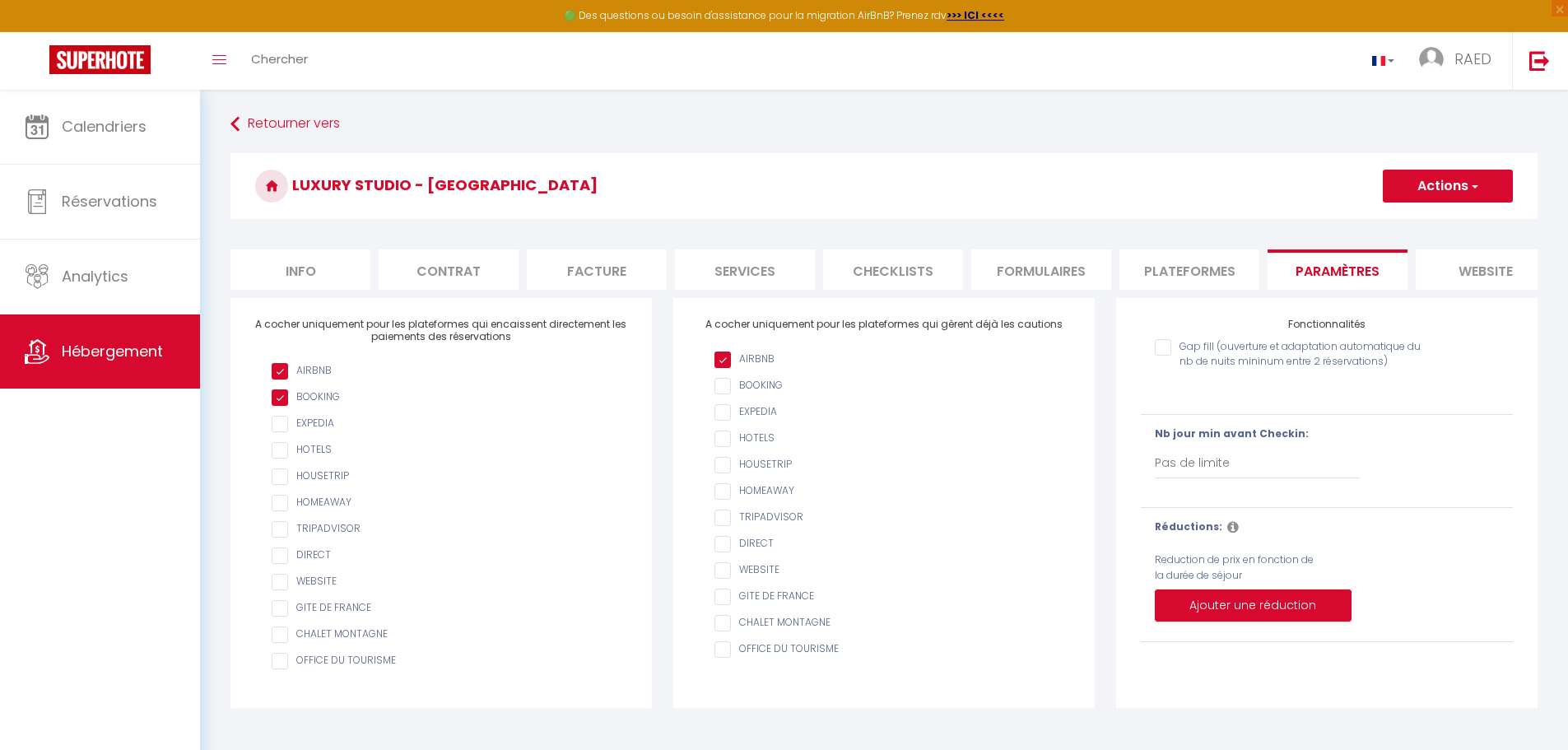
click at [911, 274] on li "Checklists" at bounding box center [893, 269] width 140 height 40
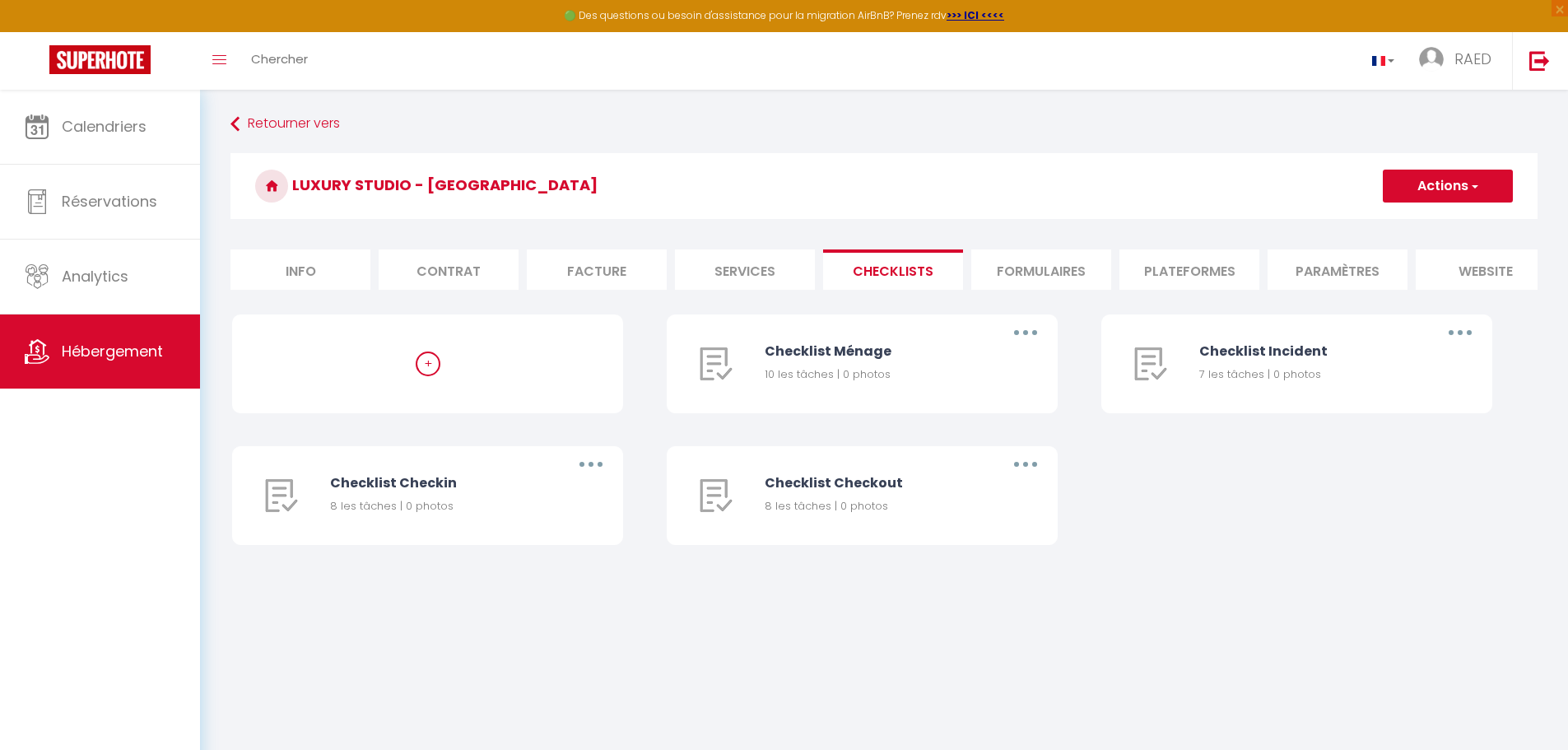
click at [746, 272] on li "Services" at bounding box center [745, 269] width 140 height 40
select select
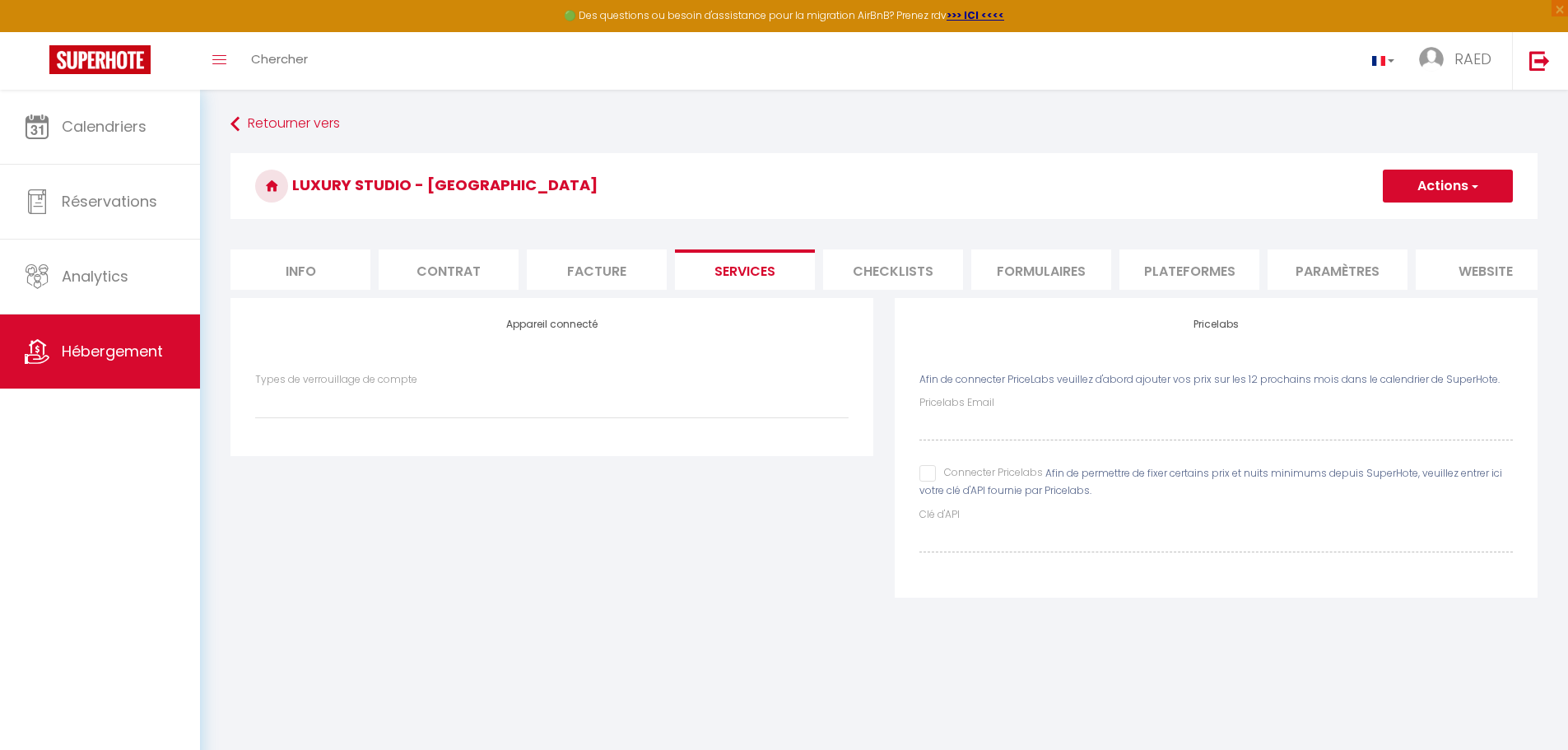
click at [607, 274] on li "Facture" at bounding box center [596, 269] width 140 height 40
select select
checkbox input "false"
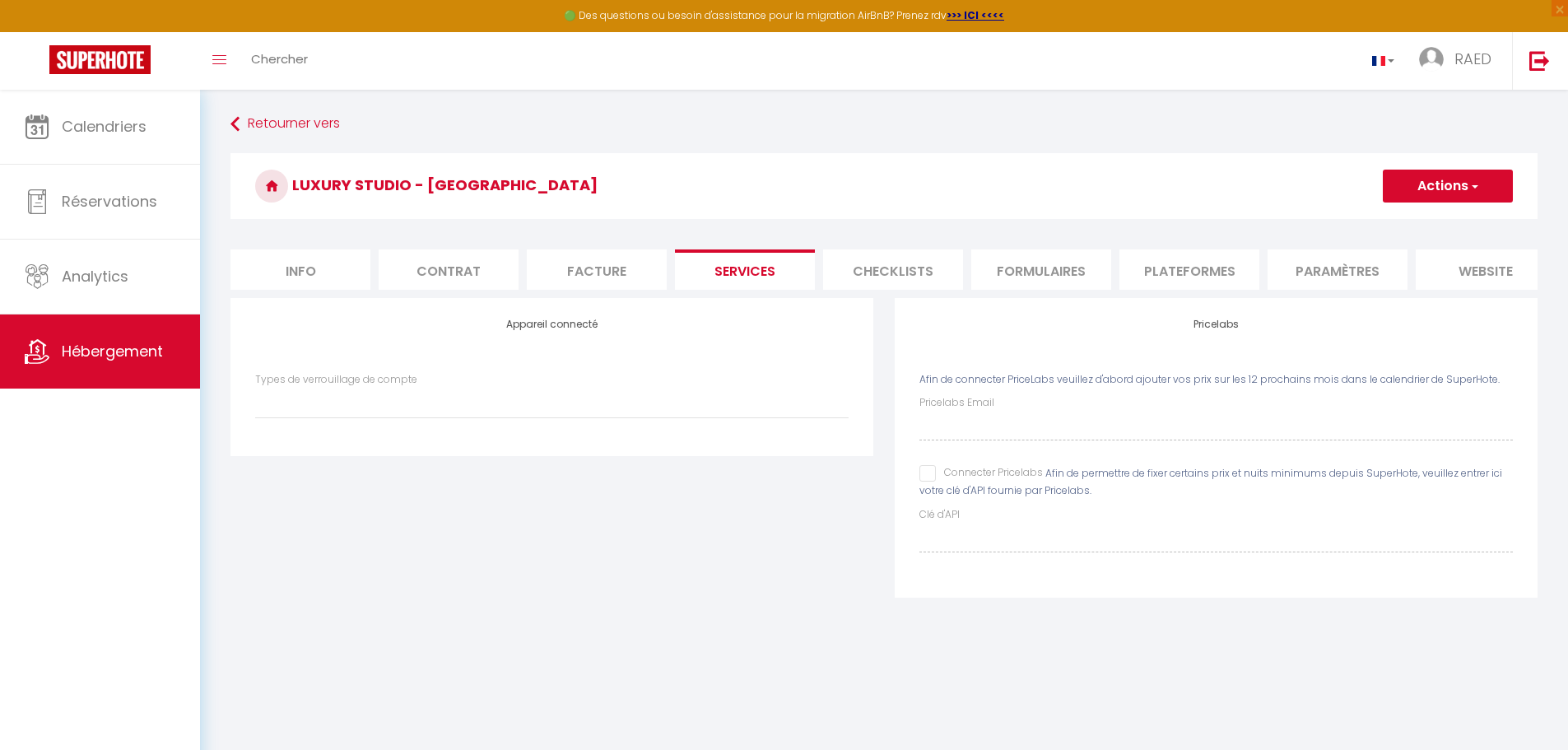
checkbox input "false"
select select
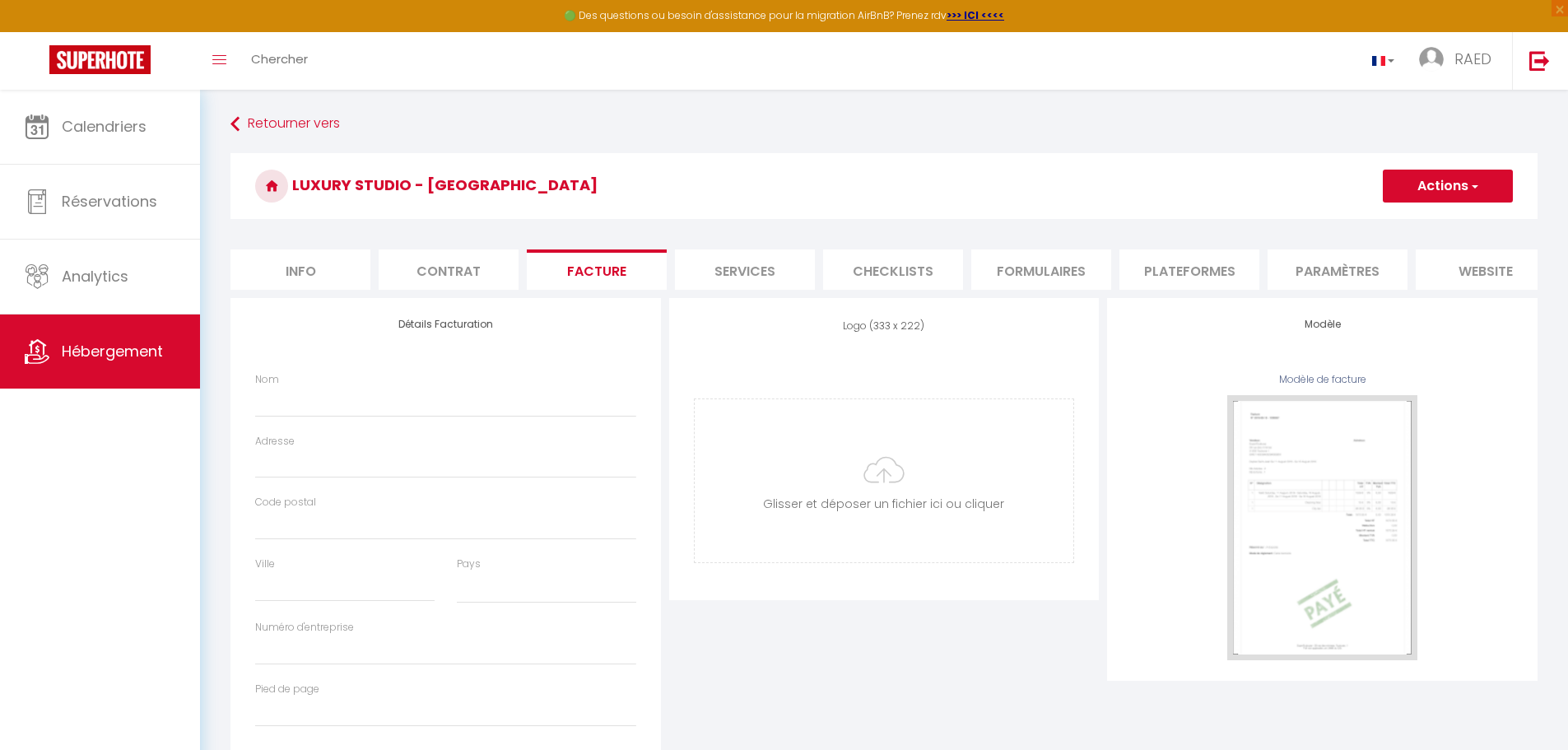
select select
checkbox input "false"
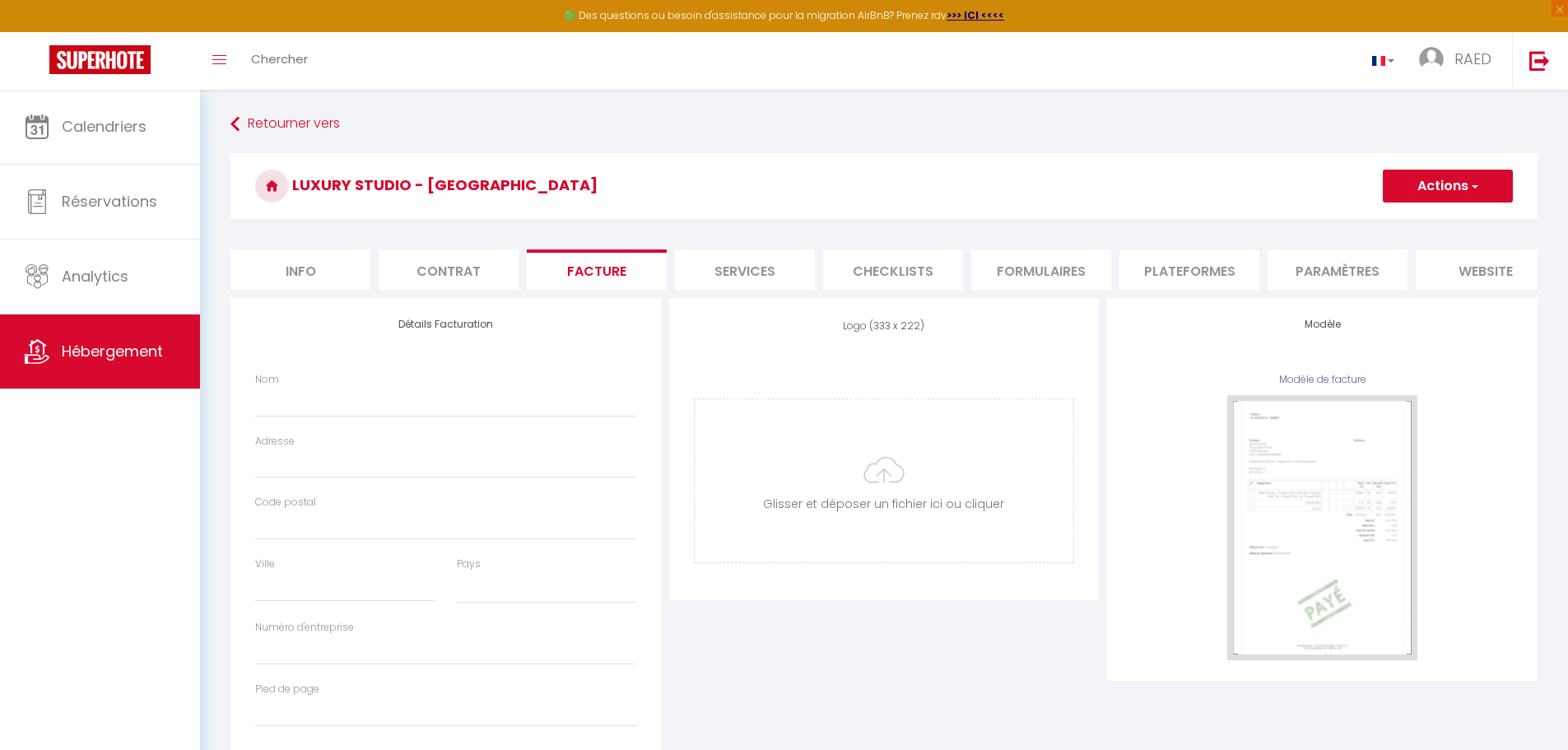
checkbox input "false"
select select
checkbox input "false"
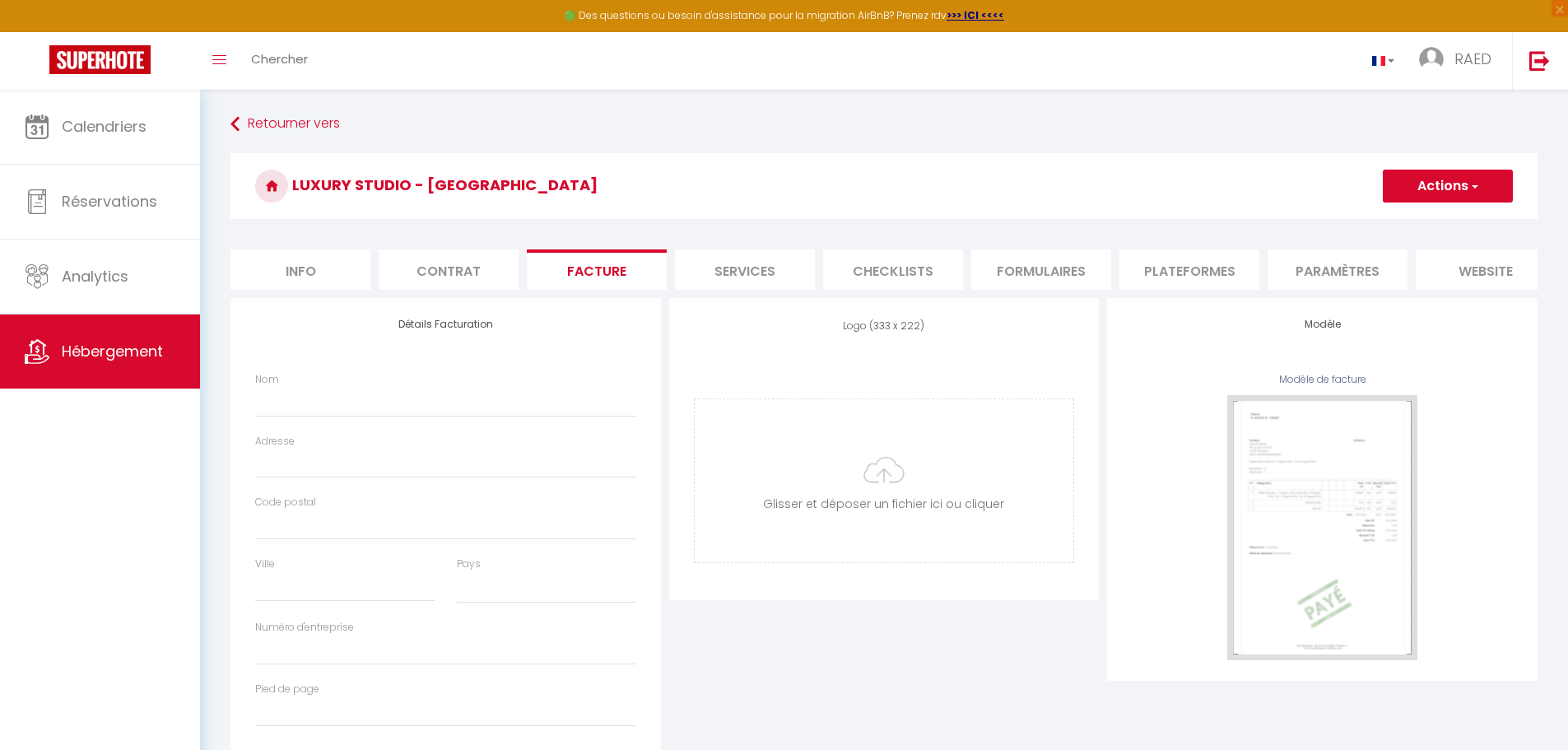
checkbox input "false"
select select
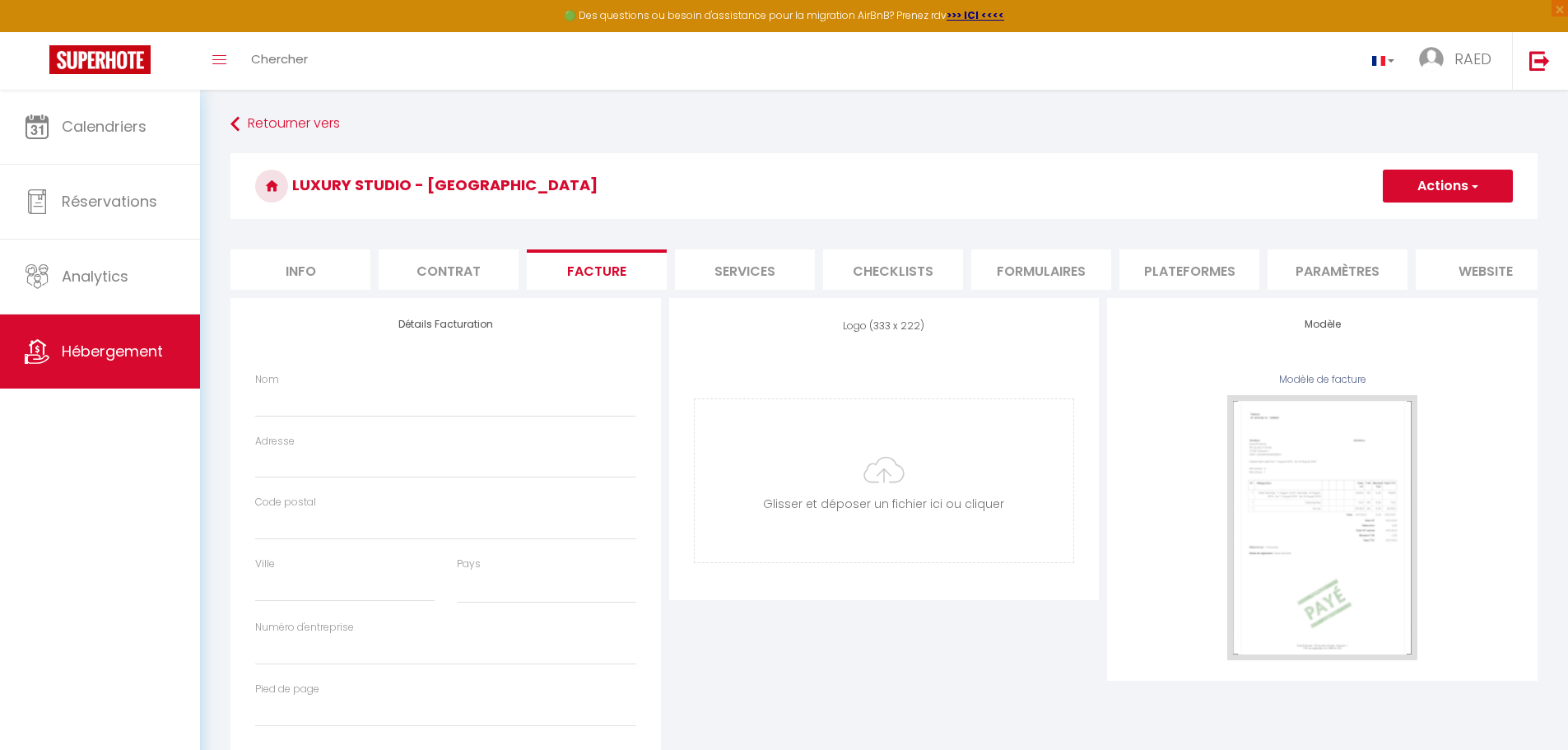
select select
checkbox input "false"
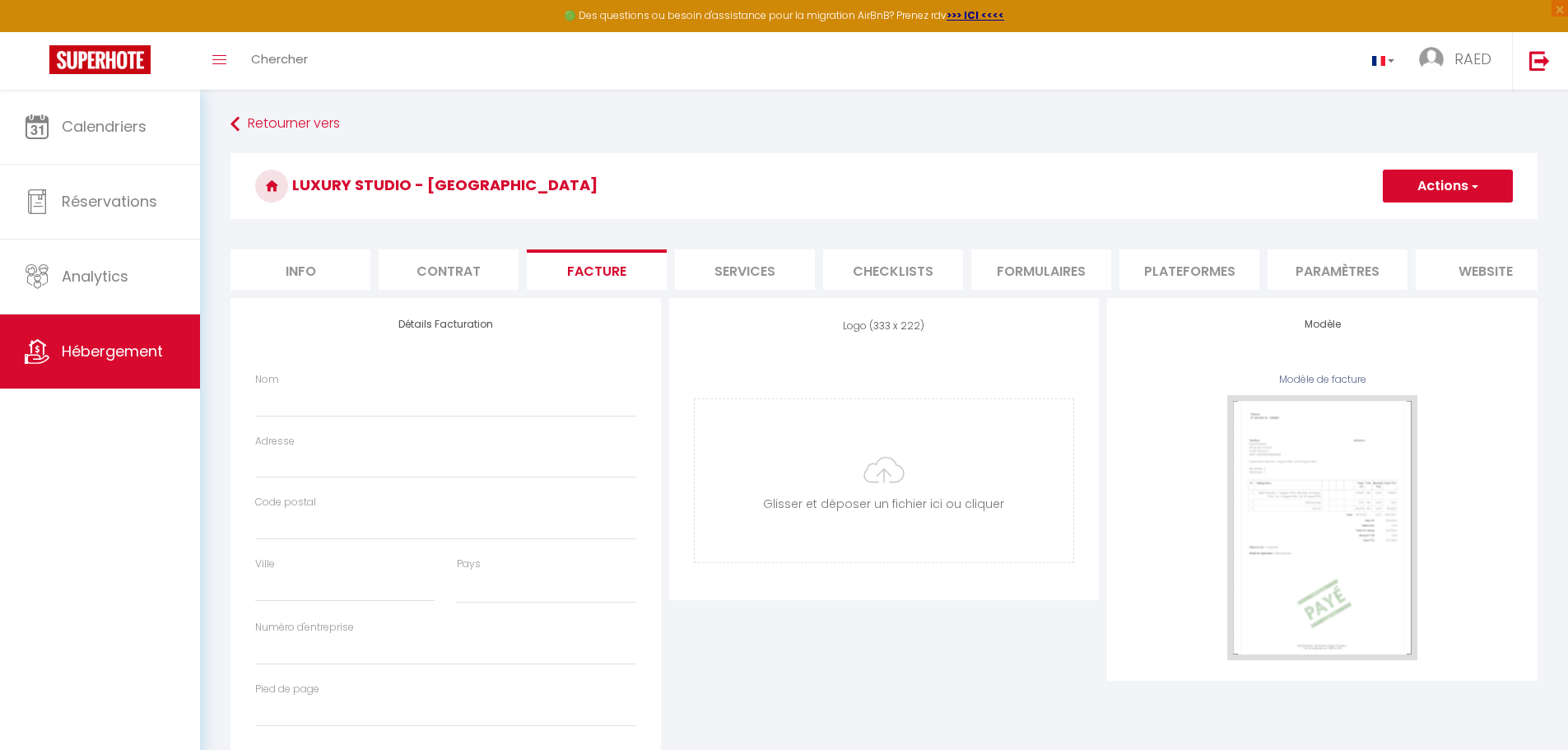
select select
checkbox input "false"
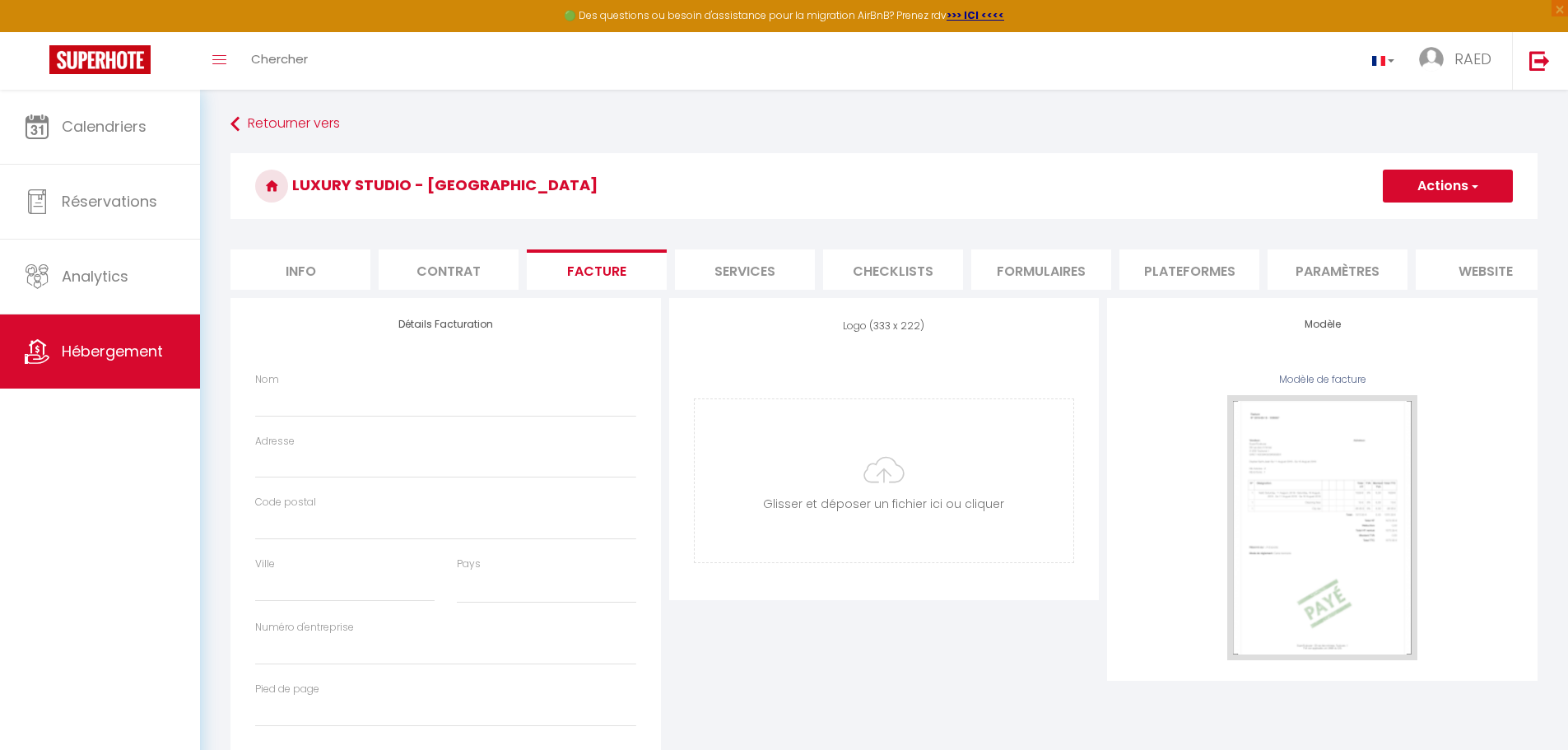
checkbox input "false"
select select
click at [455, 267] on li "Contrat" at bounding box center [449, 269] width 140 height 40
select select
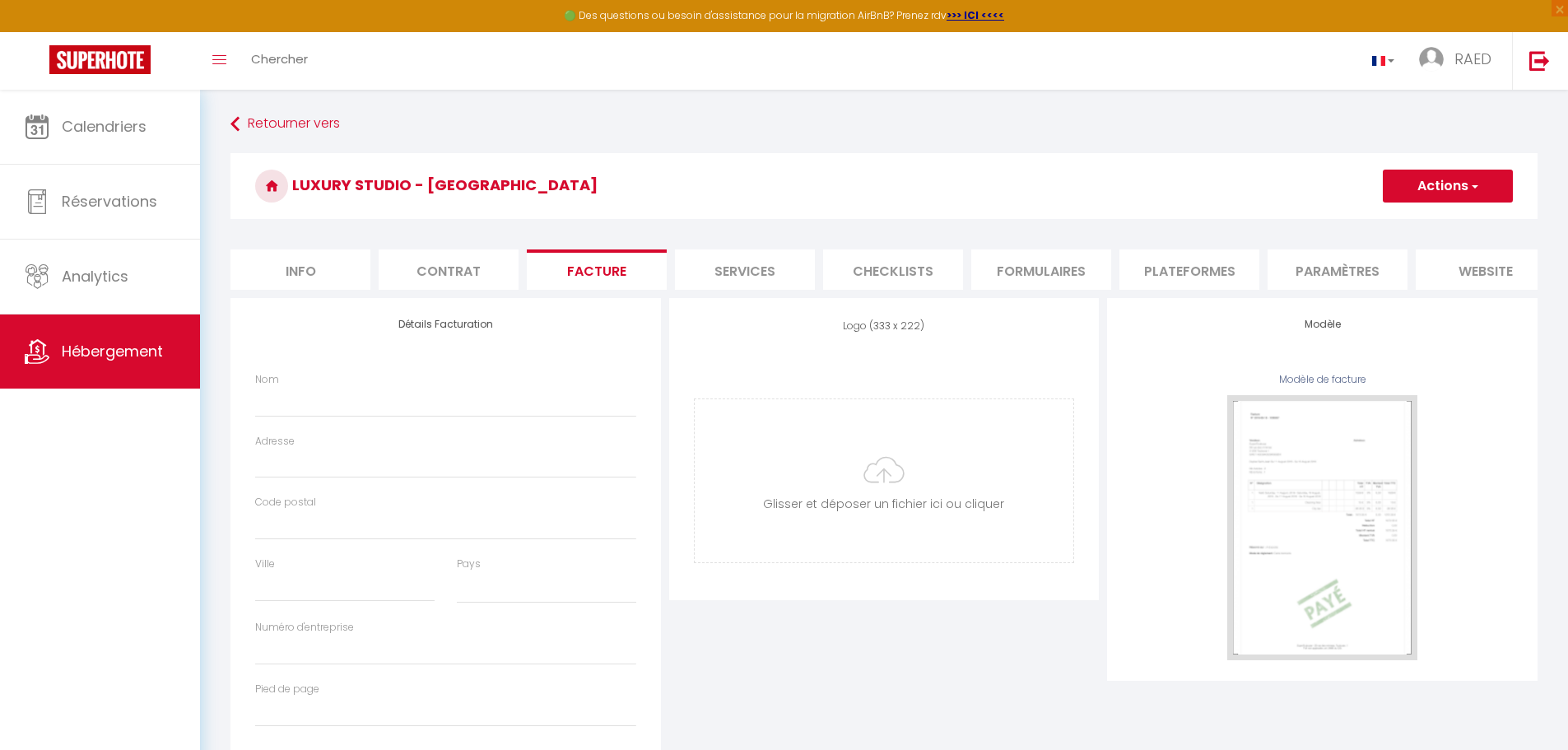
select select
checkbox input "false"
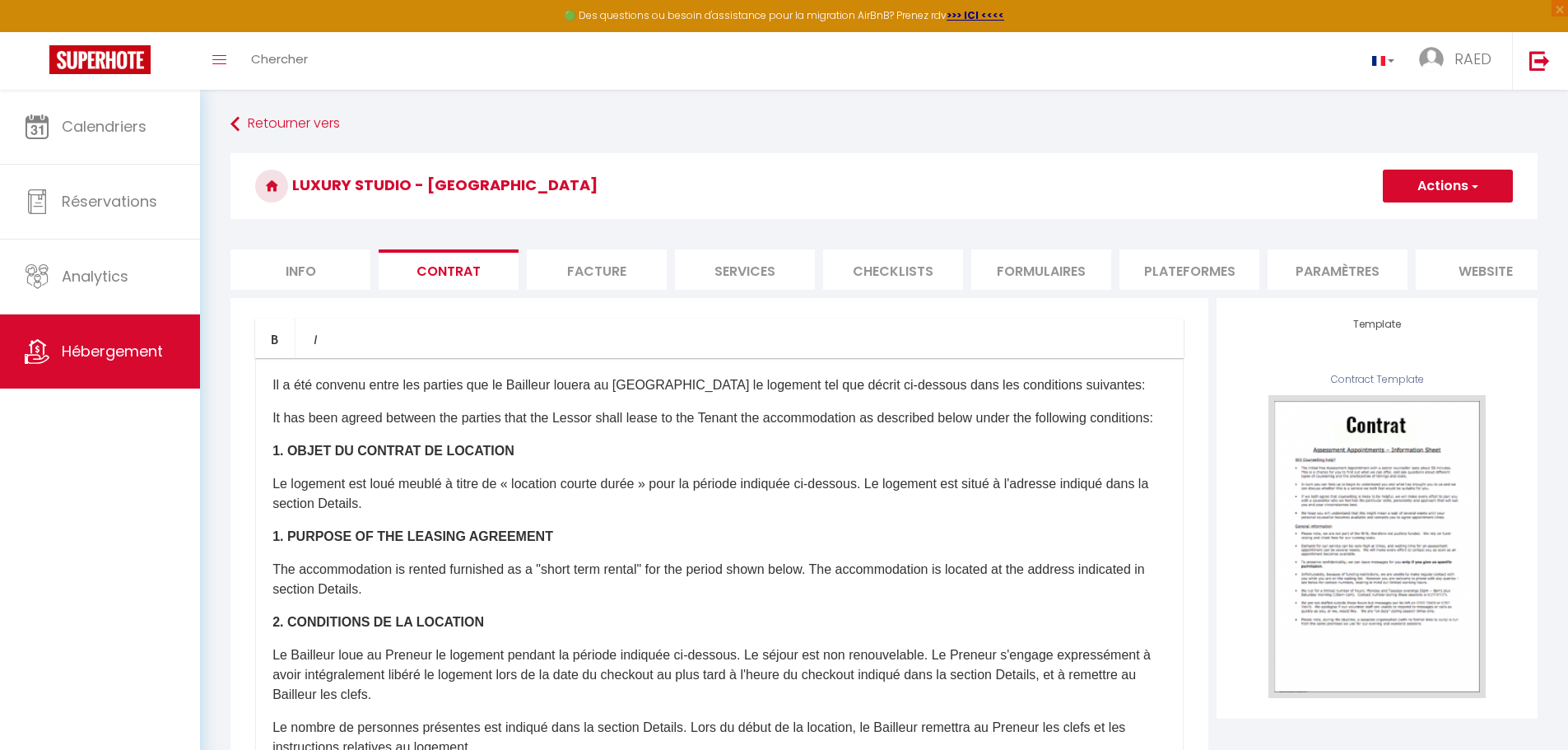
click at [325, 272] on li "Info" at bounding box center [300, 269] width 140 height 40
select select
checkbox input "false"
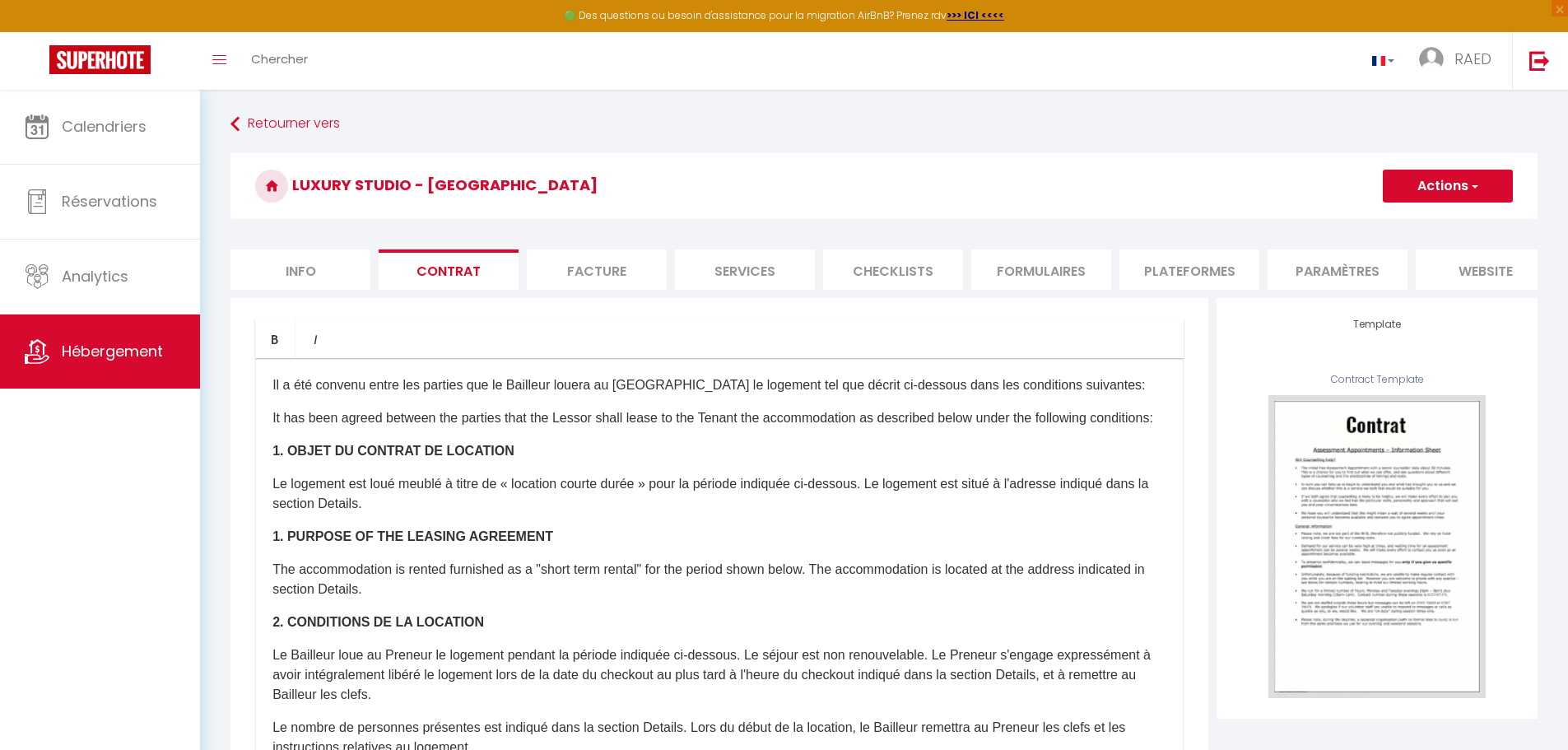
checkbox input "false"
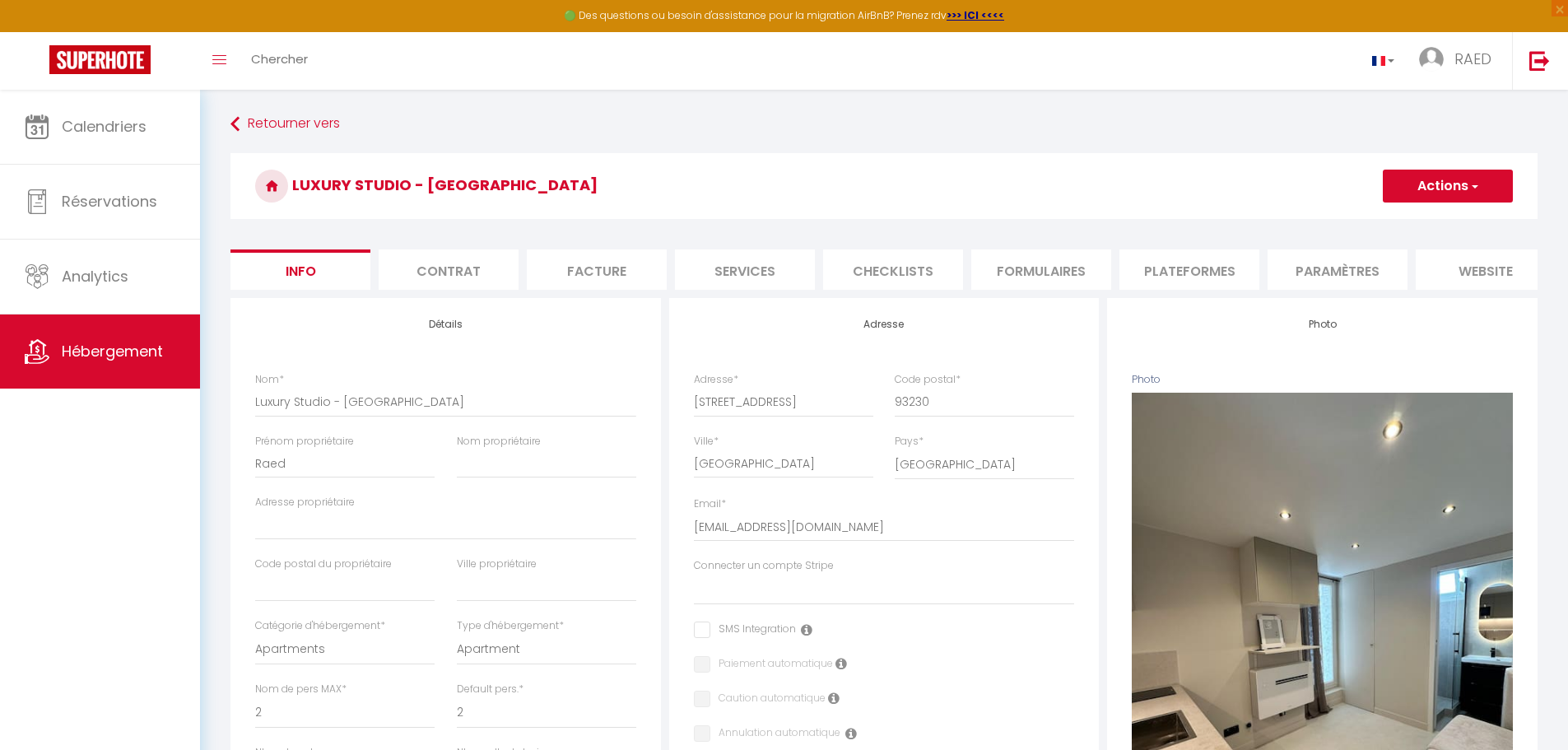
click at [1492, 189] on button "Actions" at bounding box center [1448, 185] width 130 height 33
click at [1333, 274] on li "Paramètres" at bounding box center [1338, 269] width 140 height 40
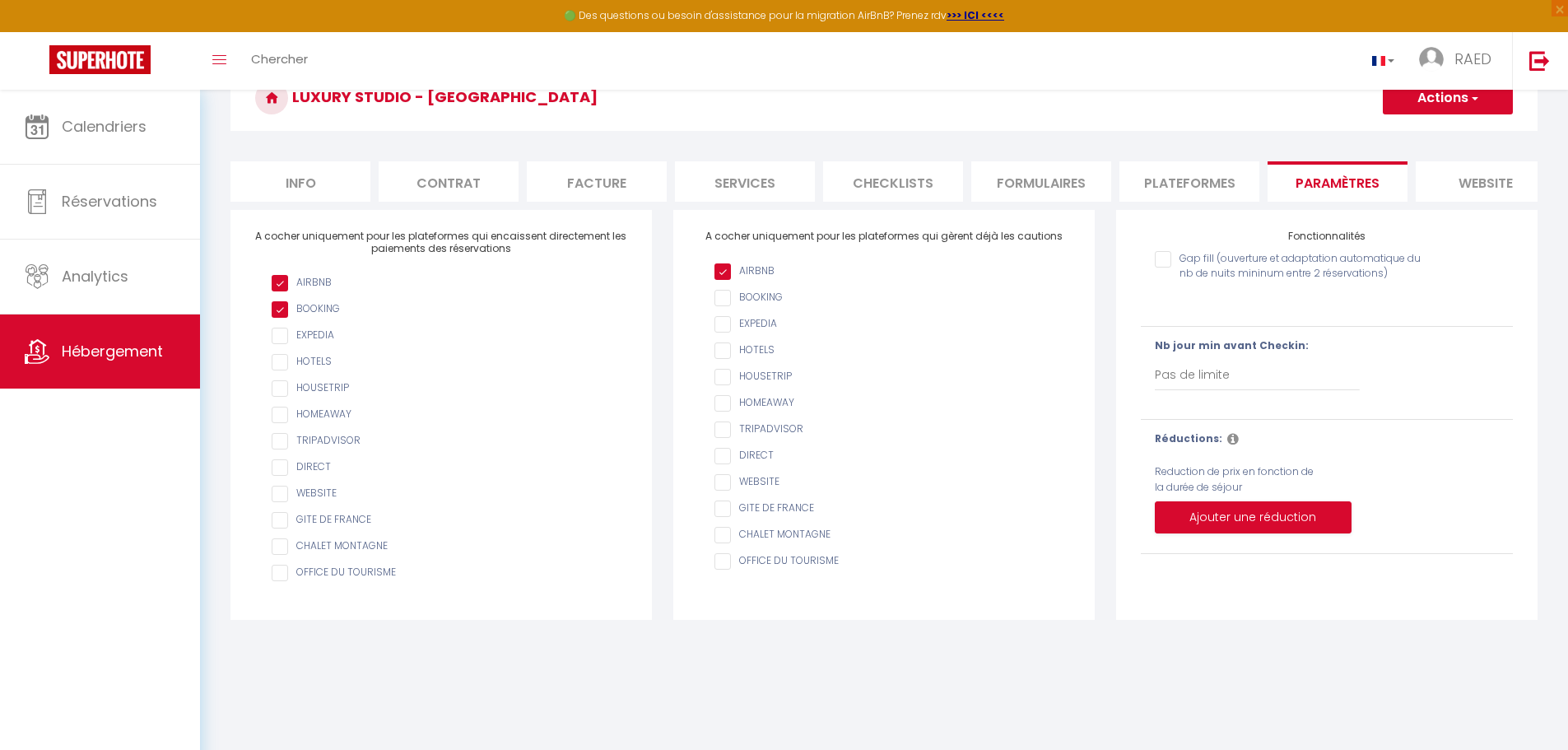
scroll to position [89, 0]
click at [1178, 176] on li "Plateformes" at bounding box center [1189, 180] width 140 height 40
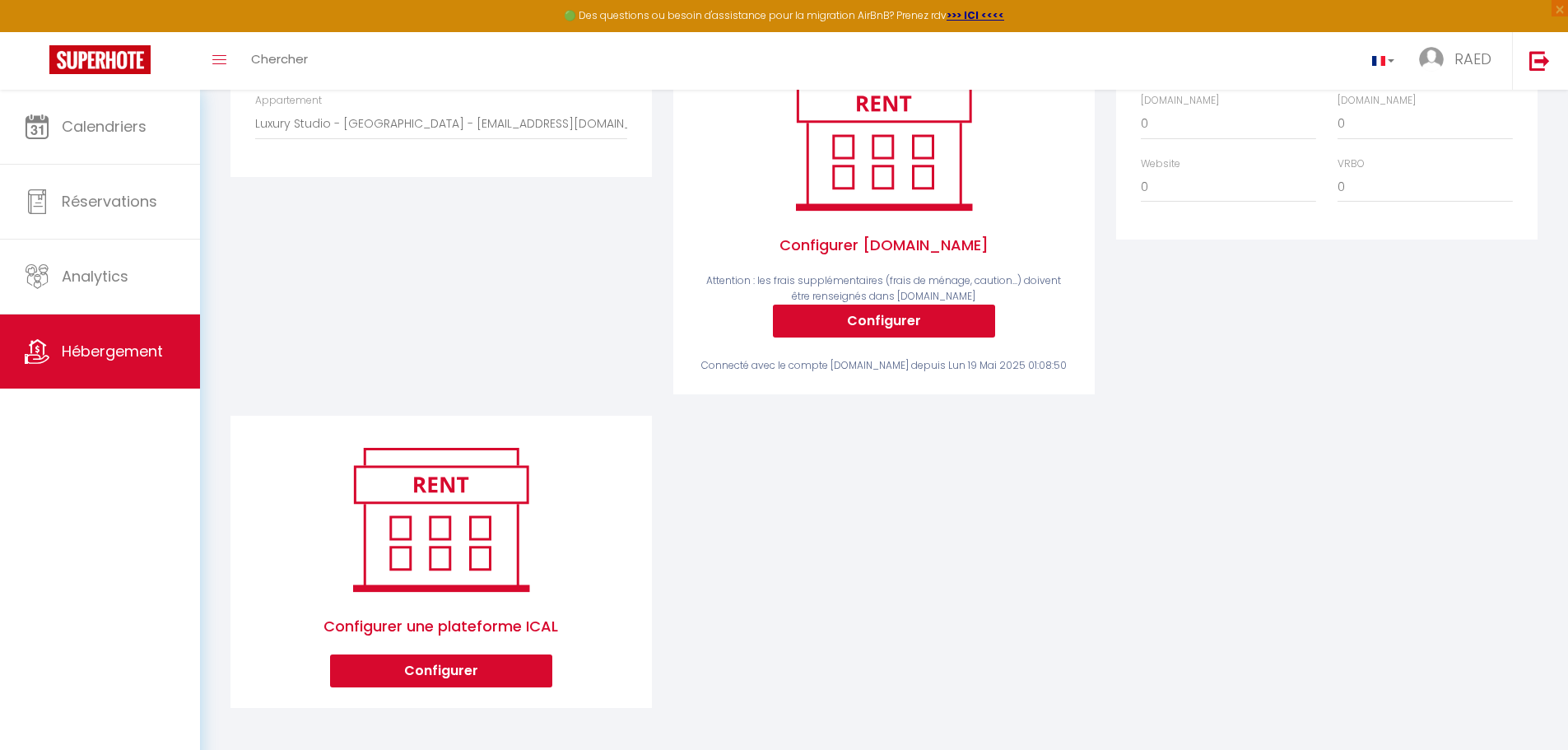
scroll to position [292, 0]
click at [483, 673] on button "Configurer" at bounding box center [441, 671] width 222 height 33
select select "1"
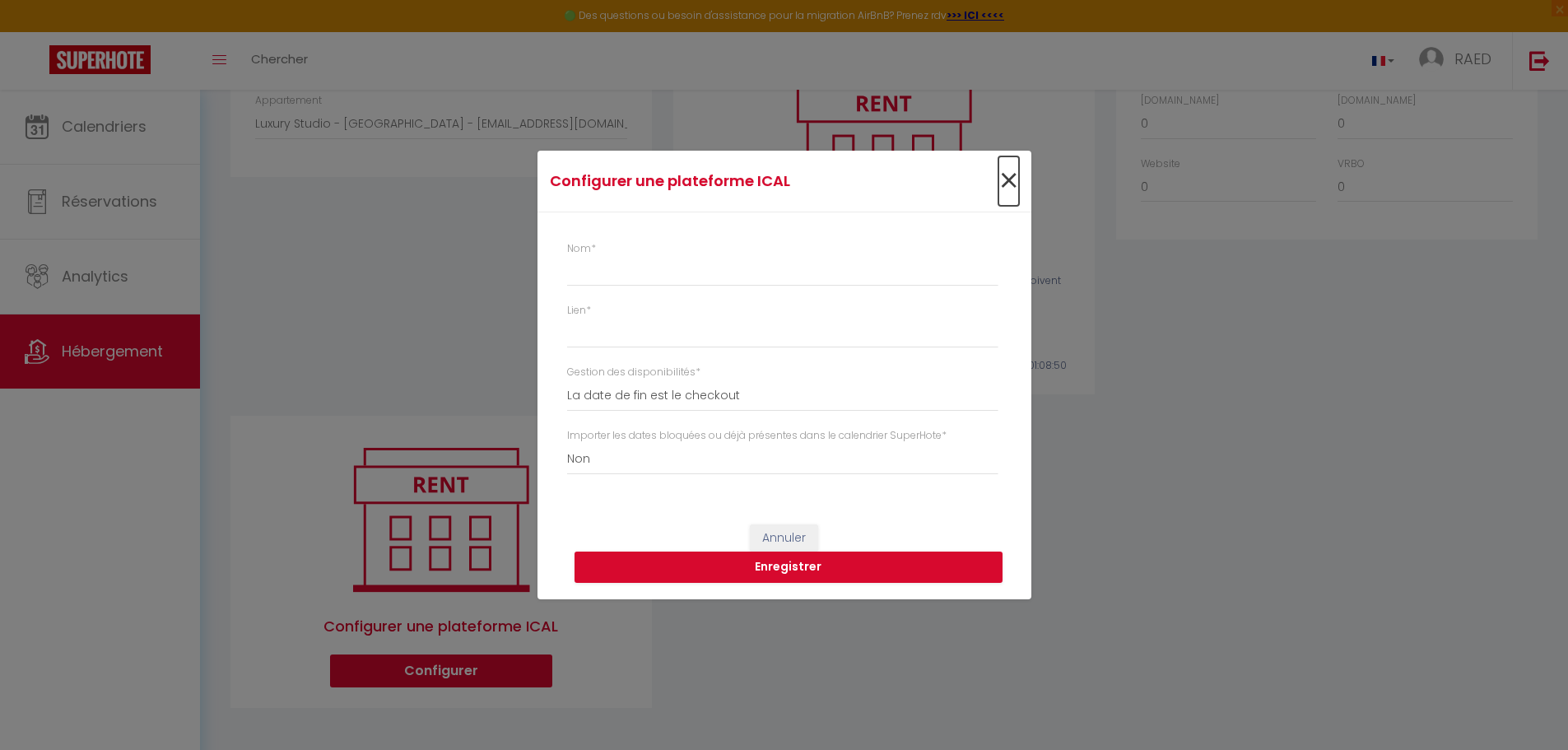
click at [1011, 183] on span "×" at bounding box center [1009, 181] width 21 height 50
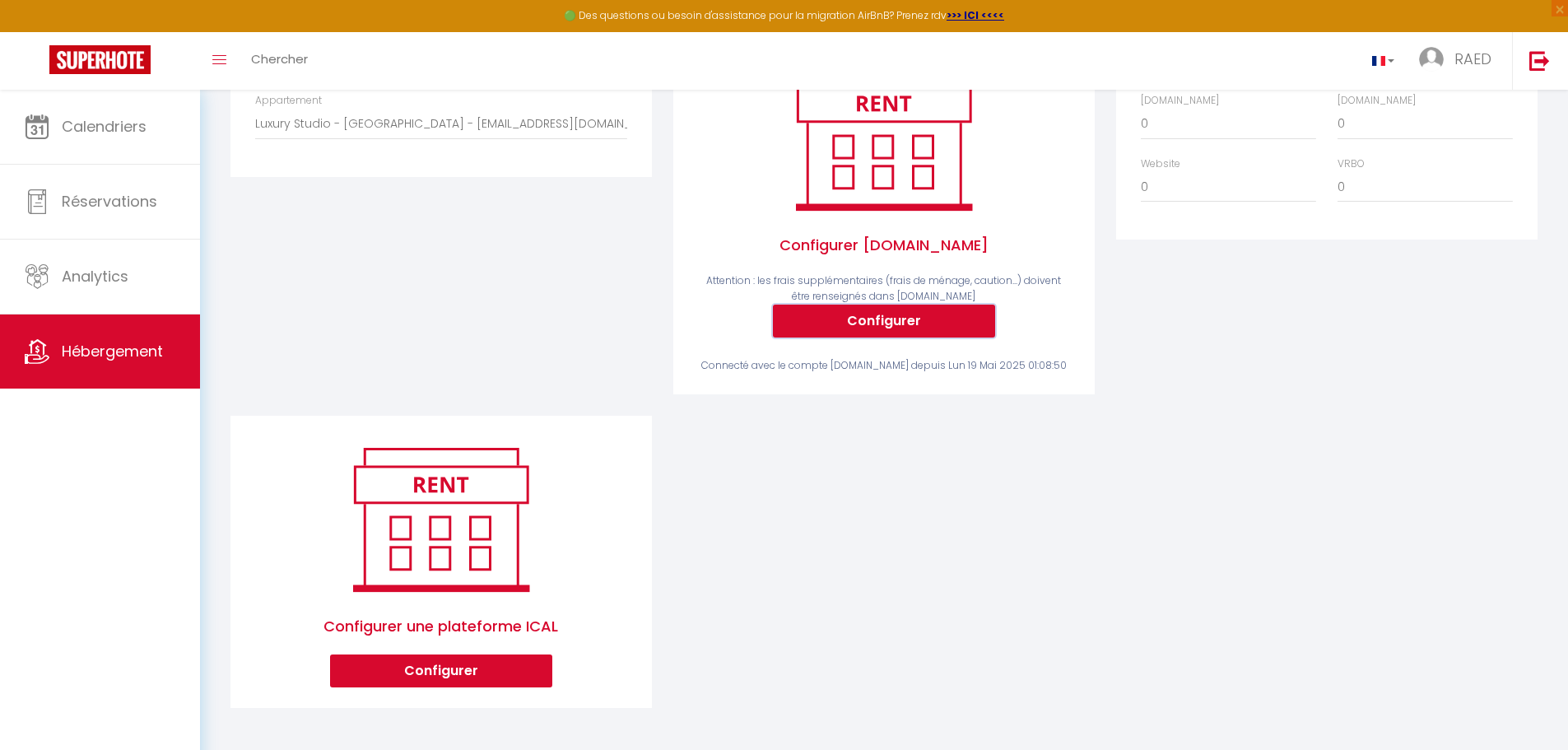
click at [937, 333] on button "Configurer" at bounding box center [884, 321] width 222 height 33
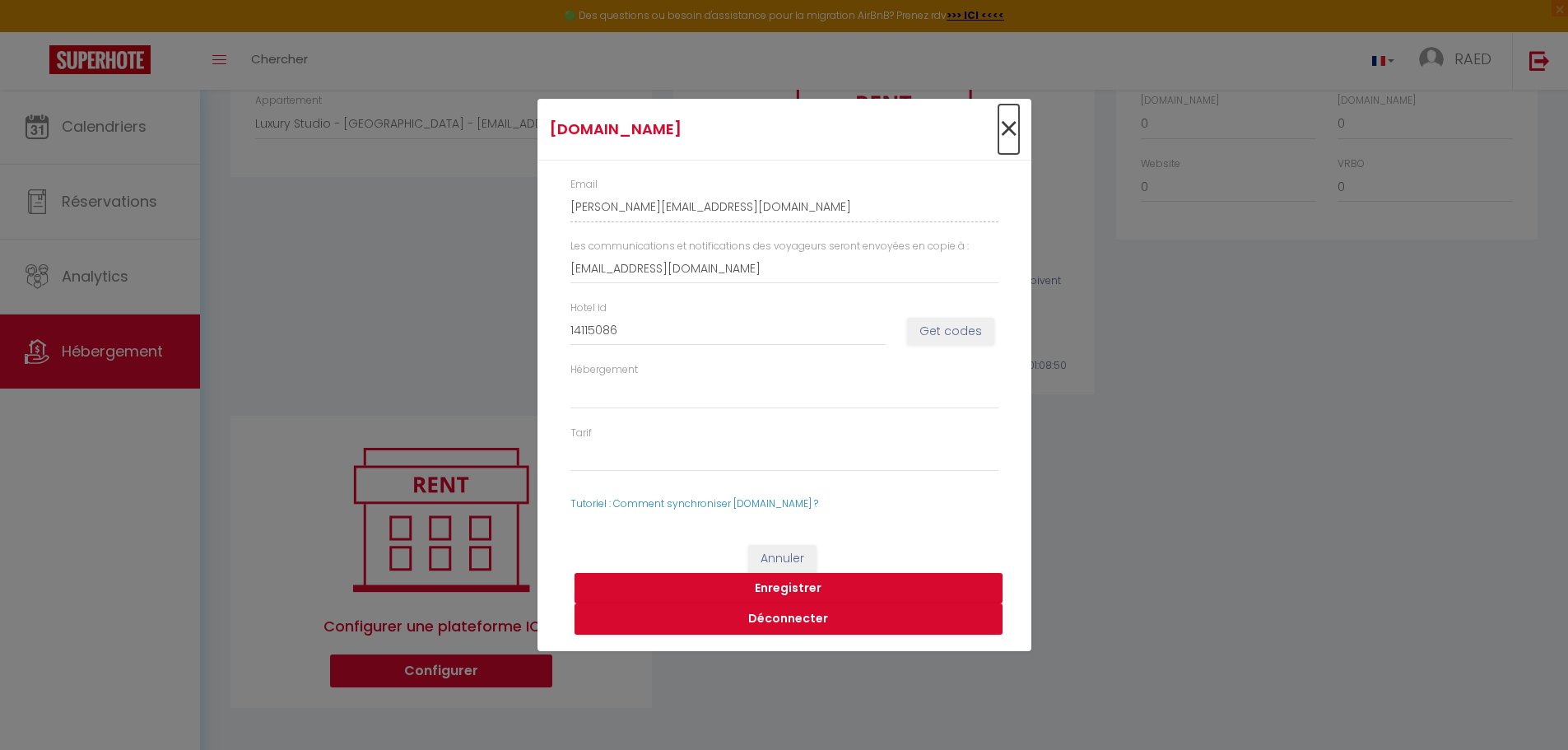
click at [1004, 121] on span "×" at bounding box center [1009, 129] width 21 height 50
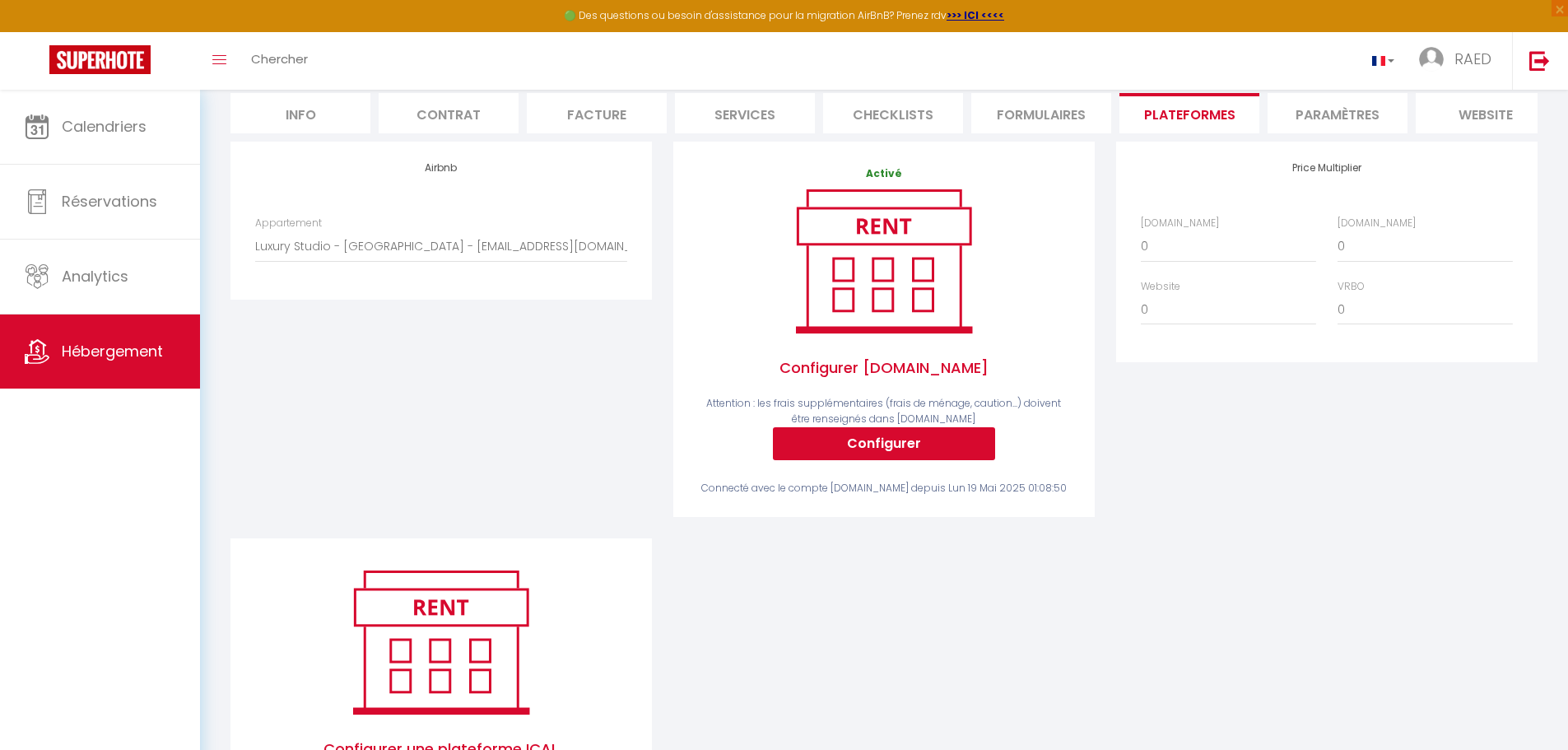
scroll to position [0, 0]
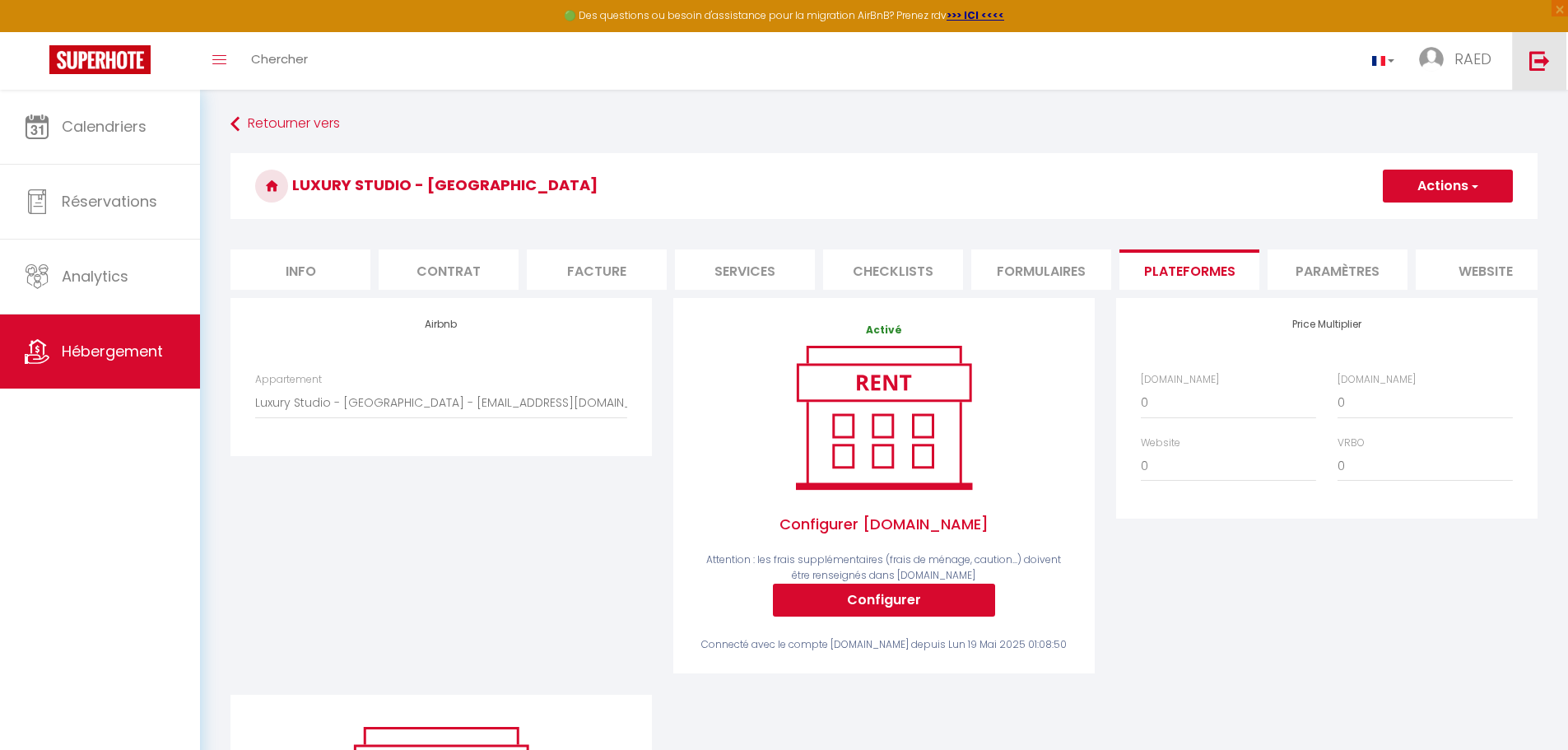
click at [1546, 72] on link at bounding box center [1540, 60] width 55 height 57
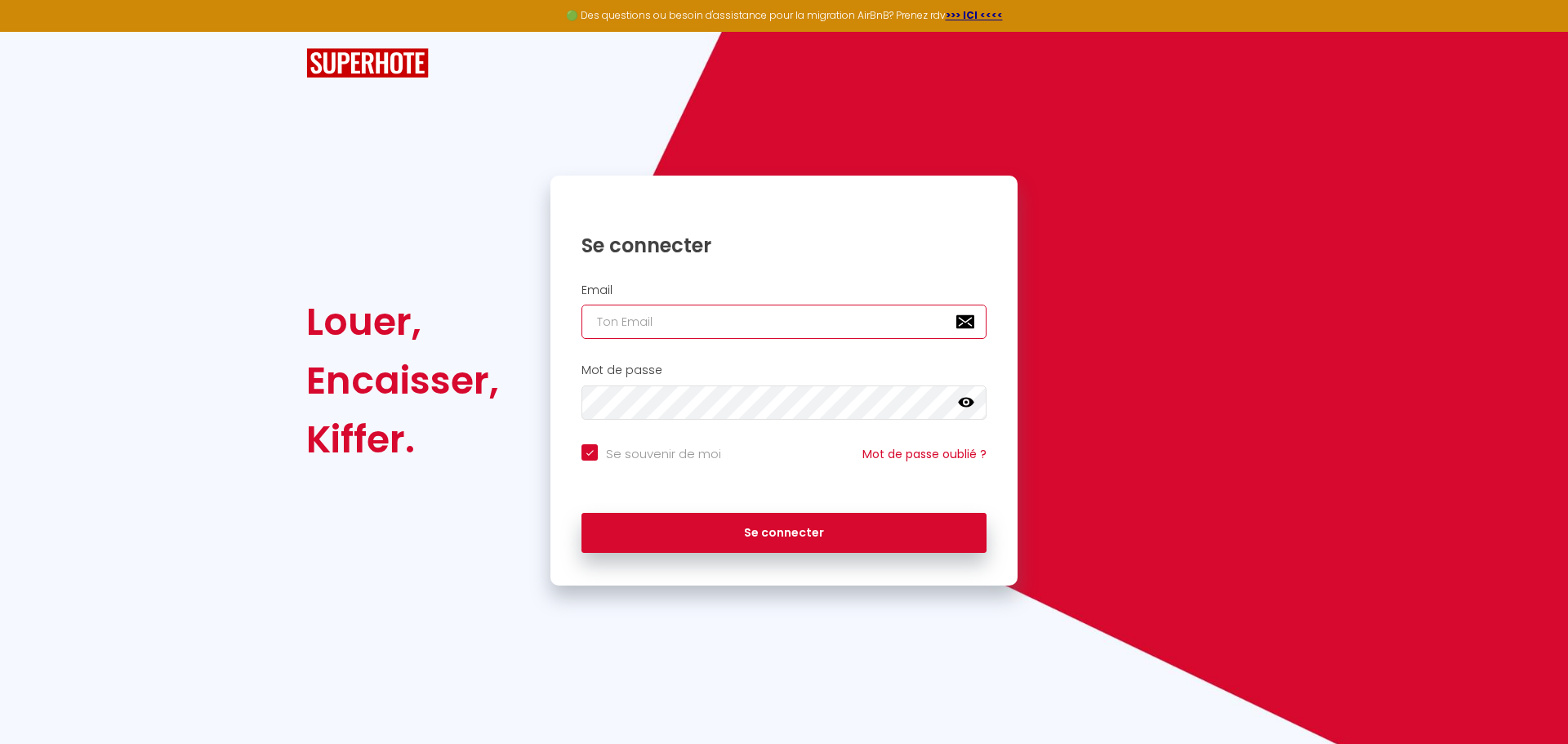
click at [709, 332] on input "email" at bounding box center [784, 321] width 405 height 35
click at [0, 743] on nordpass-autofill-portal at bounding box center [0, 744] width 0 height 0
type input "[EMAIL_ADDRESS][DOMAIN_NAME]"
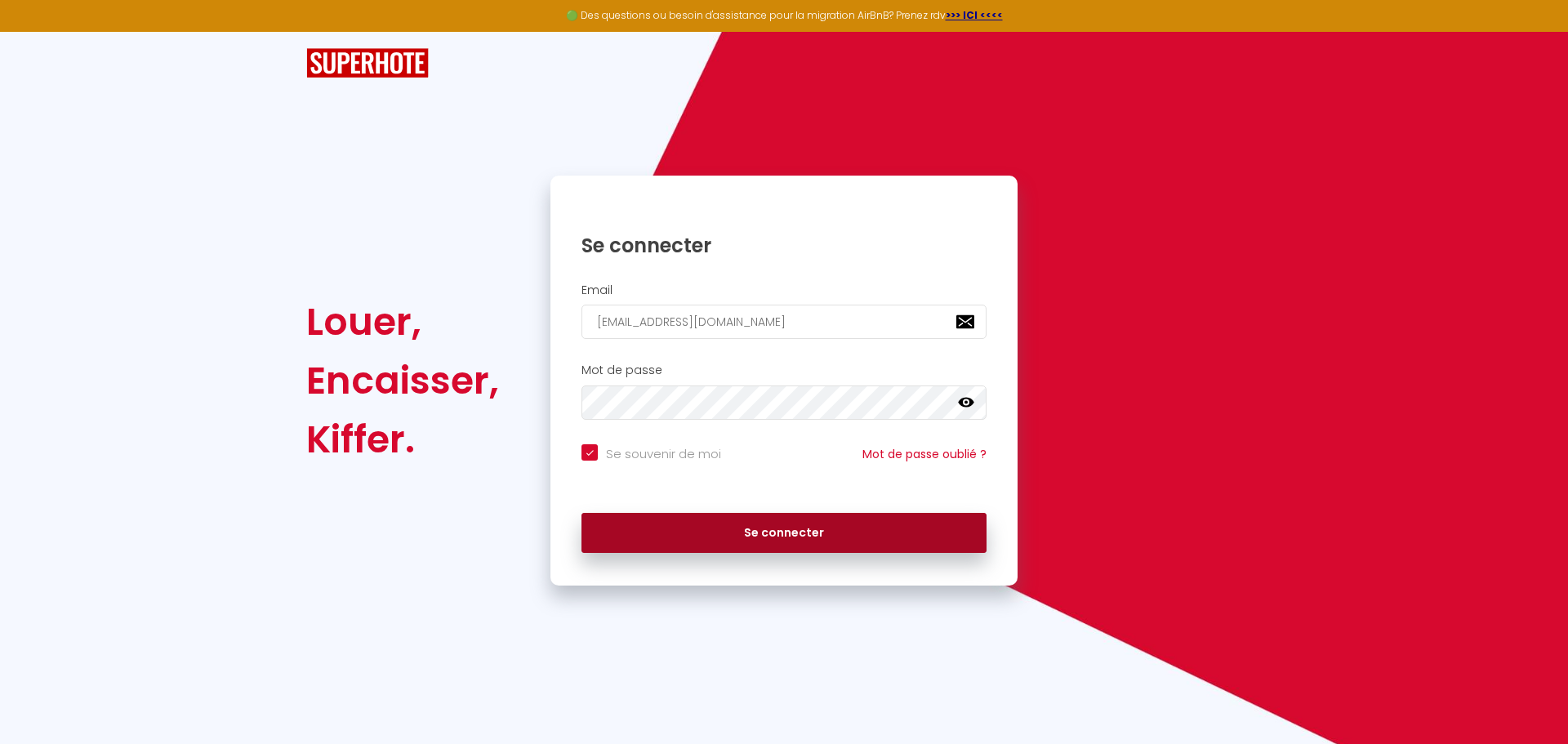
click at [777, 524] on button "Se connecter" at bounding box center [784, 534] width 405 height 41
checkbox input "true"
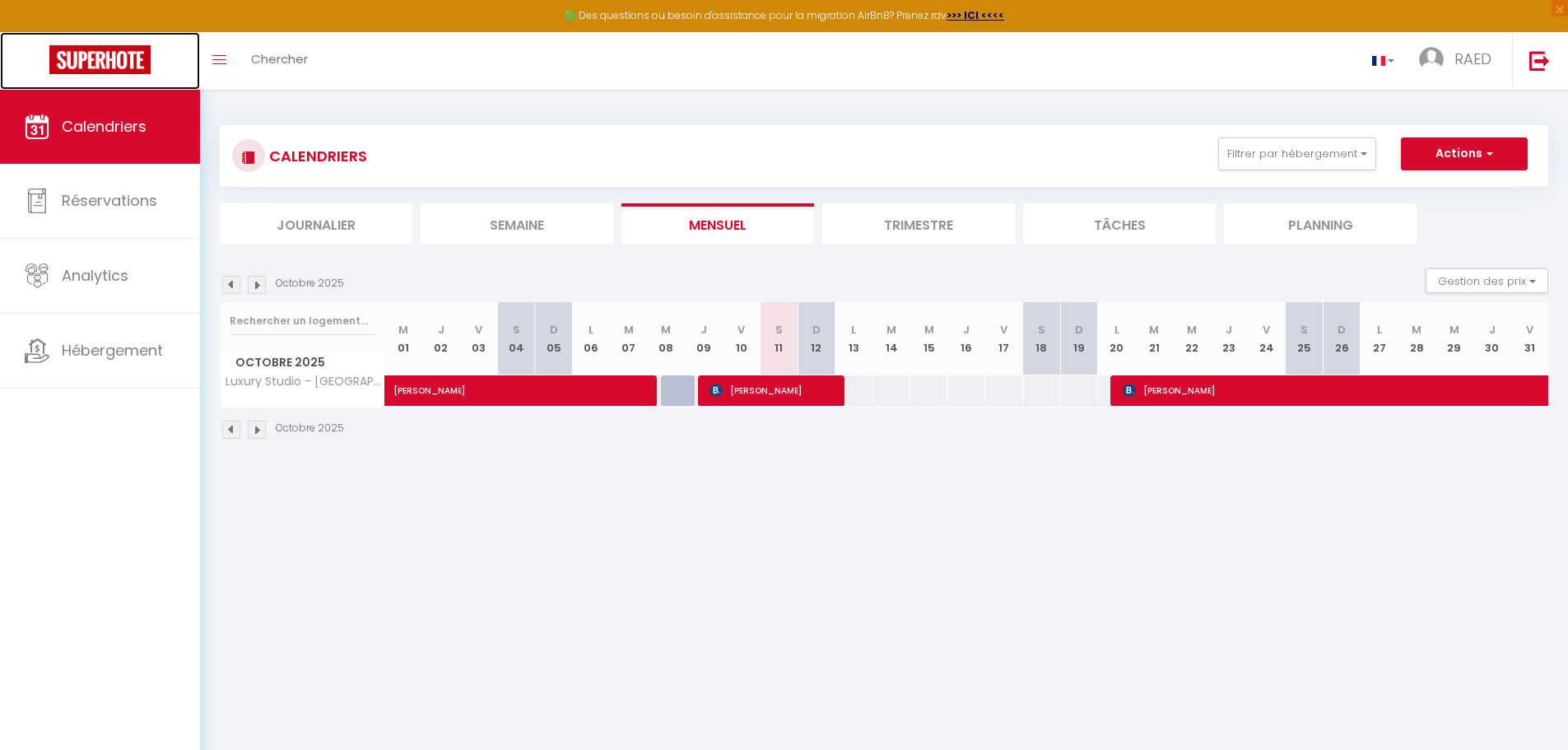
click at [100, 55] on img at bounding box center [101, 59] width 102 height 29
click at [1475, 150] on button "Actions" at bounding box center [1464, 153] width 127 height 33
